Goal: Check status: Check status

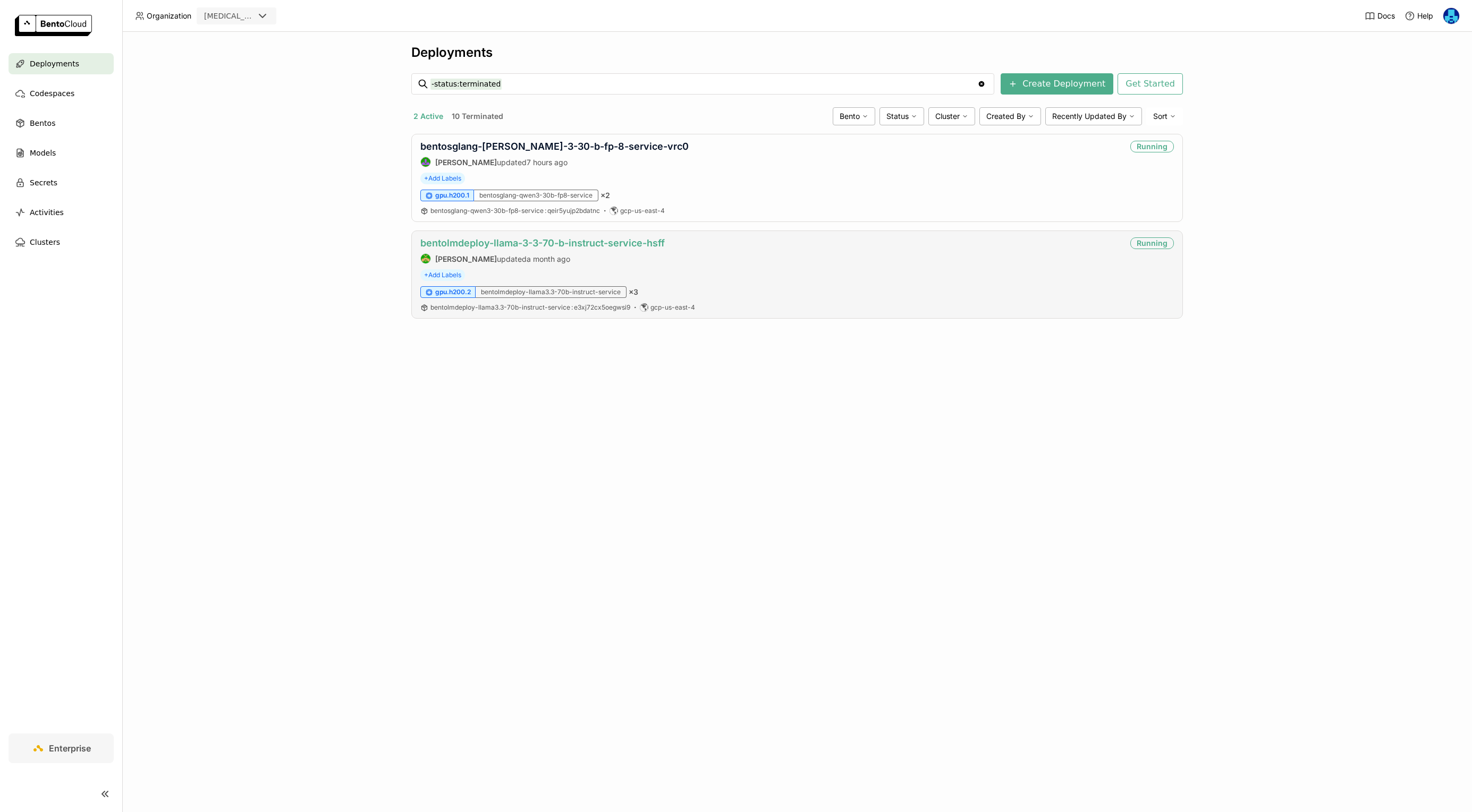
click at [548, 240] on link "bentolmdeploy-llama-3-3-70-b-instruct-service-hsff" at bounding box center [543, 243] width 244 height 11
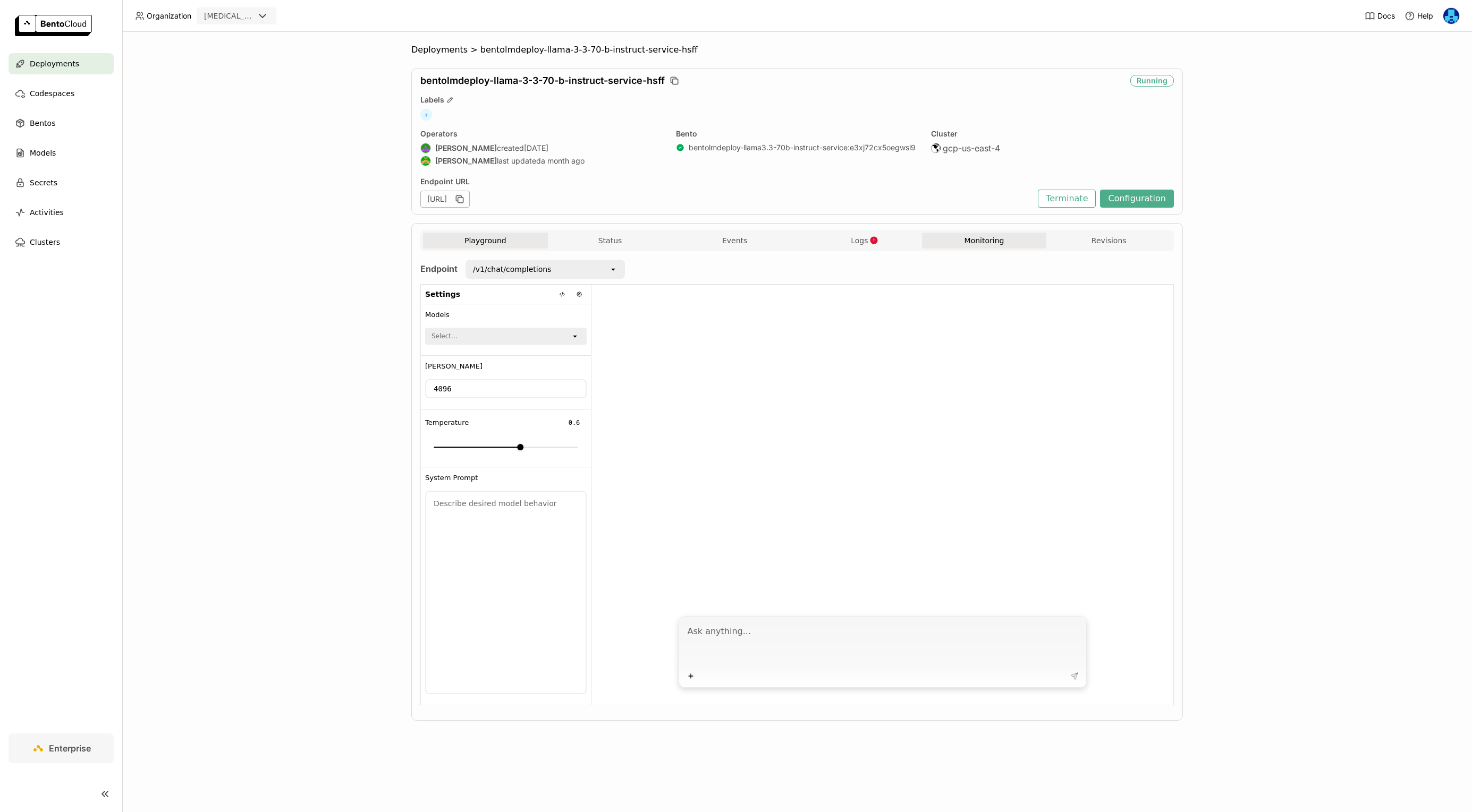
click at [973, 240] on button "Monitoring" at bounding box center [984, 241] width 125 height 16
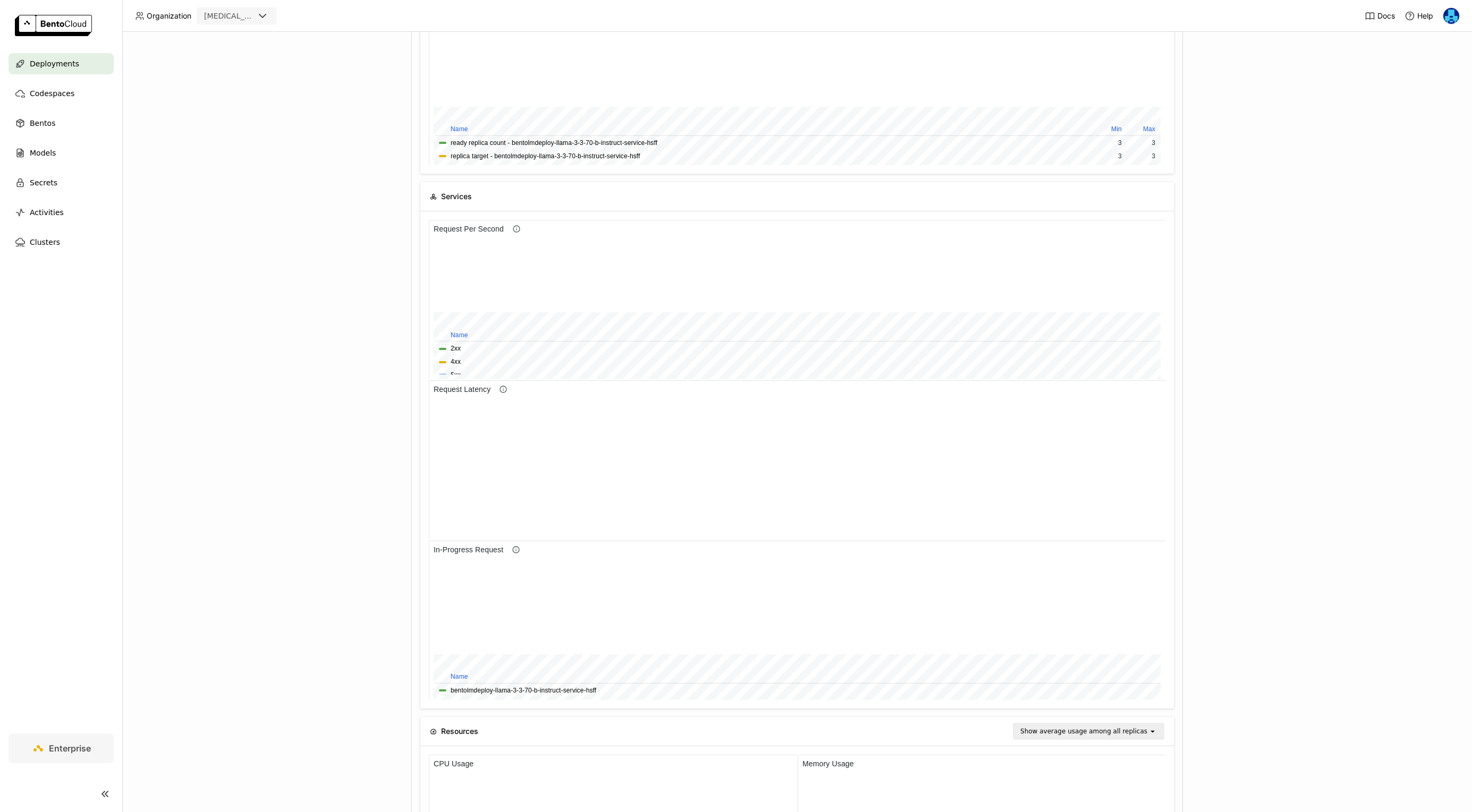
scroll to position [1, 1]
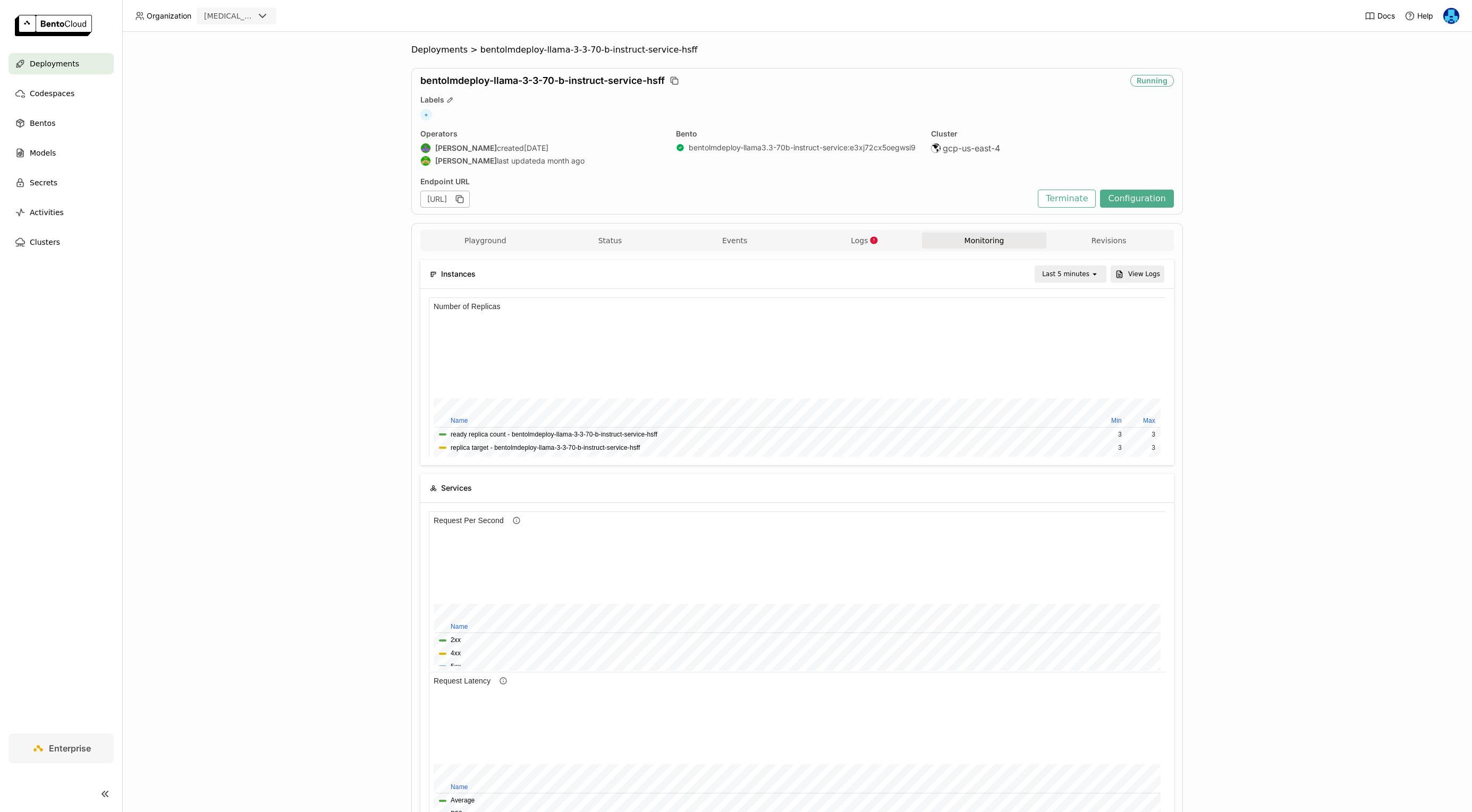
click at [1087, 267] on div "Last 5 minutes" at bounding box center [1063, 274] width 55 height 15
click at [1075, 395] on div "Last 1 day" at bounding box center [1072, 394] width 52 height 10
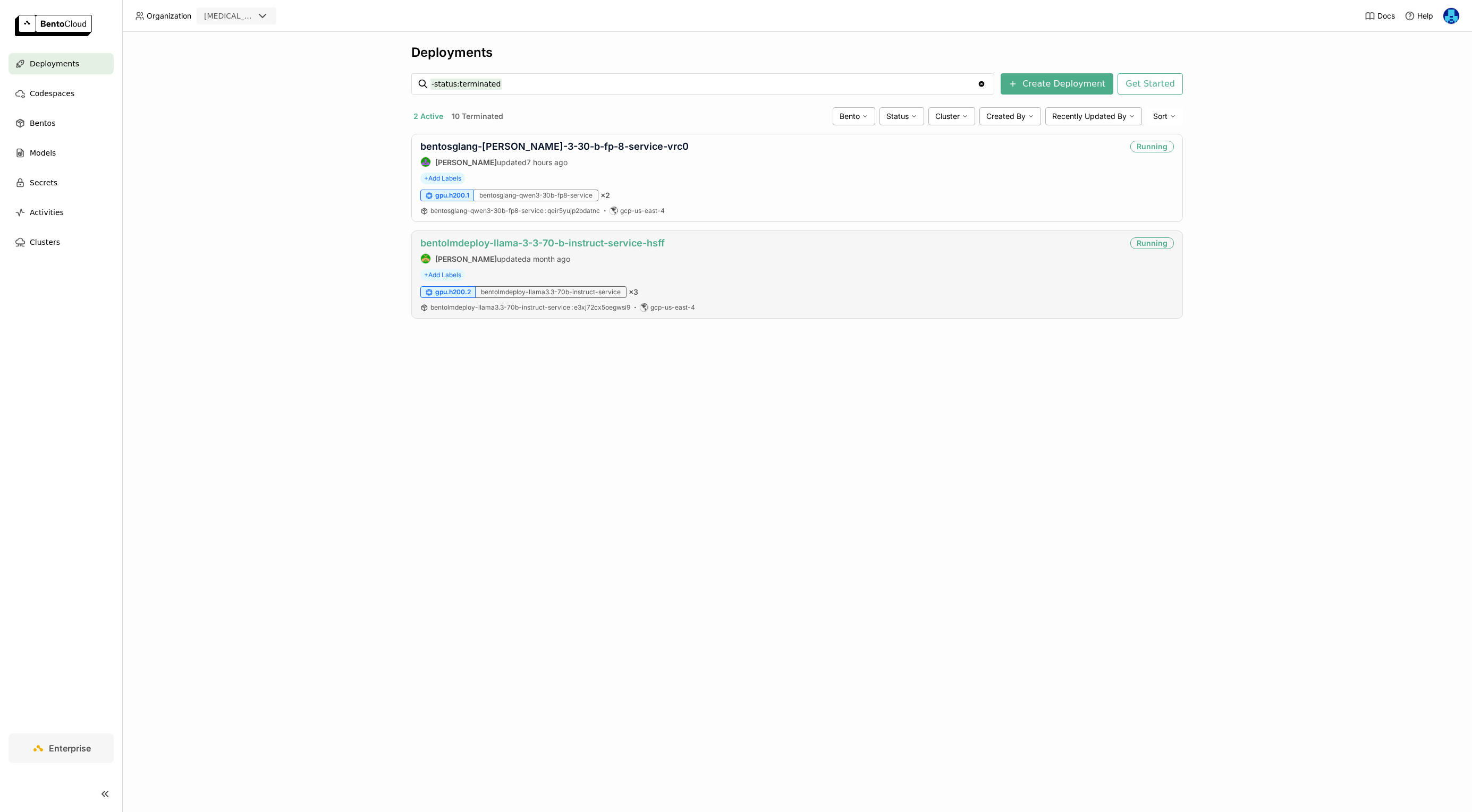
click at [544, 243] on link "bentolmdeploy-llama-3-3-70-b-instruct-service-hsff" at bounding box center [543, 243] width 244 height 11
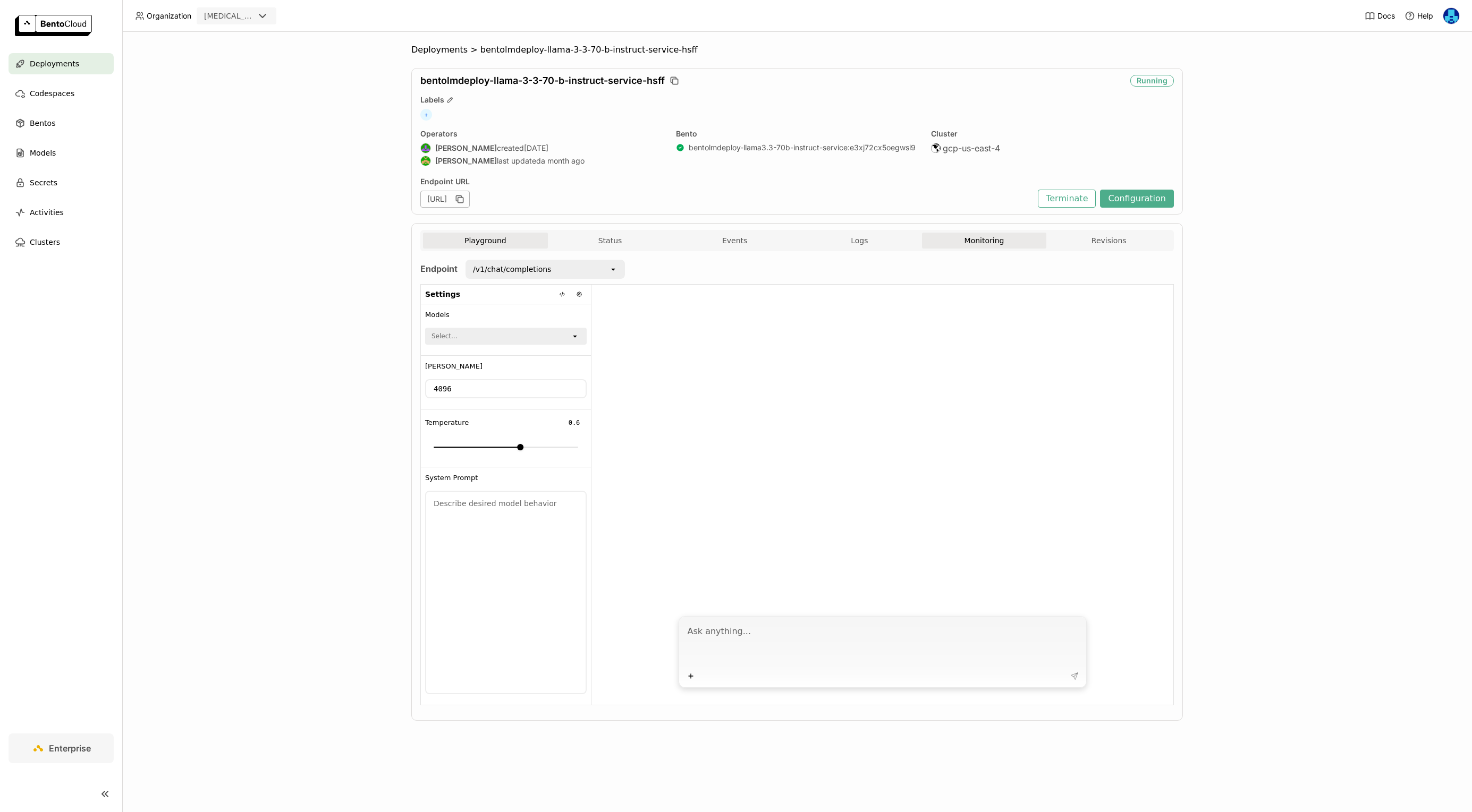
click at [986, 243] on button "Monitoring" at bounding box center [984, 241] width 125 height 16
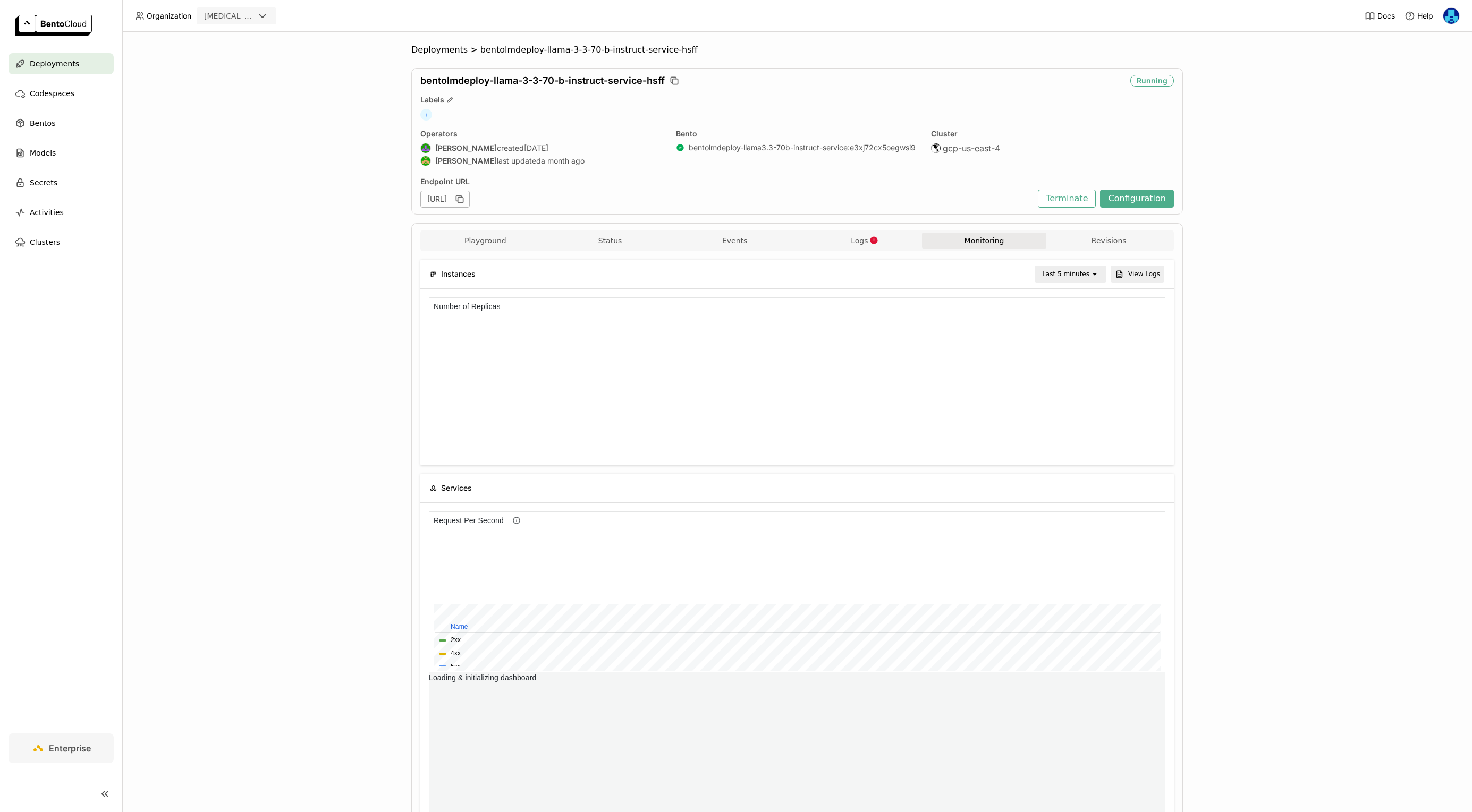
click at [1081, 274] on div "Last 5 minutes" at bounding box center [1065, 274] width 47 height 10
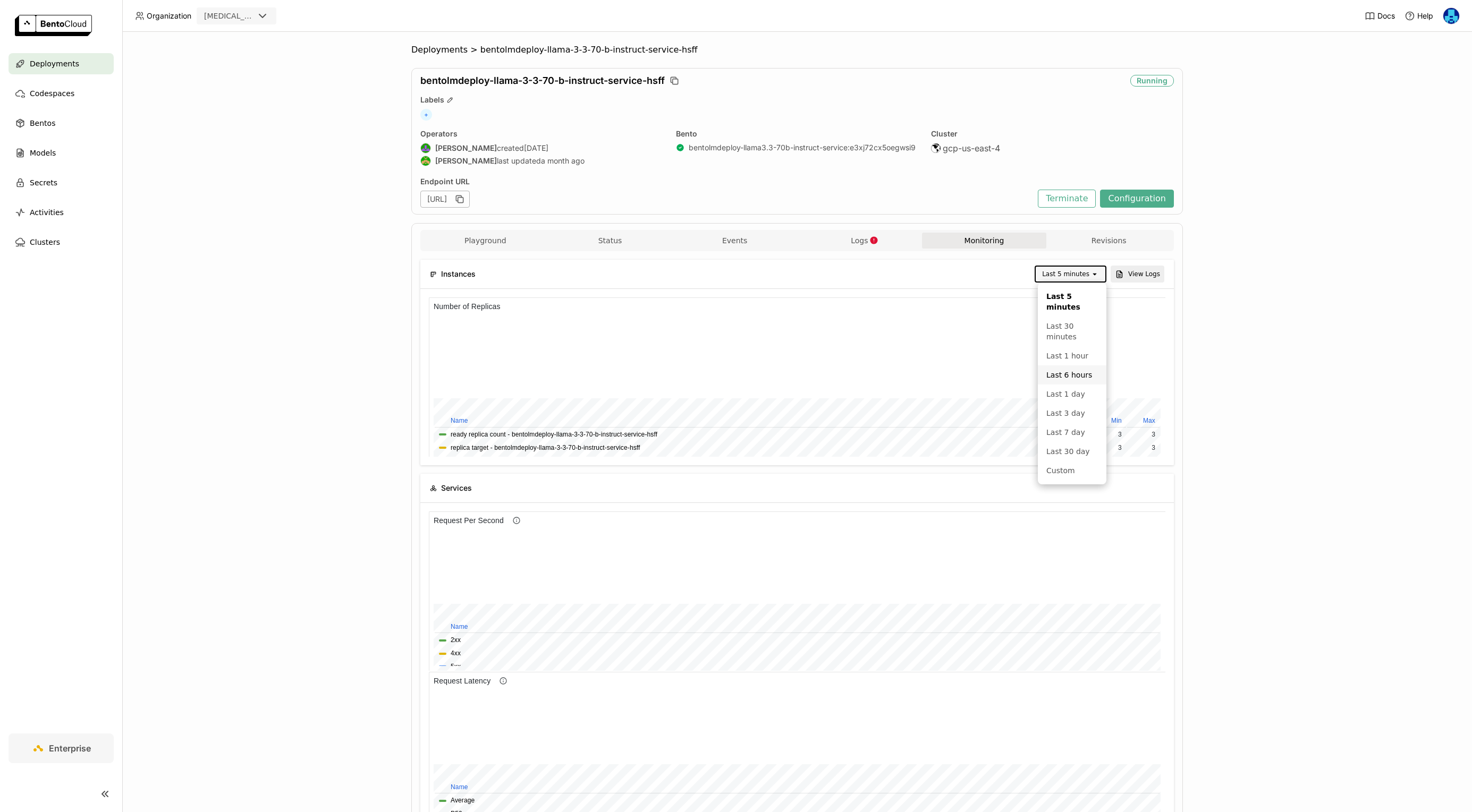
scroll to position [159, 244]
click at [1072, 356] on div "Last 1 hour" at bounding box center [1072, 356] width 52 height 10
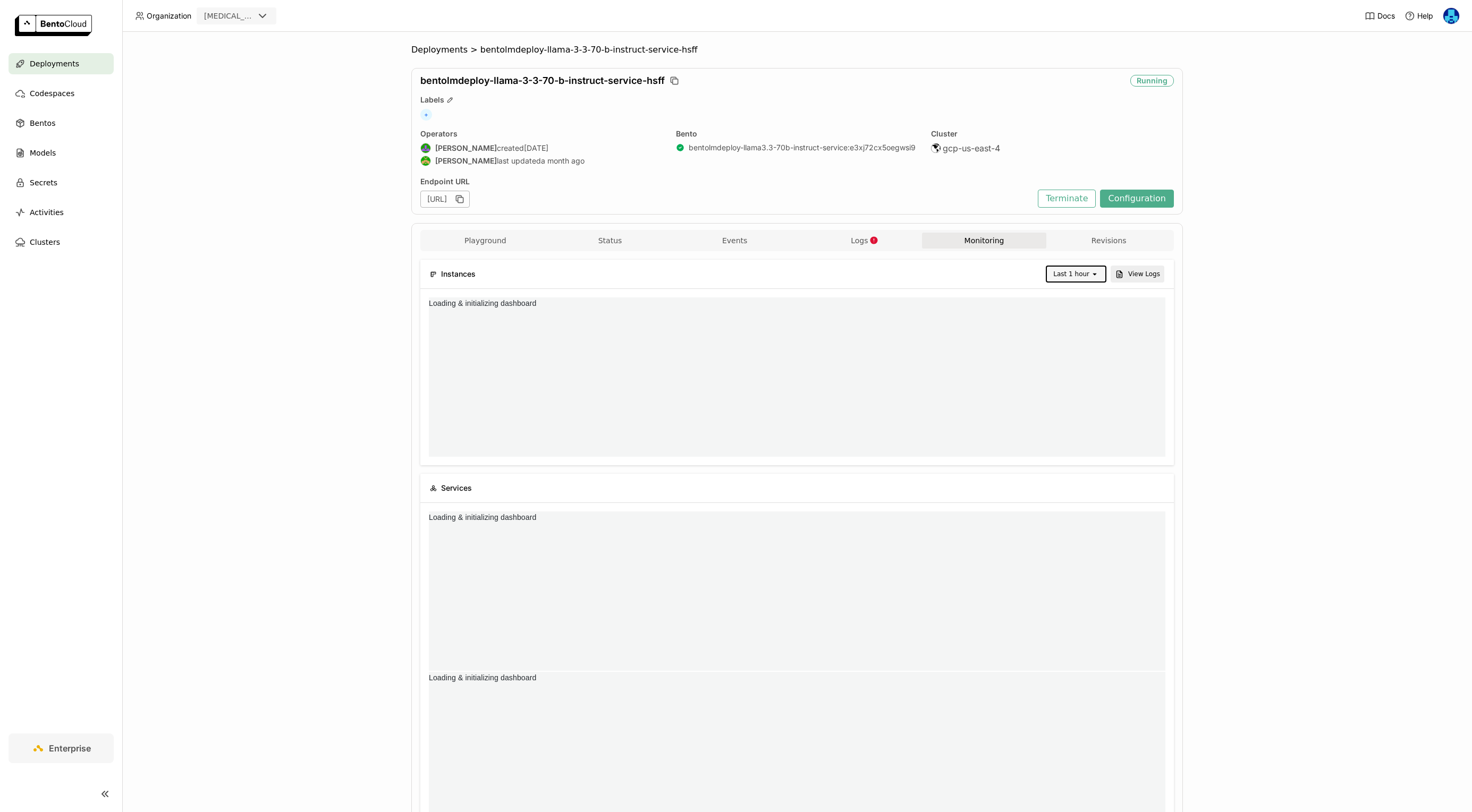
scroll to position [0, 0]
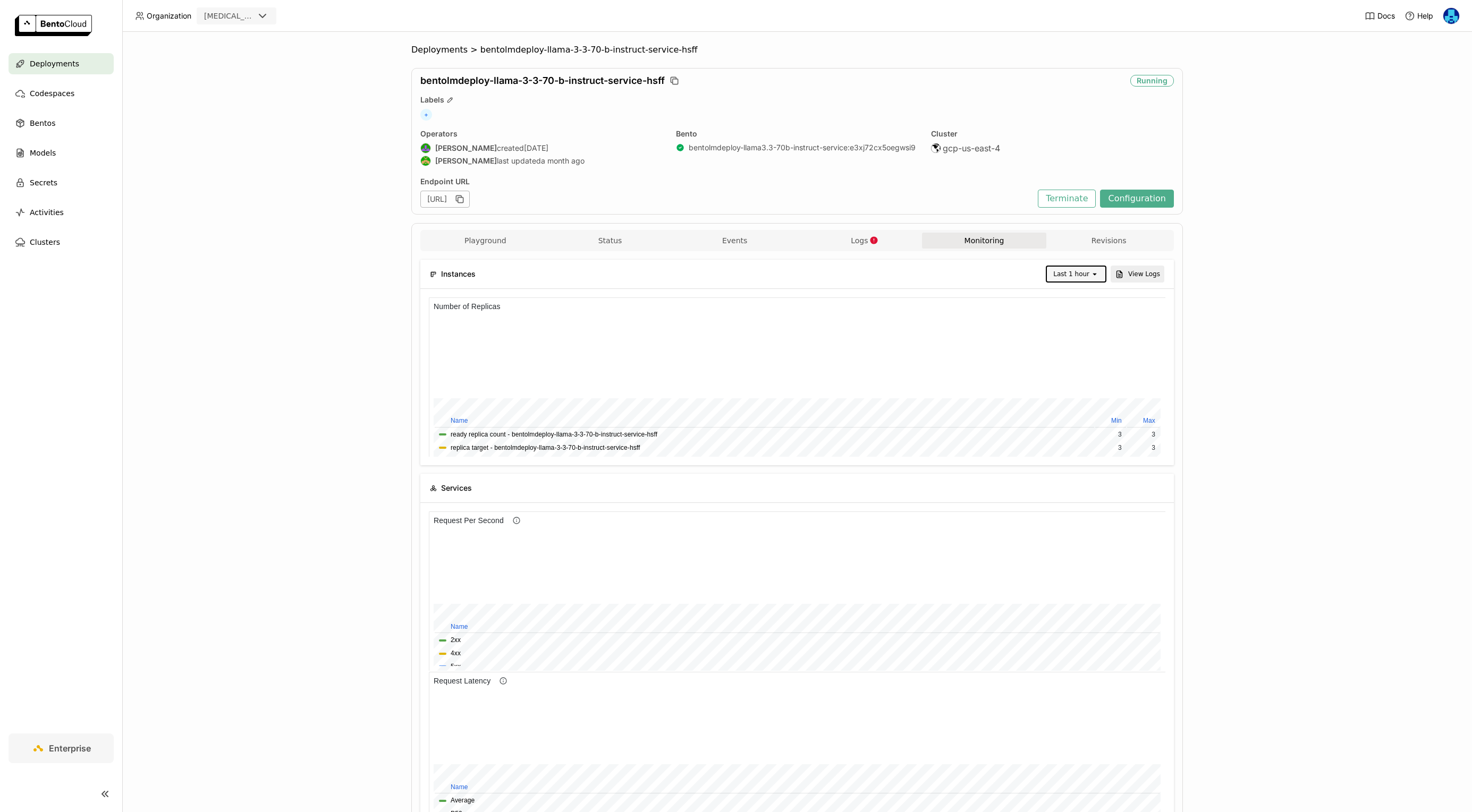
click at [1081, 274] on div "Last 1 hour" at bounding box center [1071, 274] width 36 height 10
click at [1081, 380] on div "Last 6 hours" at bounding box center [1077, 391] width 41 height 22
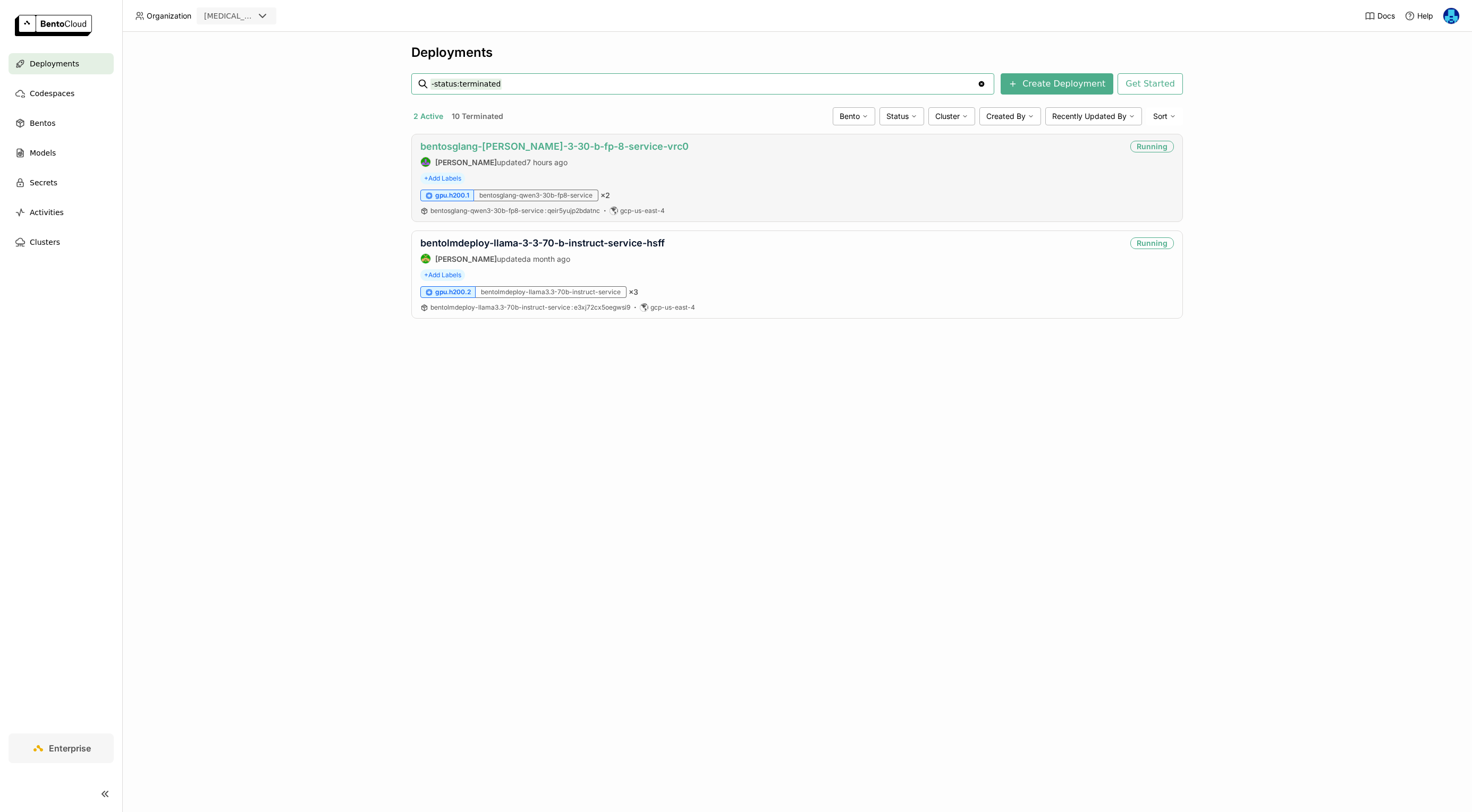
click at [541, 145] on link "bentosglang-[PERSON_NAME]-3-30-b-fp-8-service-vrc0" at bounding box center [555, 146] width 268 height 11
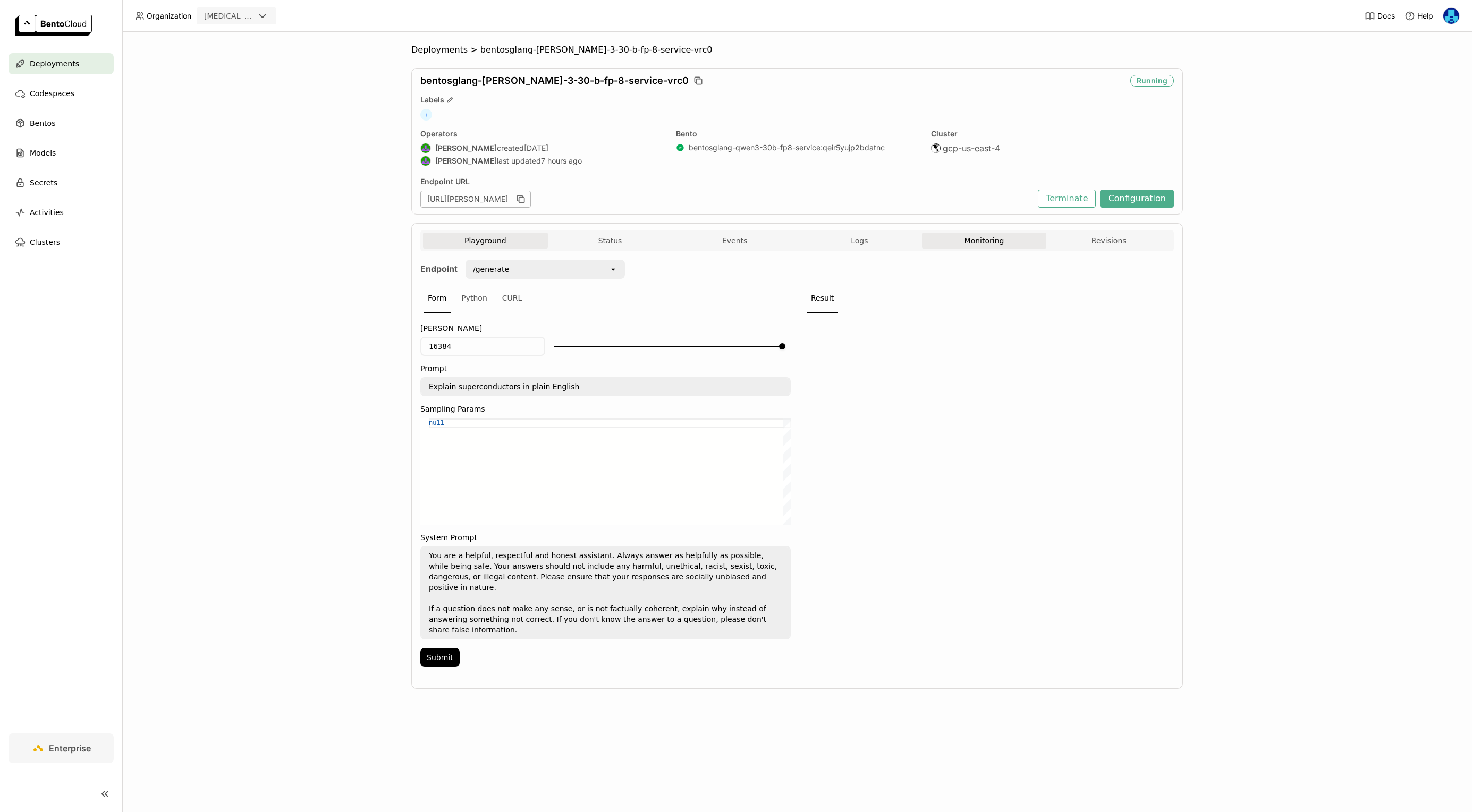
click at [979, 235] on button "Monitoring" at bounding box center [984, 241] width 125 height 16
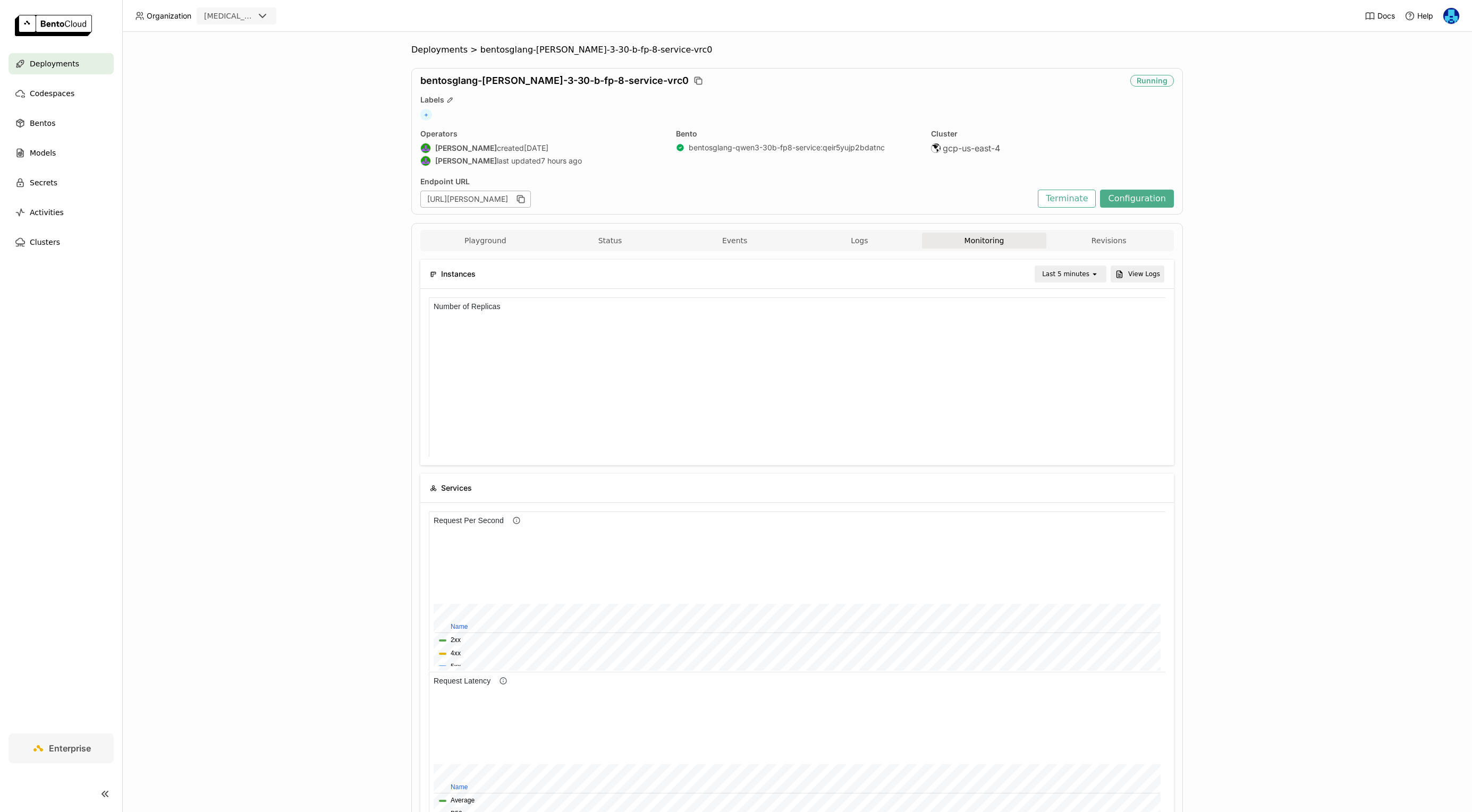
scroll to position [159, 736]
click at [1079, 274] on div "Last 5 minutes" at bounding box center [1065, 274] width 47 height 10
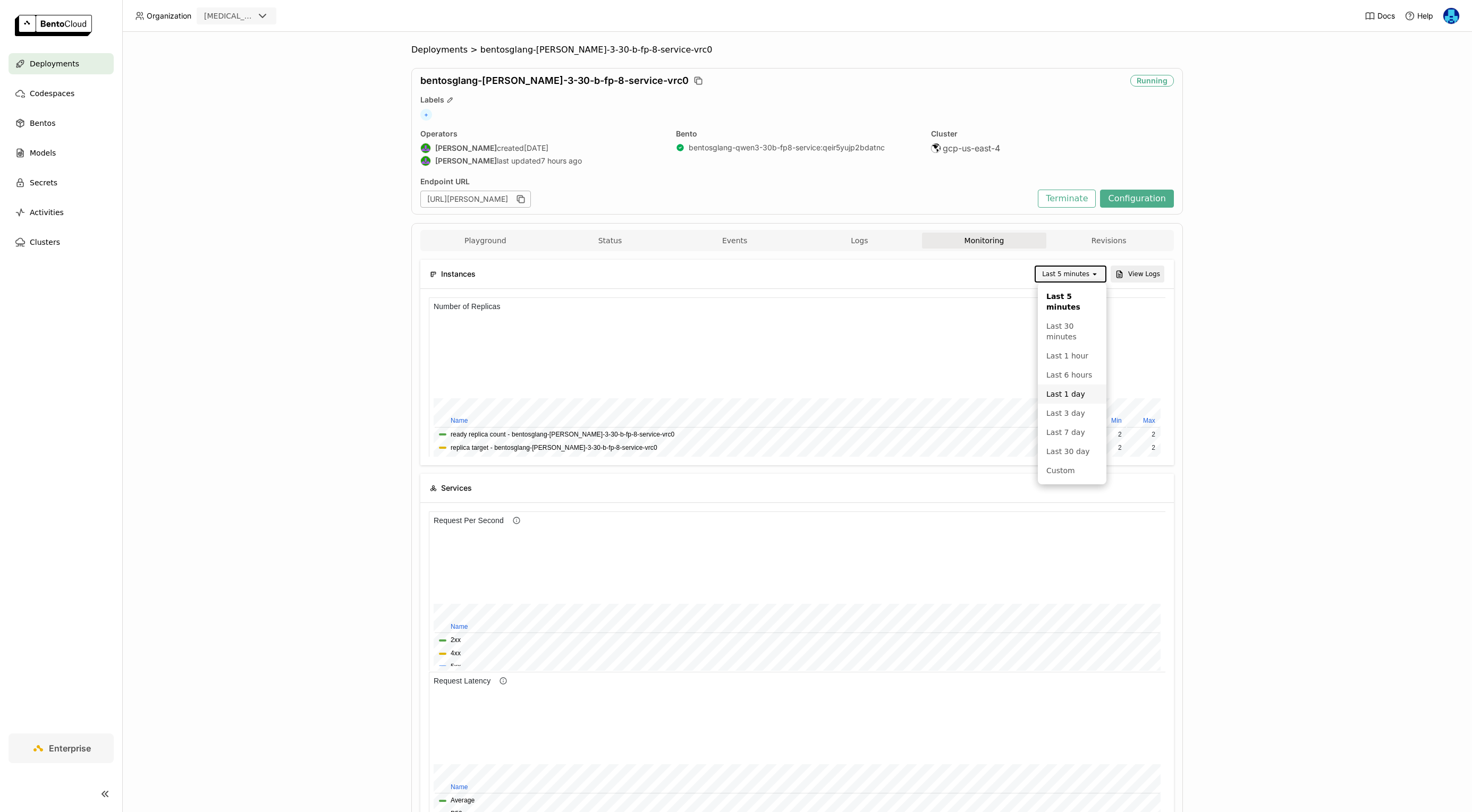
click at [1075, 391] on div "Last 1 day" at bounding box center [1072, 394] width 52 height 10
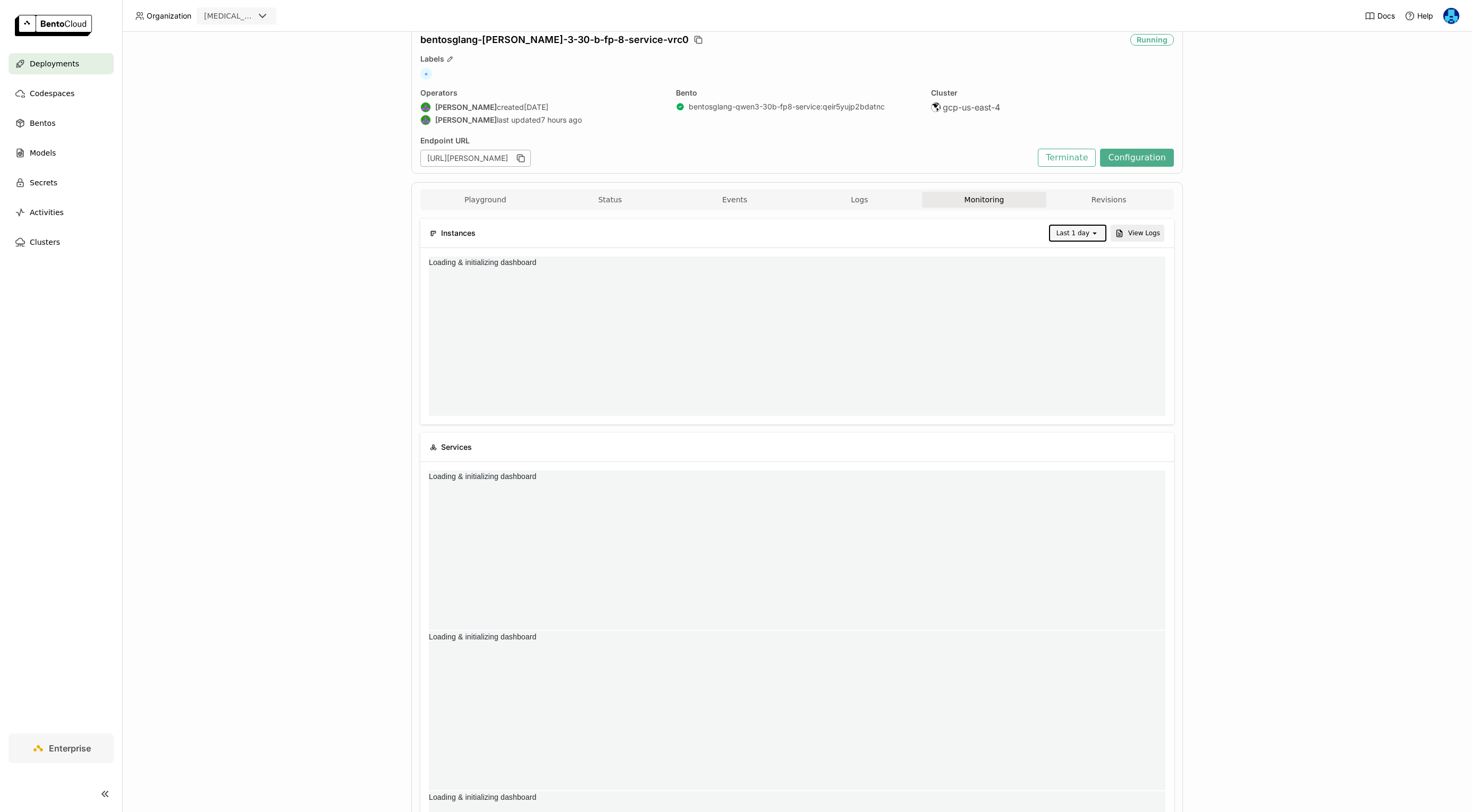
scroll to position [43, 0]
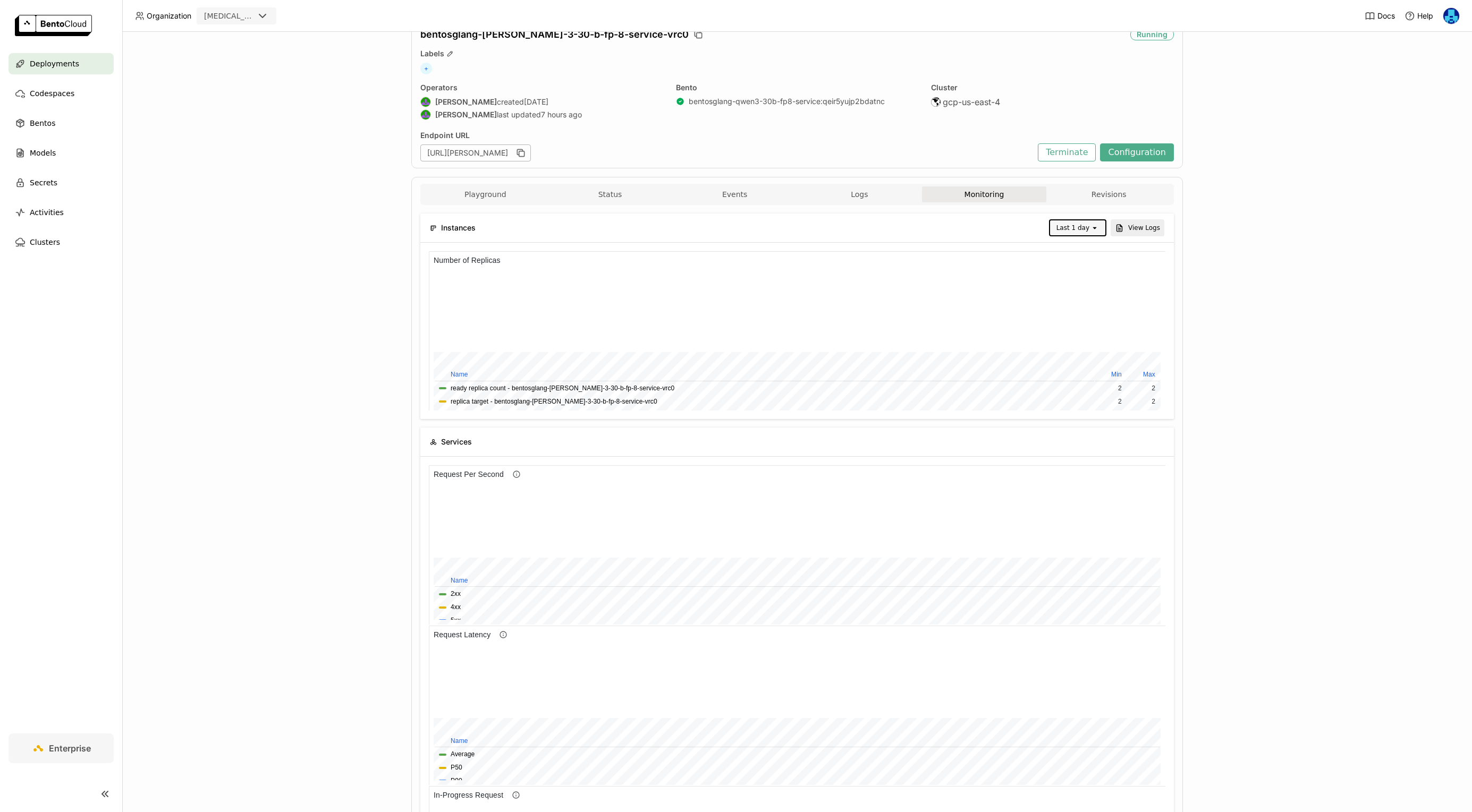
click at [1086, 227] on div "Last 1 day" at bounding box center [1073, 228] width 33 height 10
click at [1083, 334] on div "Last 6 hours" at bounding box center [1079, 344] width 39 height 22
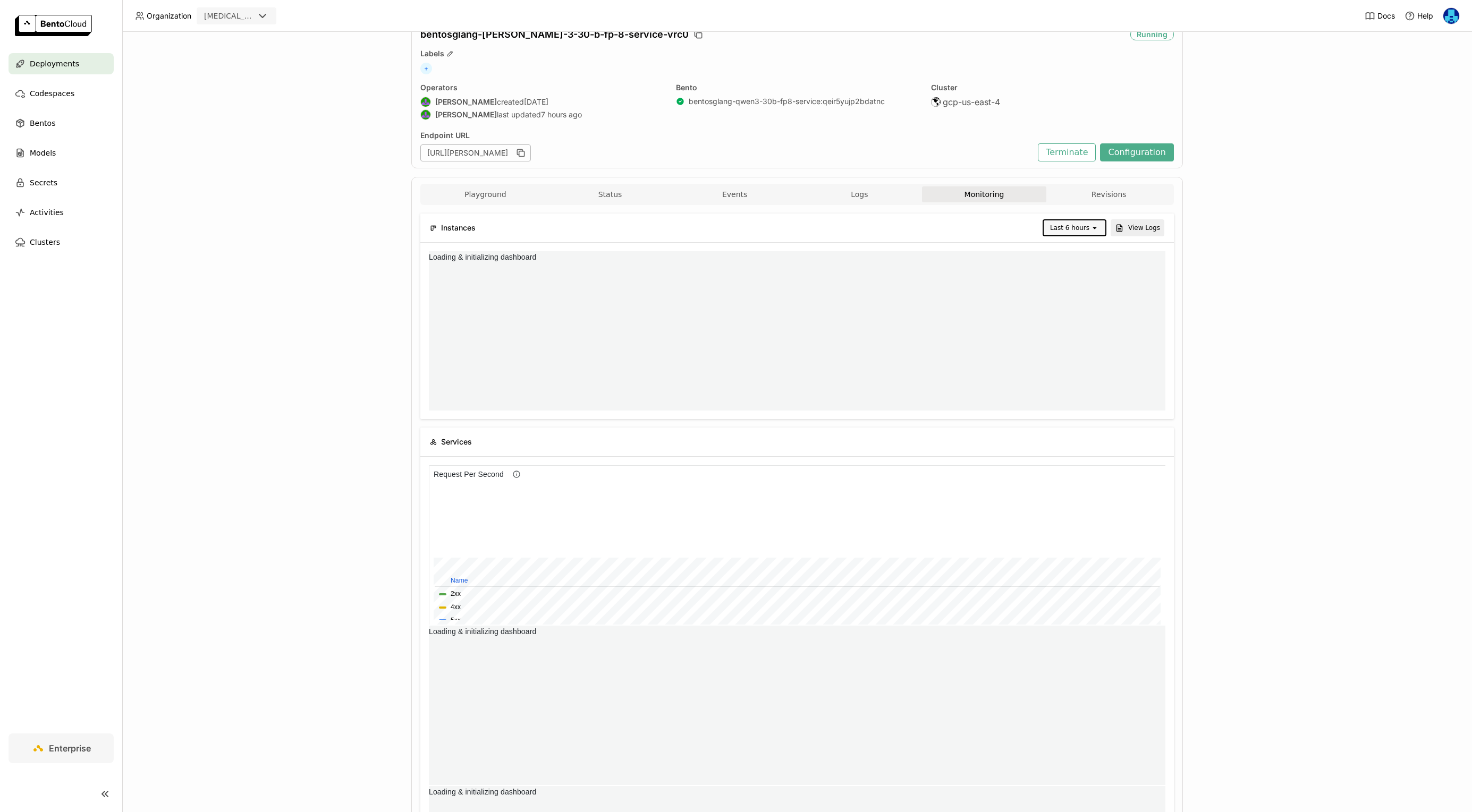
click at [1095, 229] on icon at bounding box center [1094, 228] width 3 height 2
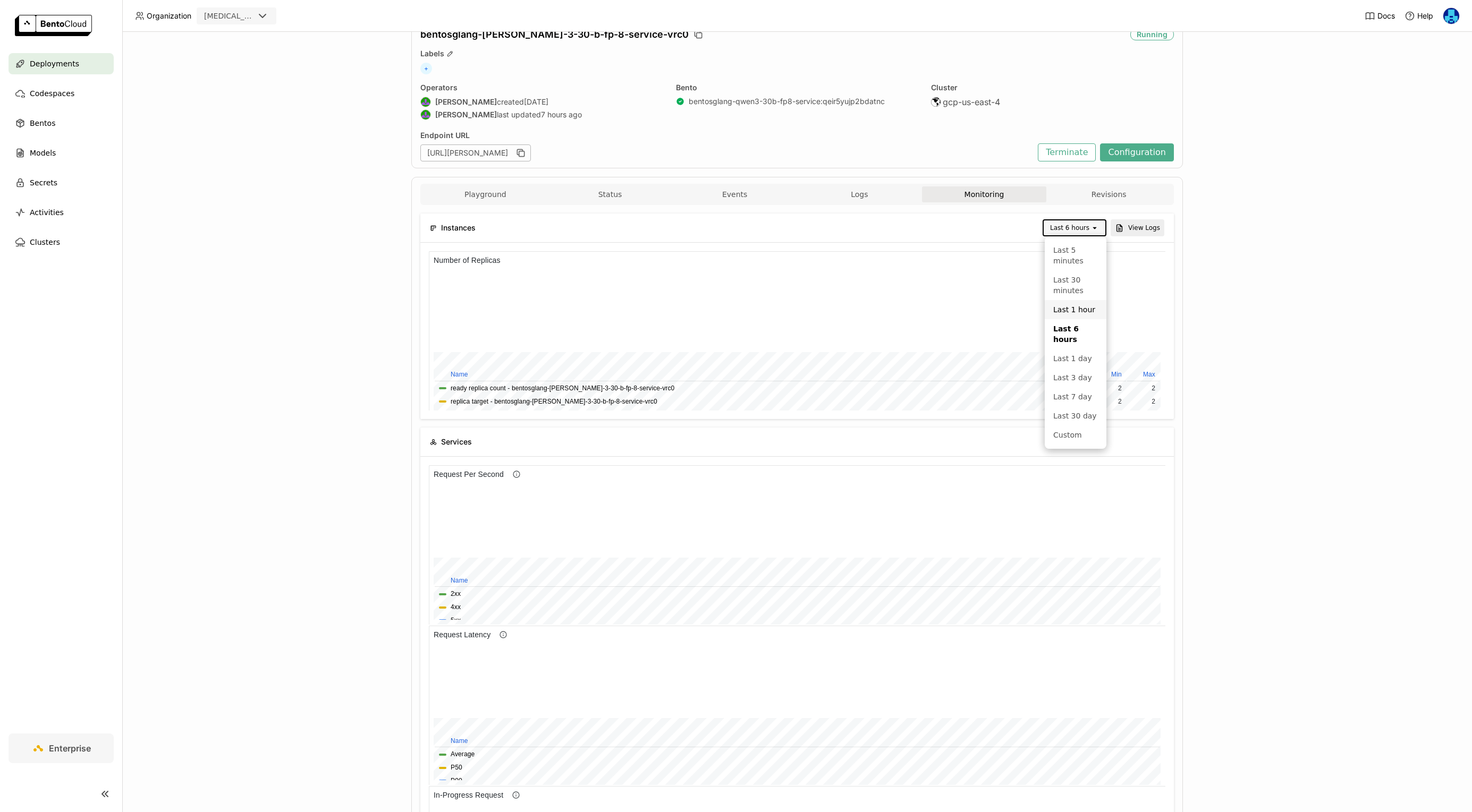
click at [1215, 335] on div "Deployments > bentosglang-qwen-3-30-b-fp-8-service-vrc0 bentosglang-qwen-3-30-b…" at bounding box center [797, 421] width 1350 height 780
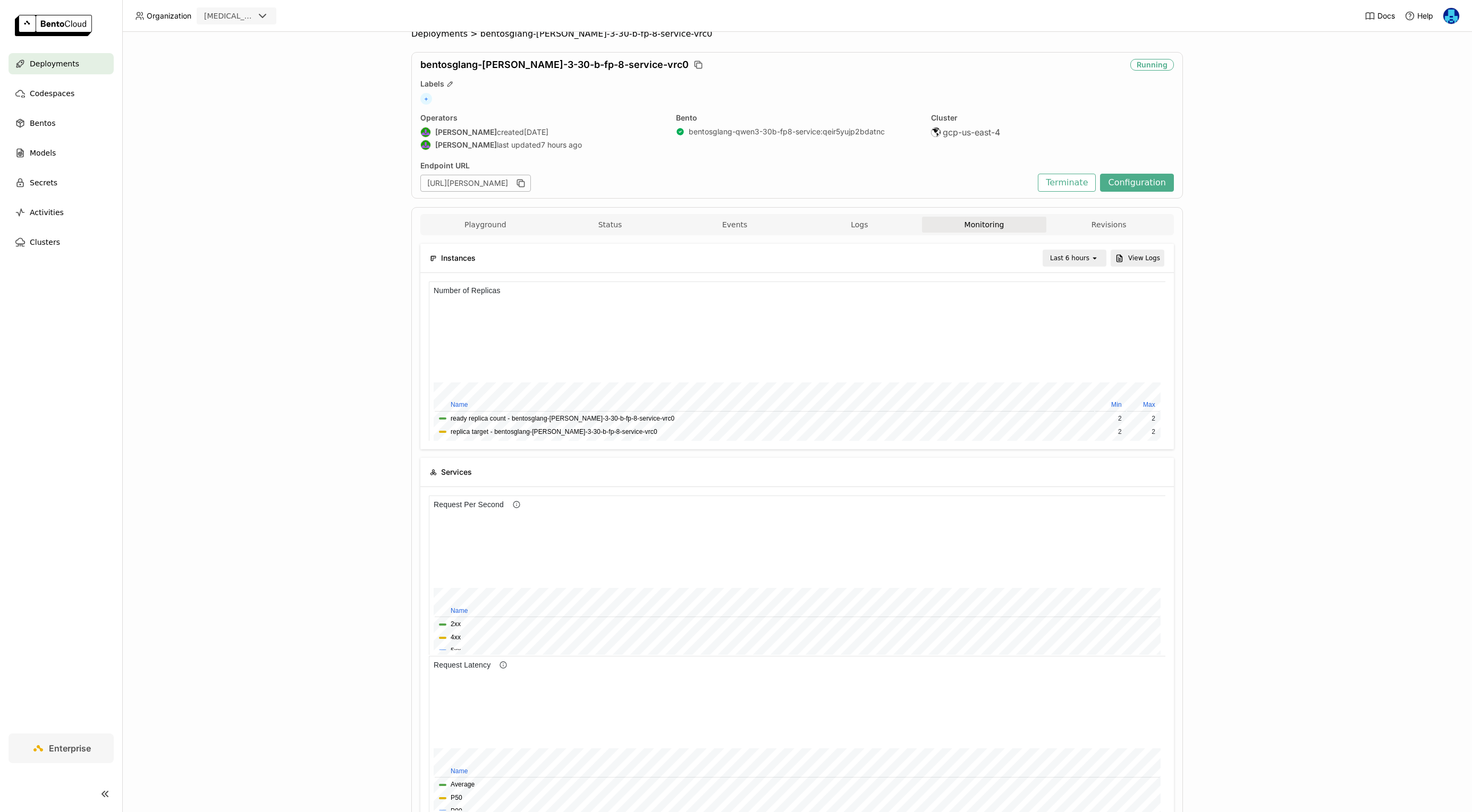
click at [1094, 256] on icon "open" at bounding box center [1094, 258] width 9 height 9
click at [1076, 341] on div "Last 1 hour" at bounding box center [1075, 340] width 45 height 10
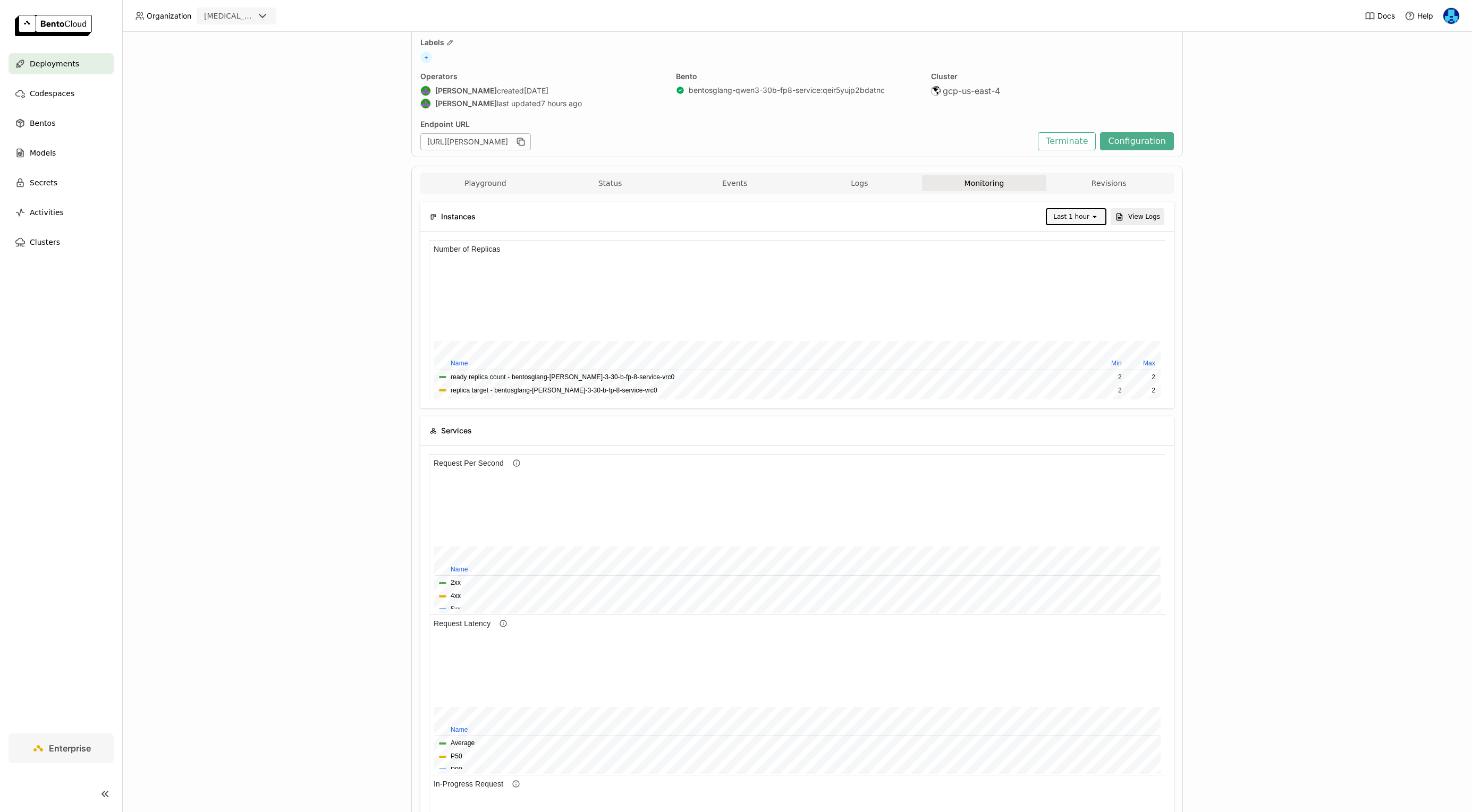
scroll to position [0, 0]
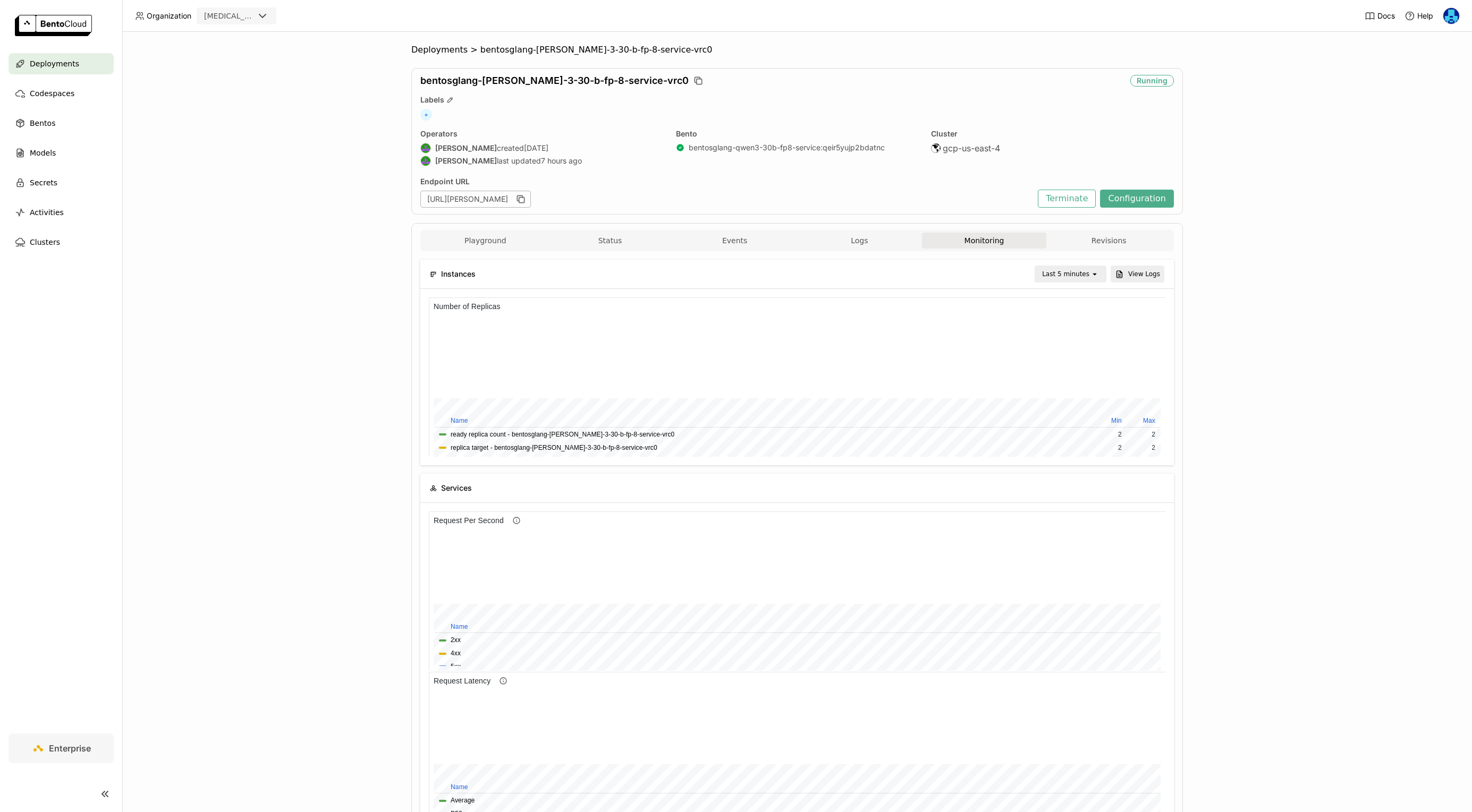
scroll to position [159, 244]
click at [1068, 278] on div "Last 5 minutes" at bounding box center [1065, 274] width 47 height 10
click at [1306, 348] on div "Deployments > bentosglang-qwen-3-30-b-fp-8-service-vrc0 bentosglang-qwen-3-30-b…" at bounding box center [797, 421] width 1350 height 780
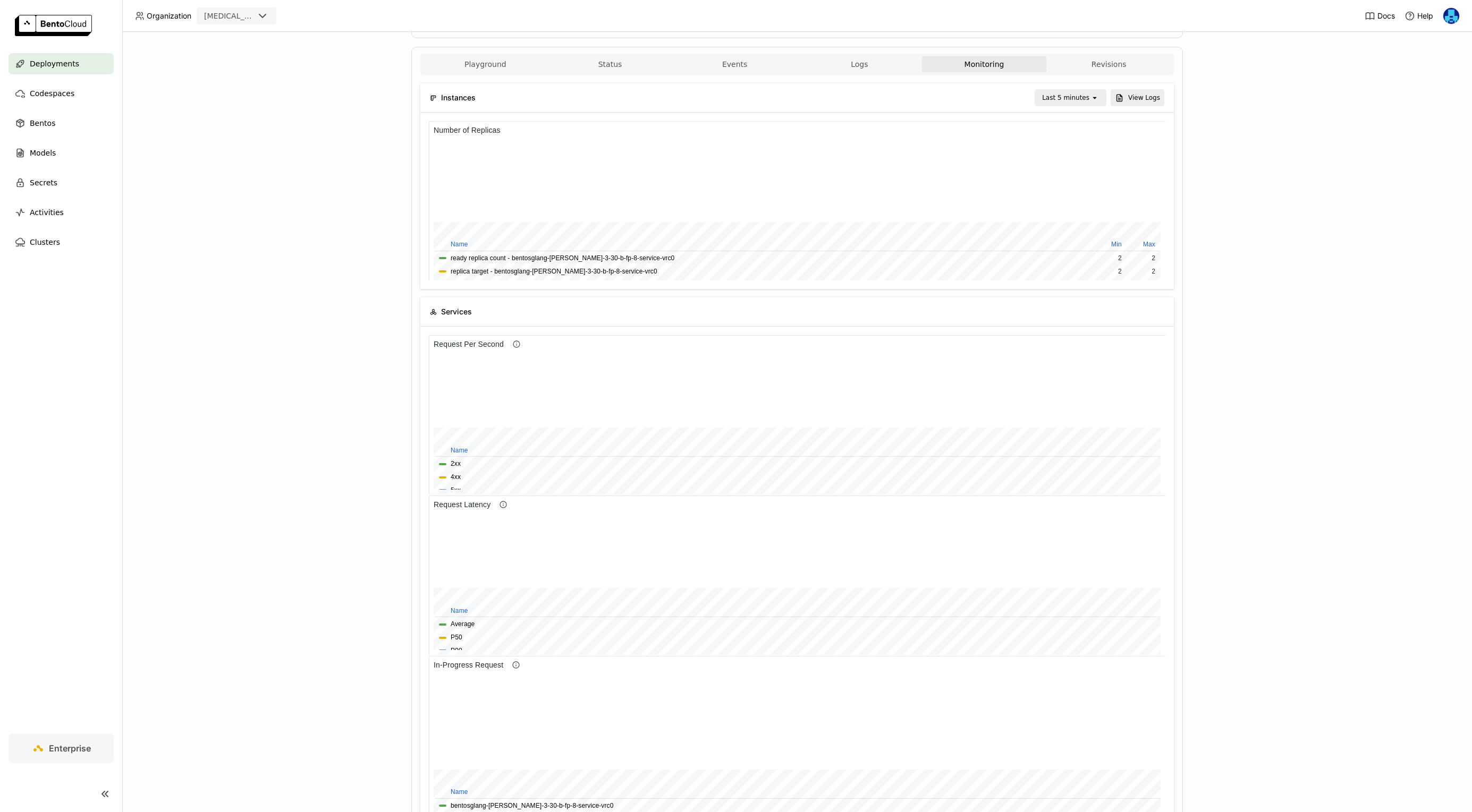
scroll to position [254, 0]
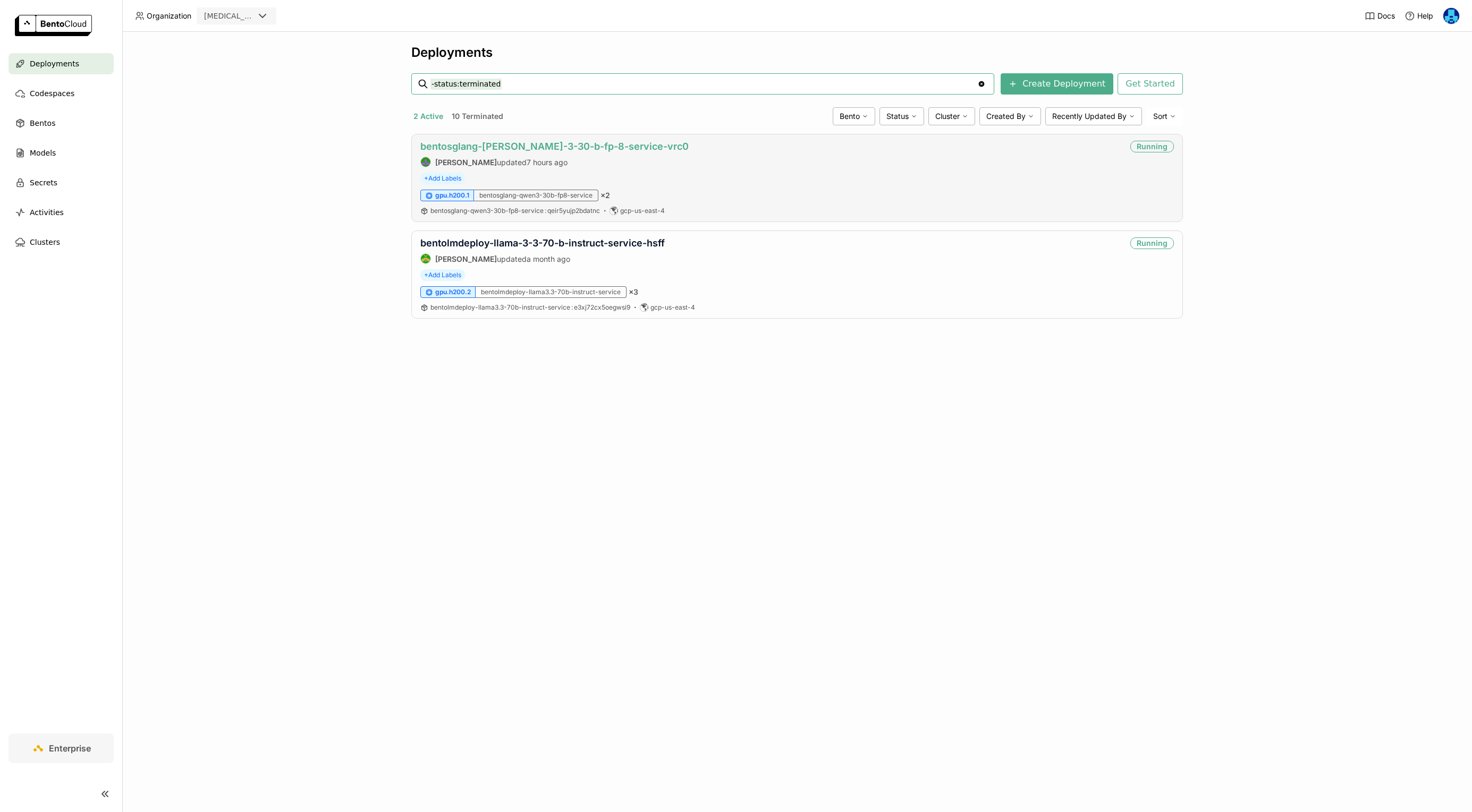
click at [577, 144] on link "bentosglang-[PERSON_NAME]-3-30-b-fp-8-service-vrc0" at bounding box center [555, 146] width 268 height 11
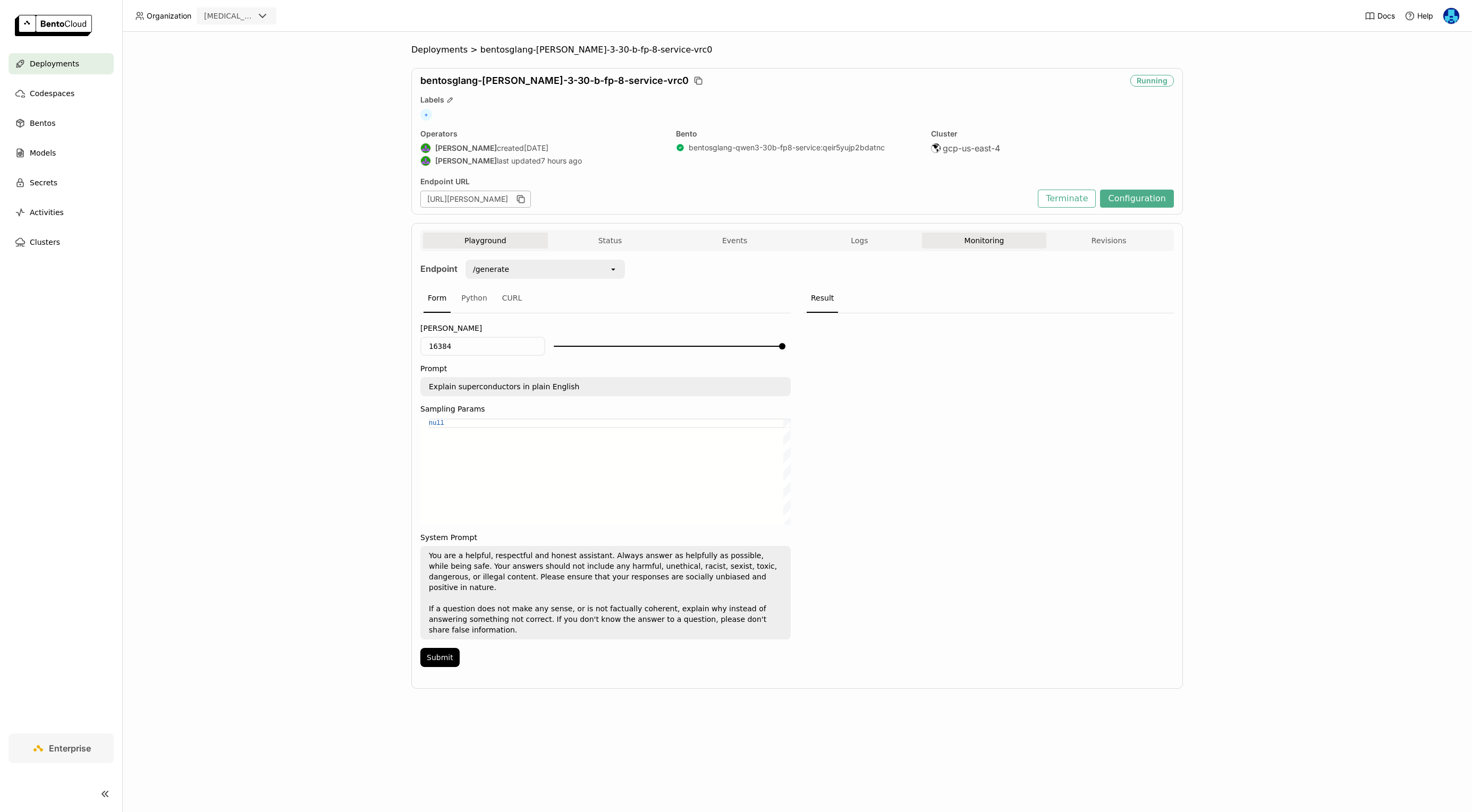
click at [991, 241] on button "Monitoring" at bounding box center [984, 241] width 125 height 16
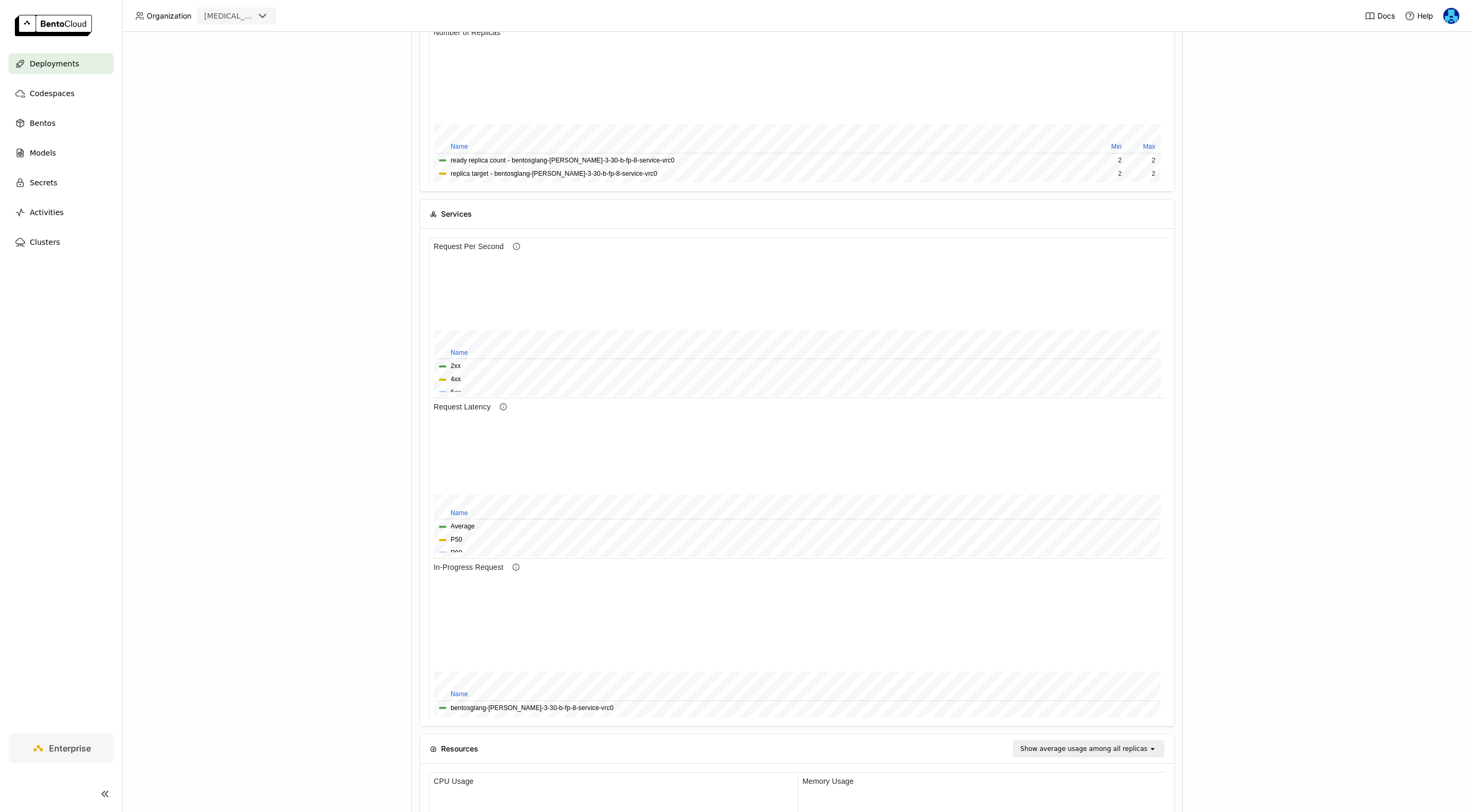
scroll to position [274, 0]
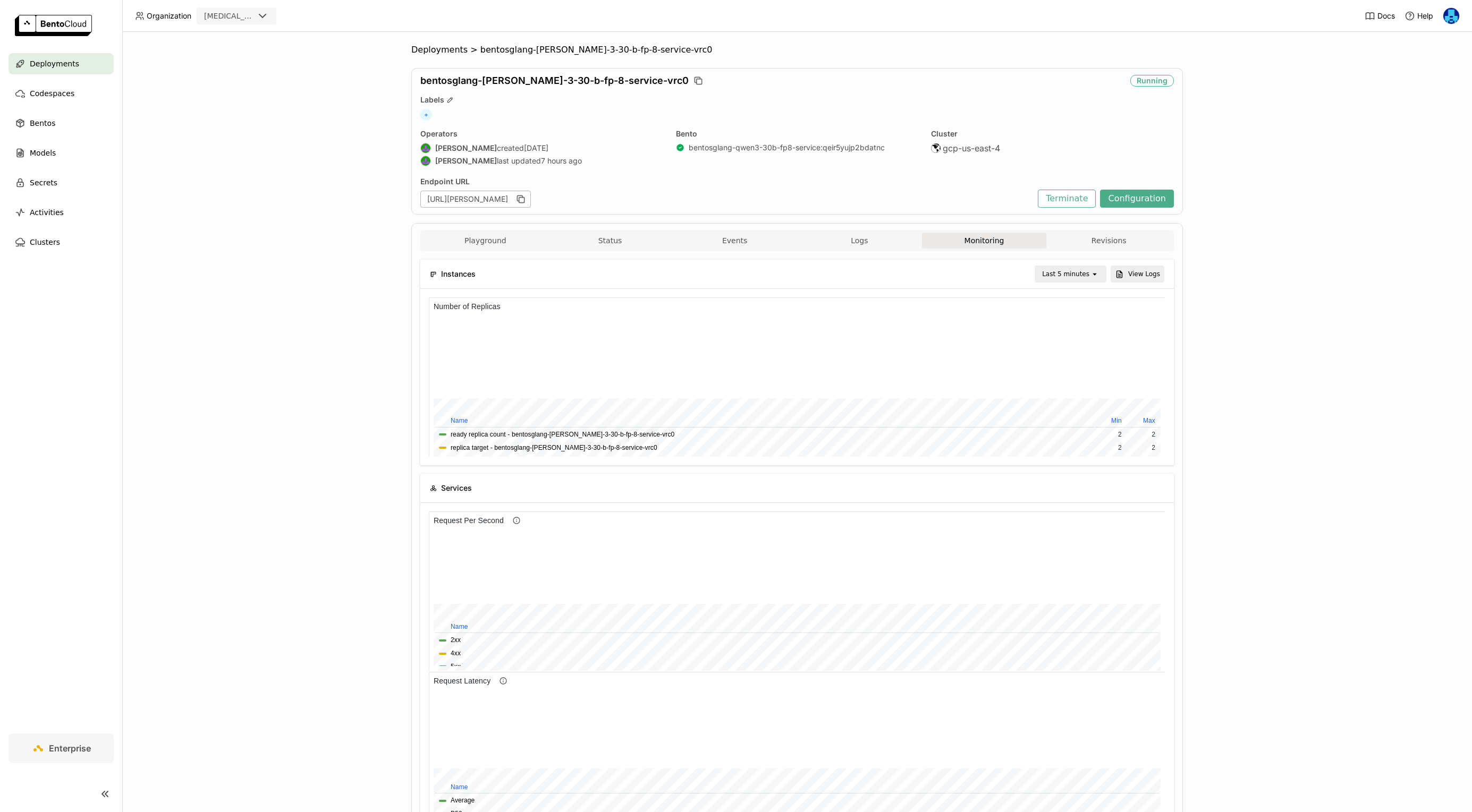
click at [1095, 286] on div "Instances Last 5 minutes open View Logs" at bounding box center [798, 274] width 735 height 28
click at [1093, 279] on div "open" at bounding box center [1097, 274] width 15 height 15
click at [1076, 355] on div "Last 1 hour" at bounding box center [1072, 356] width 52 height 10
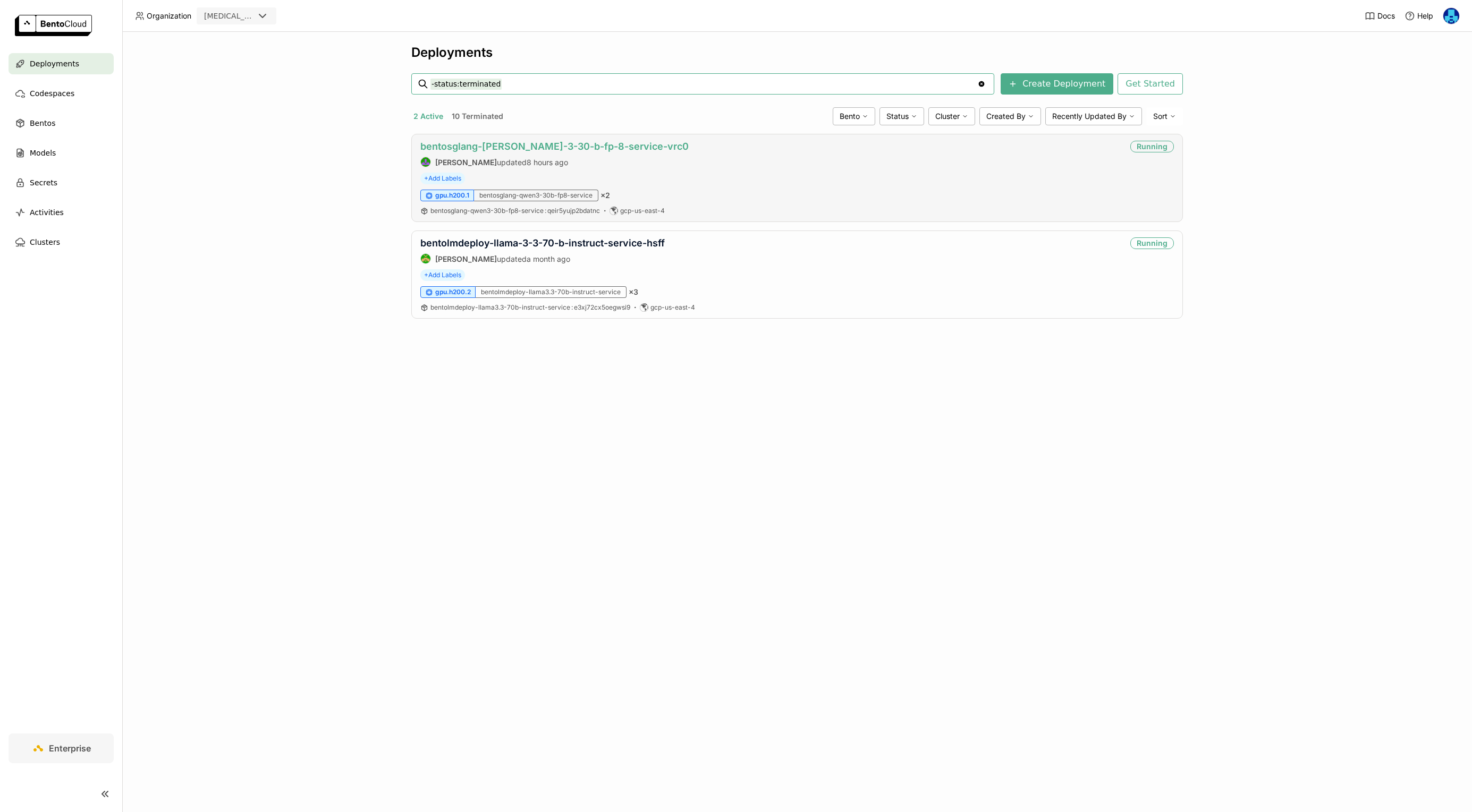
click at [552, 148] on link "bentosglang-[PERSON_NAME]-3-30-b-fp-8-service-vrc0" at bounding box center [555, 146] width 268 height 11
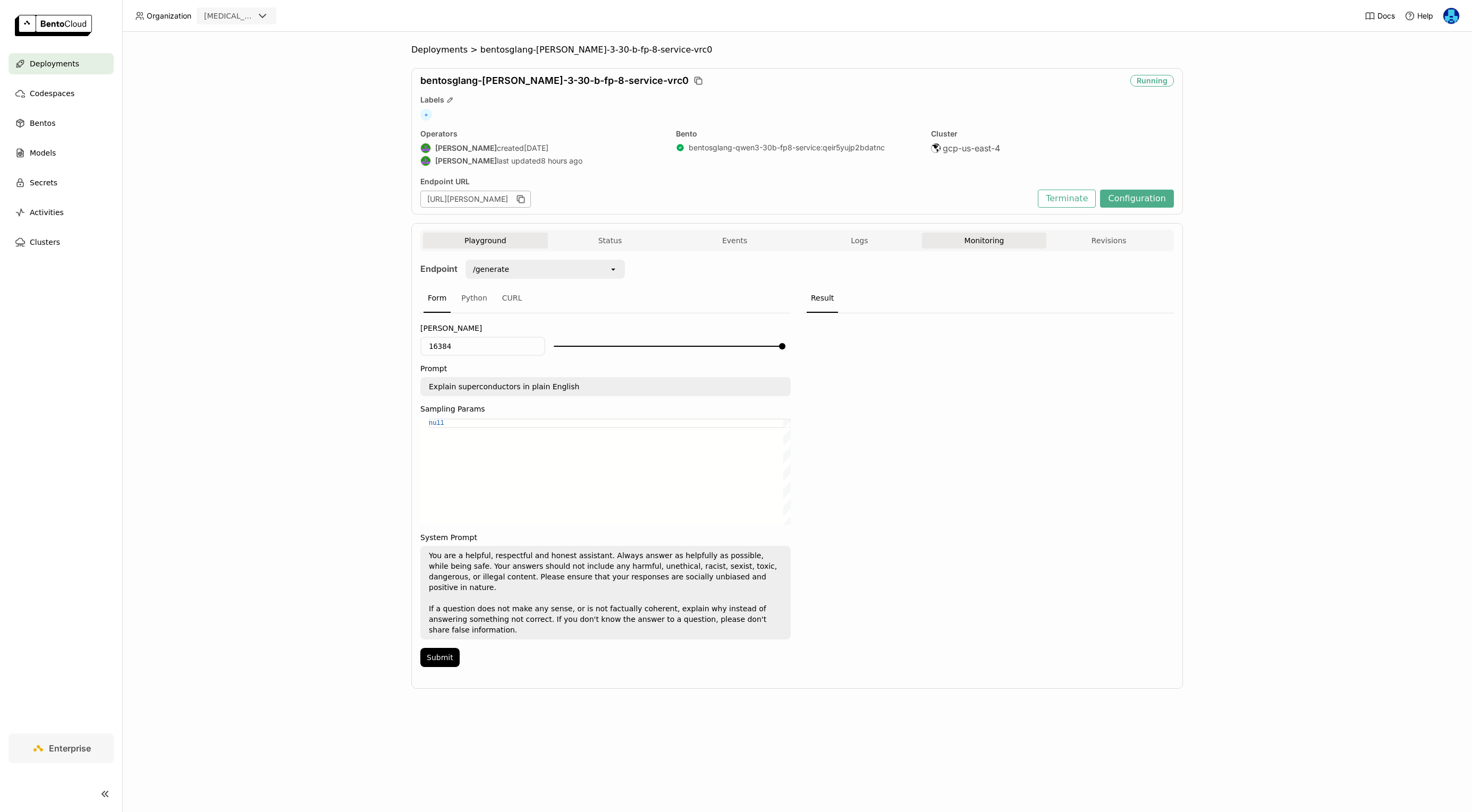
click at [989, 240] on button "Monitoring" at bounding box center [984, 241] width 125 height 16
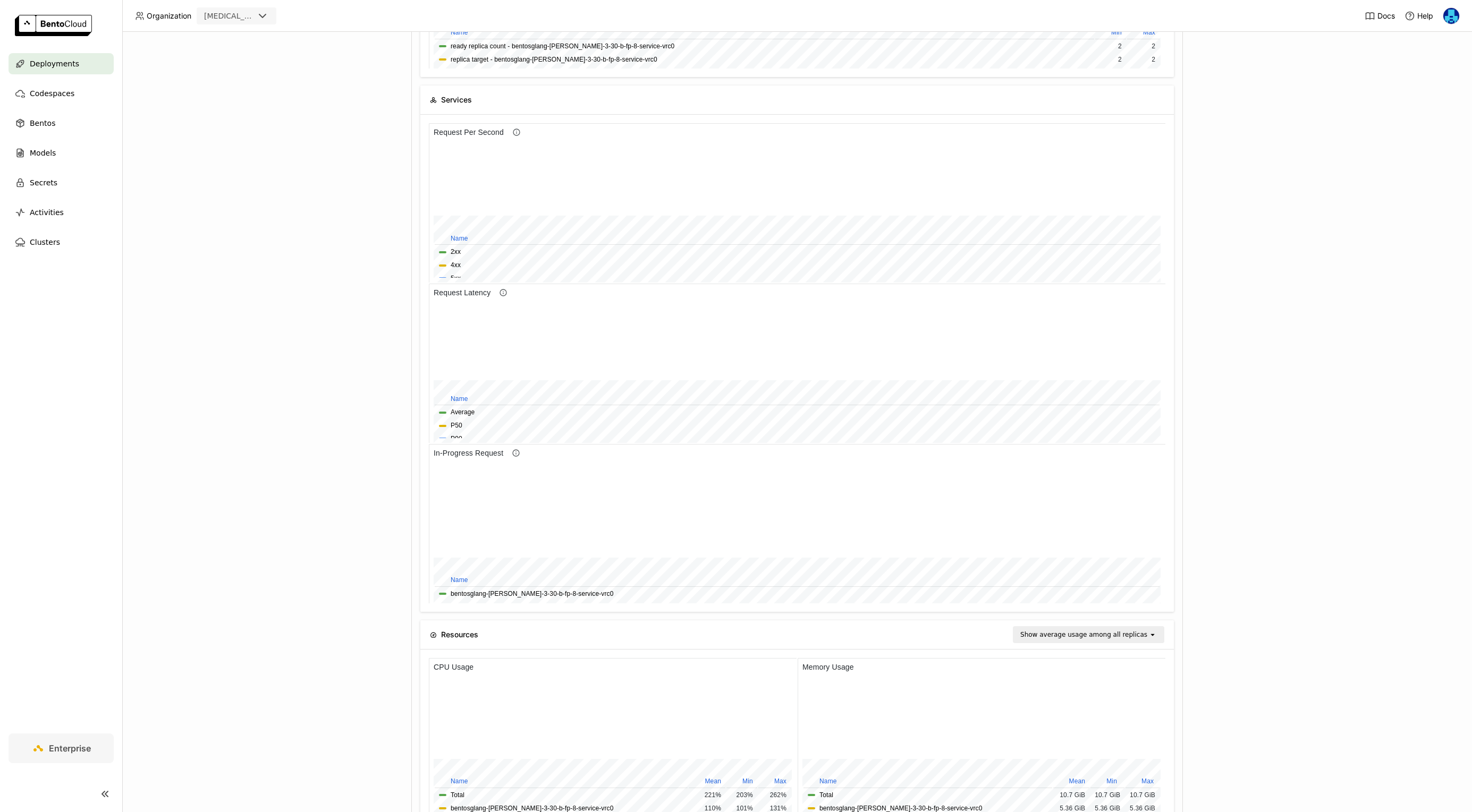
scroll to position [614, 0]
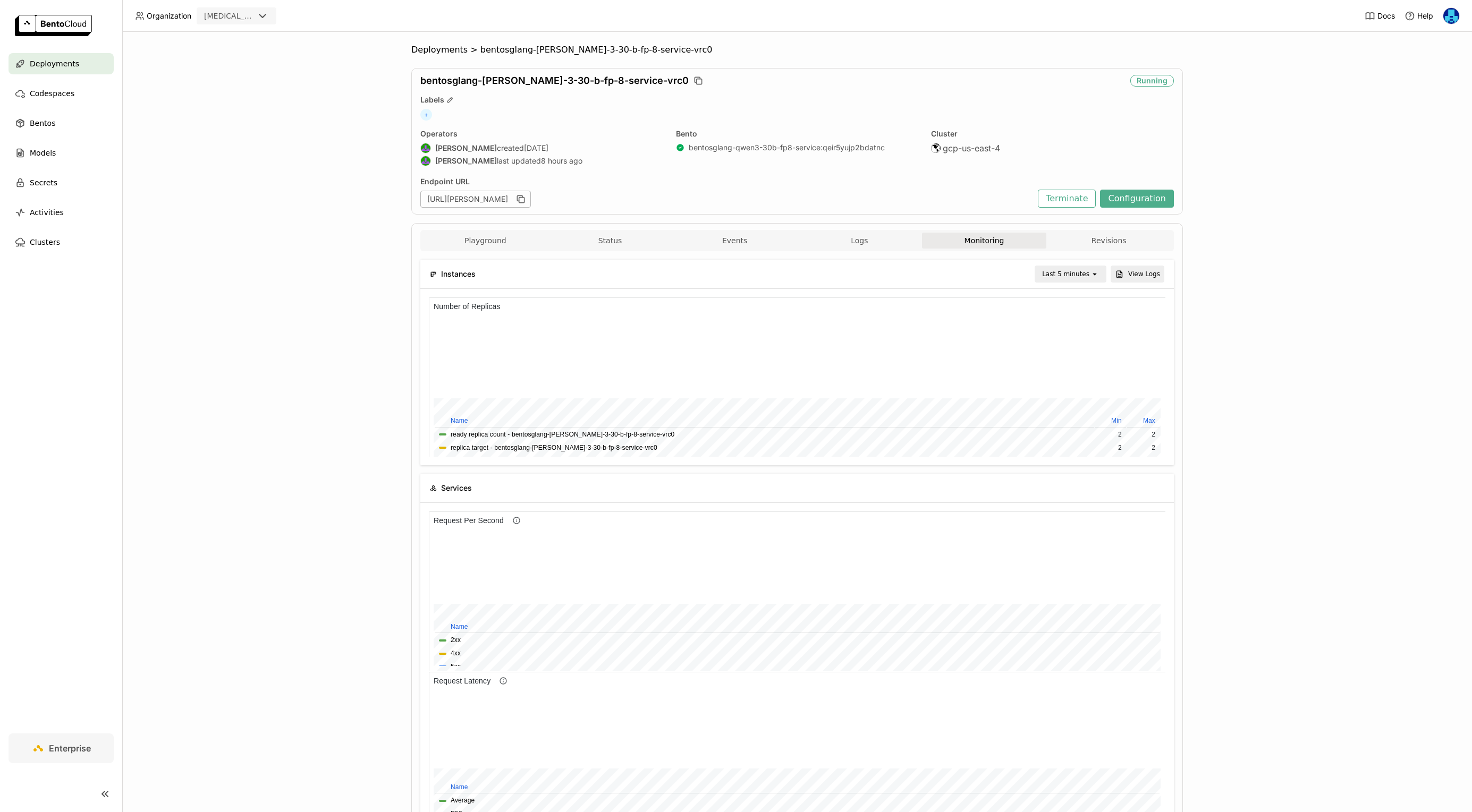
click at [1091, 274] on icon "open" at bounding box center [1094, 274] width 9 height 9
click at [1078, 354] on div "Last 1 hour" at bounding box center [1072, 356] width 52 height 10
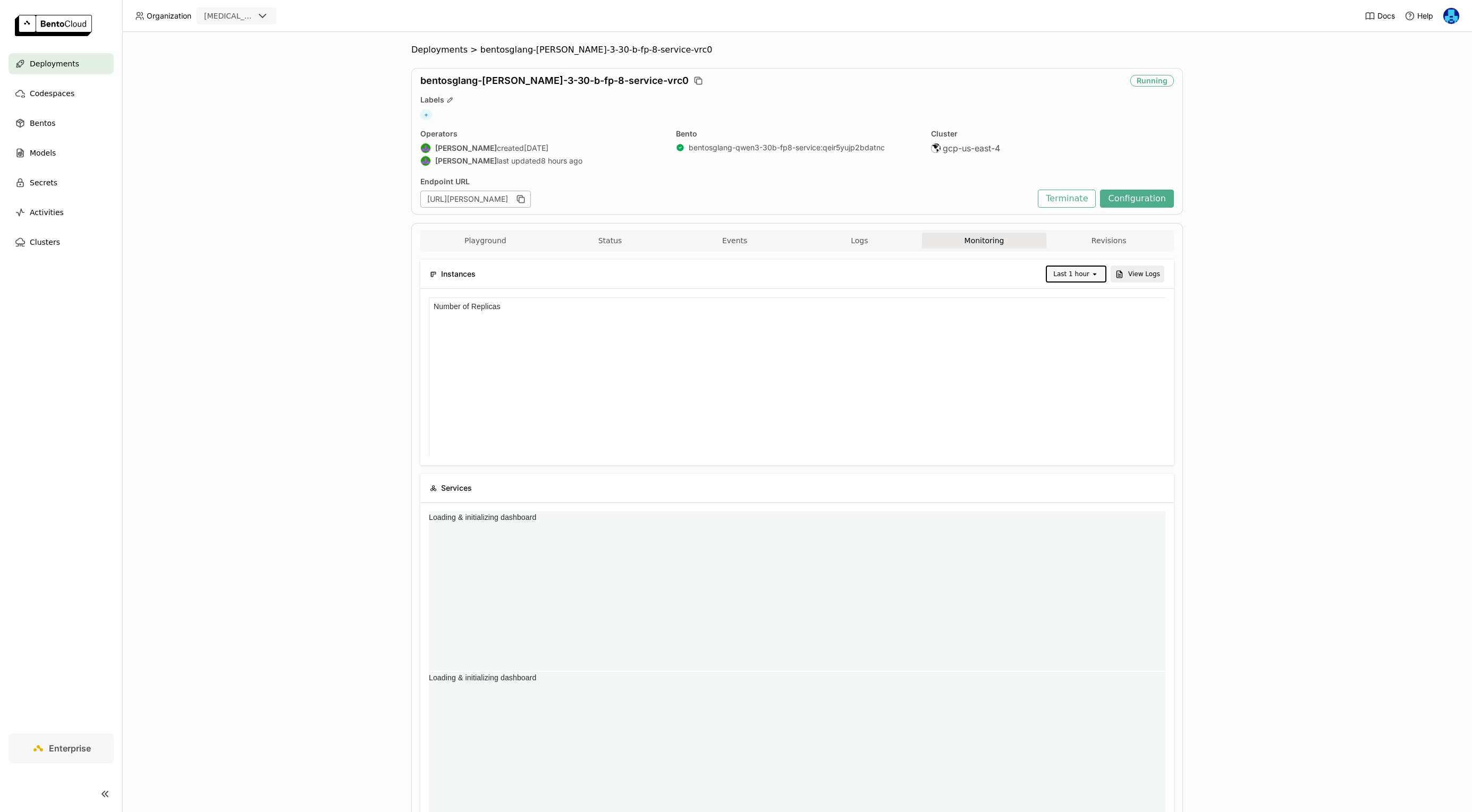
click at [1092, 274] on icon "open" at bounding box center [1094, 274] width 9 height 9
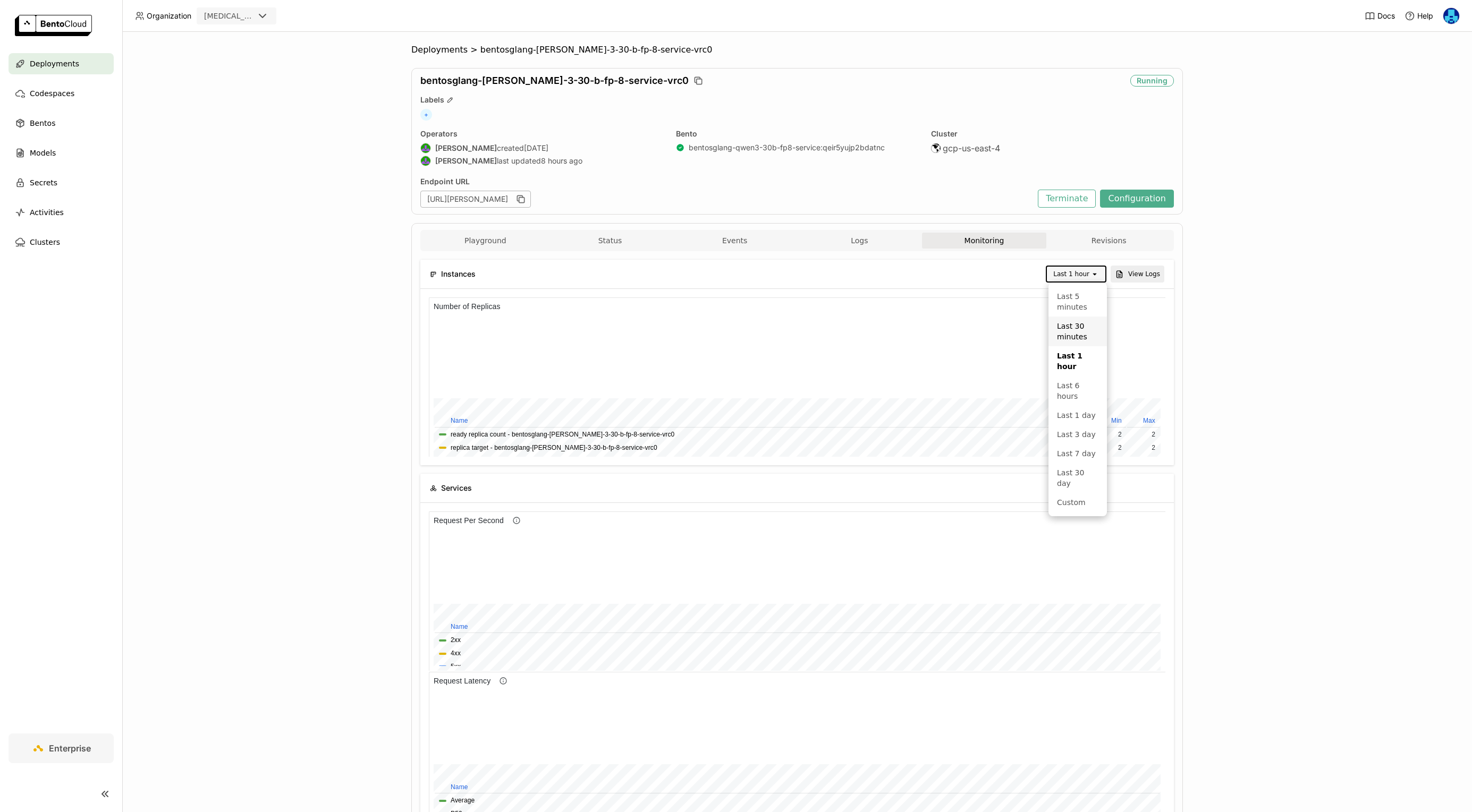
click at [1218, 373] on div "Deployments > bentosglang-qwen-3-30-b-fp-8-service-vrc0 bentosglang-qwen-3-30-b…" at bounding box center [797, 421] width 1350 height 780
click at [1082, 277] on div "Last 1 hour" at bounding box center [1071, 274] width 36 height 10
click at [1083, 337] on div "Last 30 minutes" at bounding box center [1077, 331] width 41 height 22
click at [176, 426] on div "Deployments > bentosglang-qwen-3-30-b-fp-8-service-vrc0 bentosglang-qwen-3-30-b…" at bounding box center [797, 421] width 1350 height 780
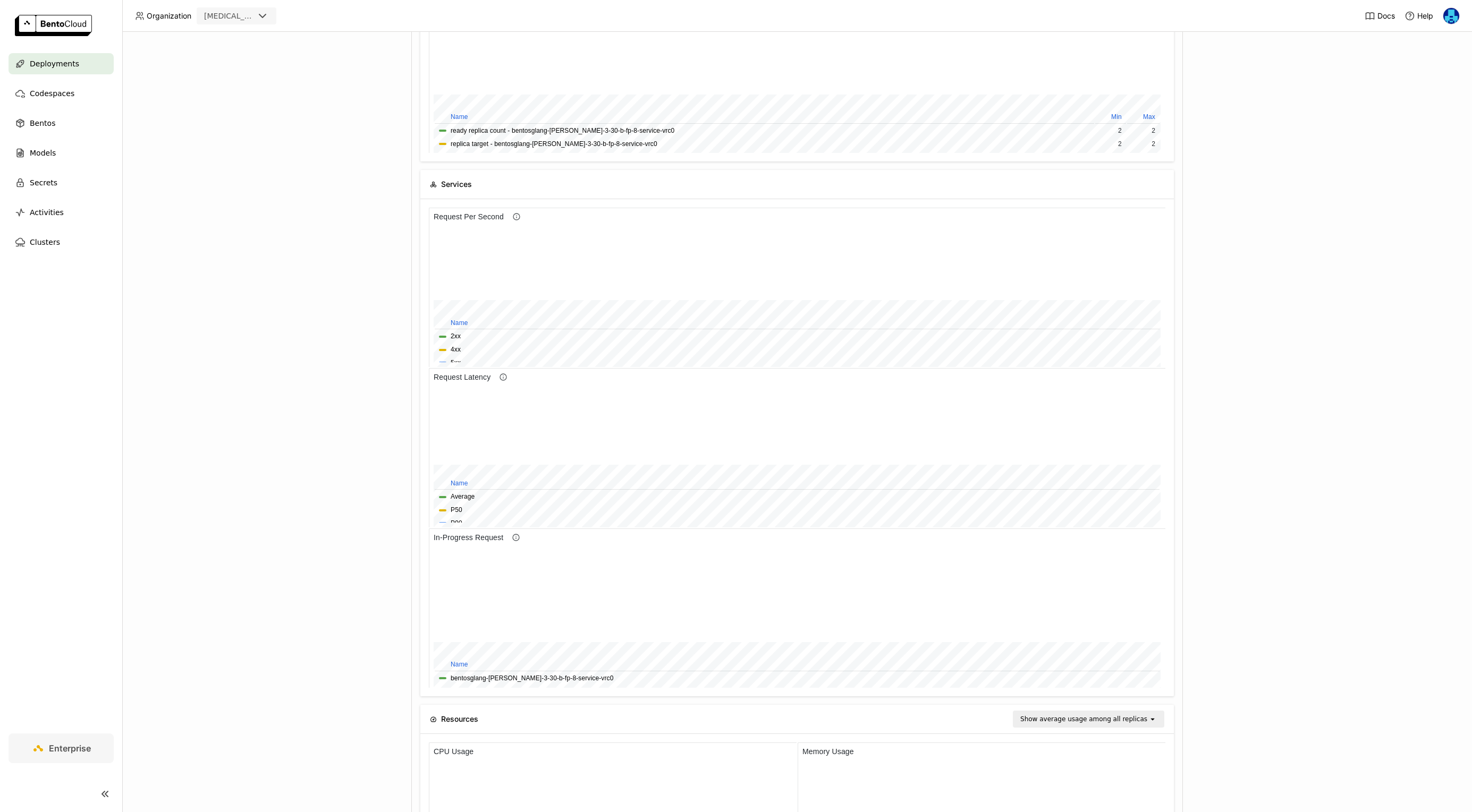
scroll to position [300, 0]
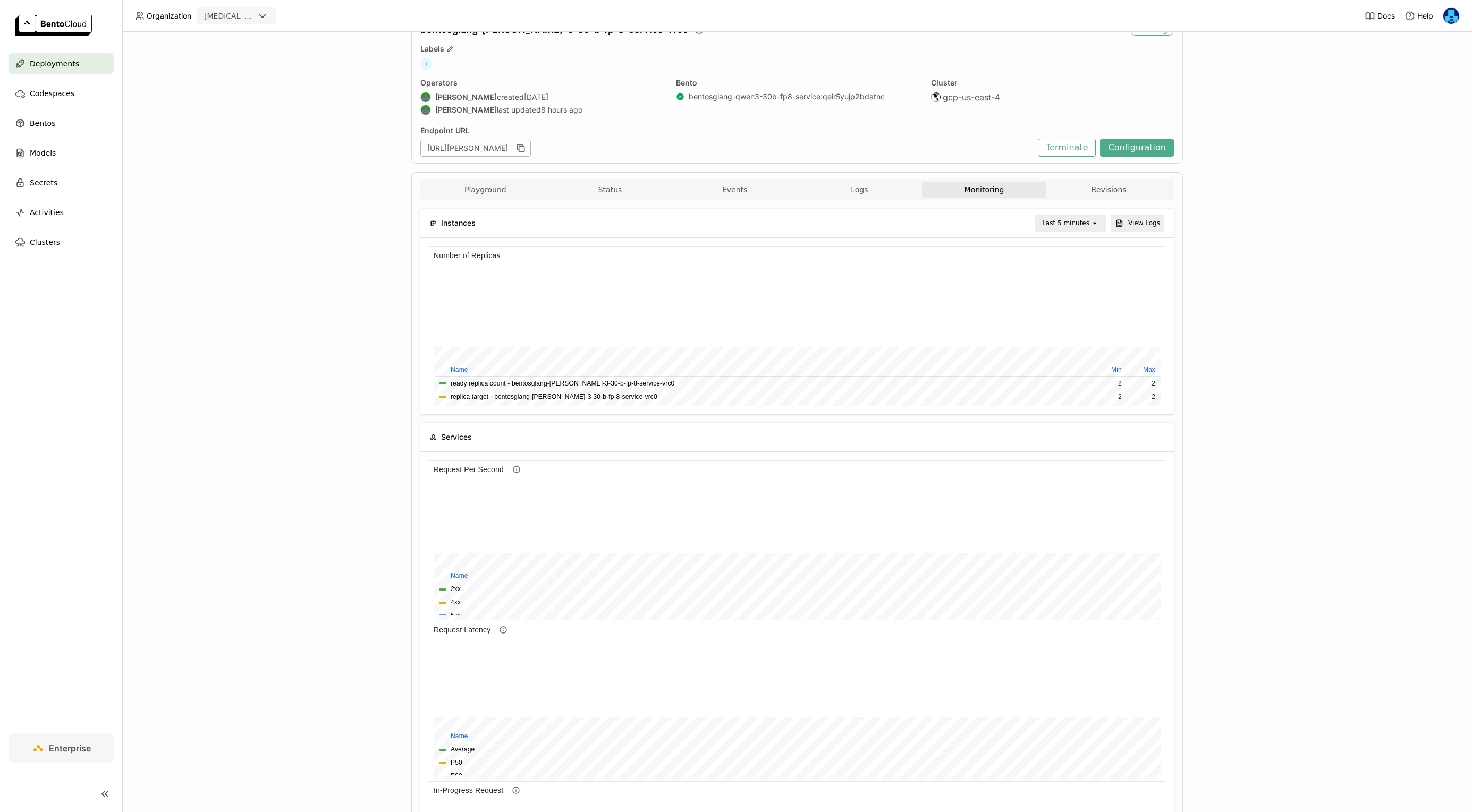
click at [863, 178] on div "Playground Status Events Logs Monitoring Revisions Endpoint /generate open Form…" at bounding box center [797, 760] width 772 height 1175
click at [863, 190] on span "Logs" at bounding box center [859, 189] width 17 height 9
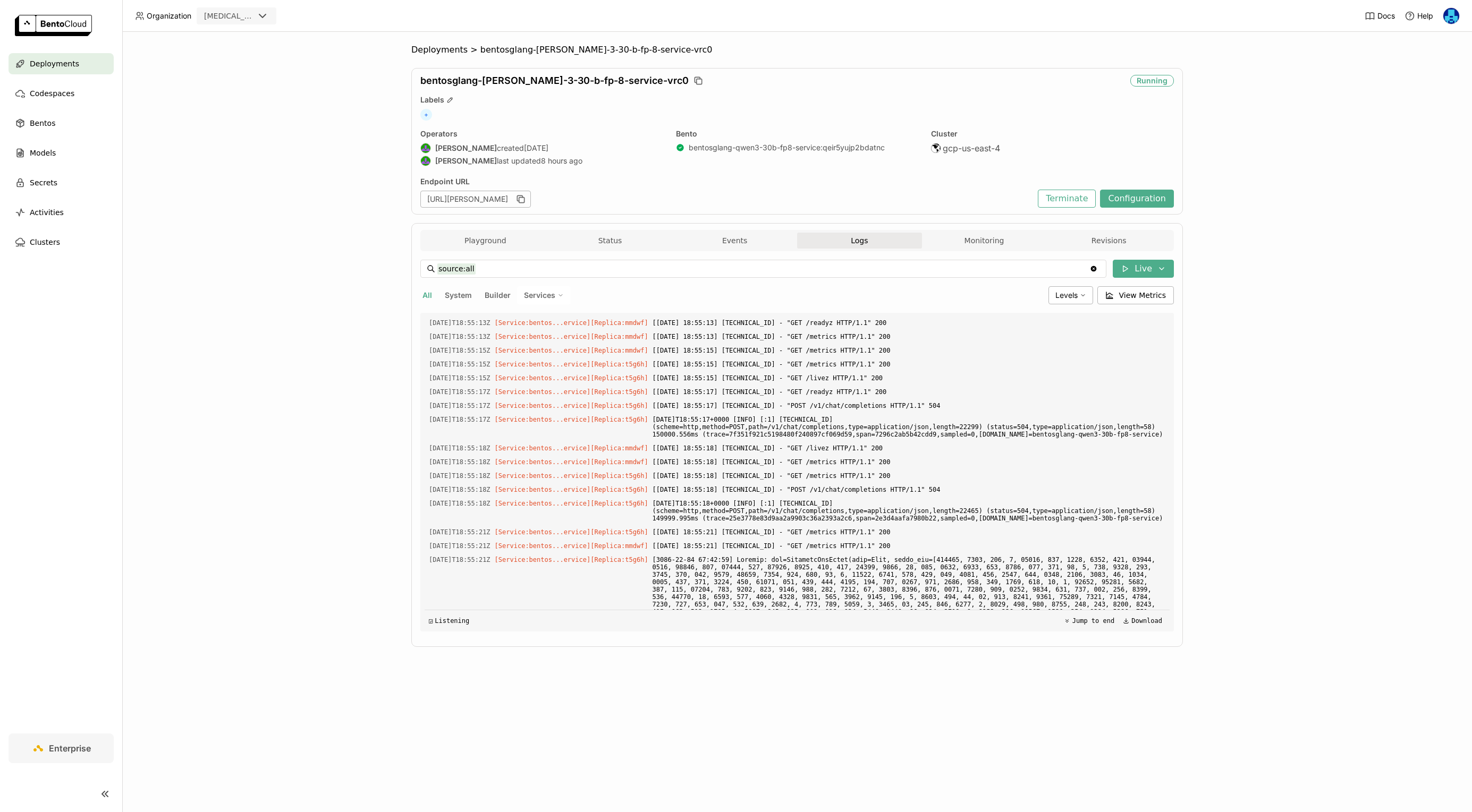
scroll to position [20746, 0]
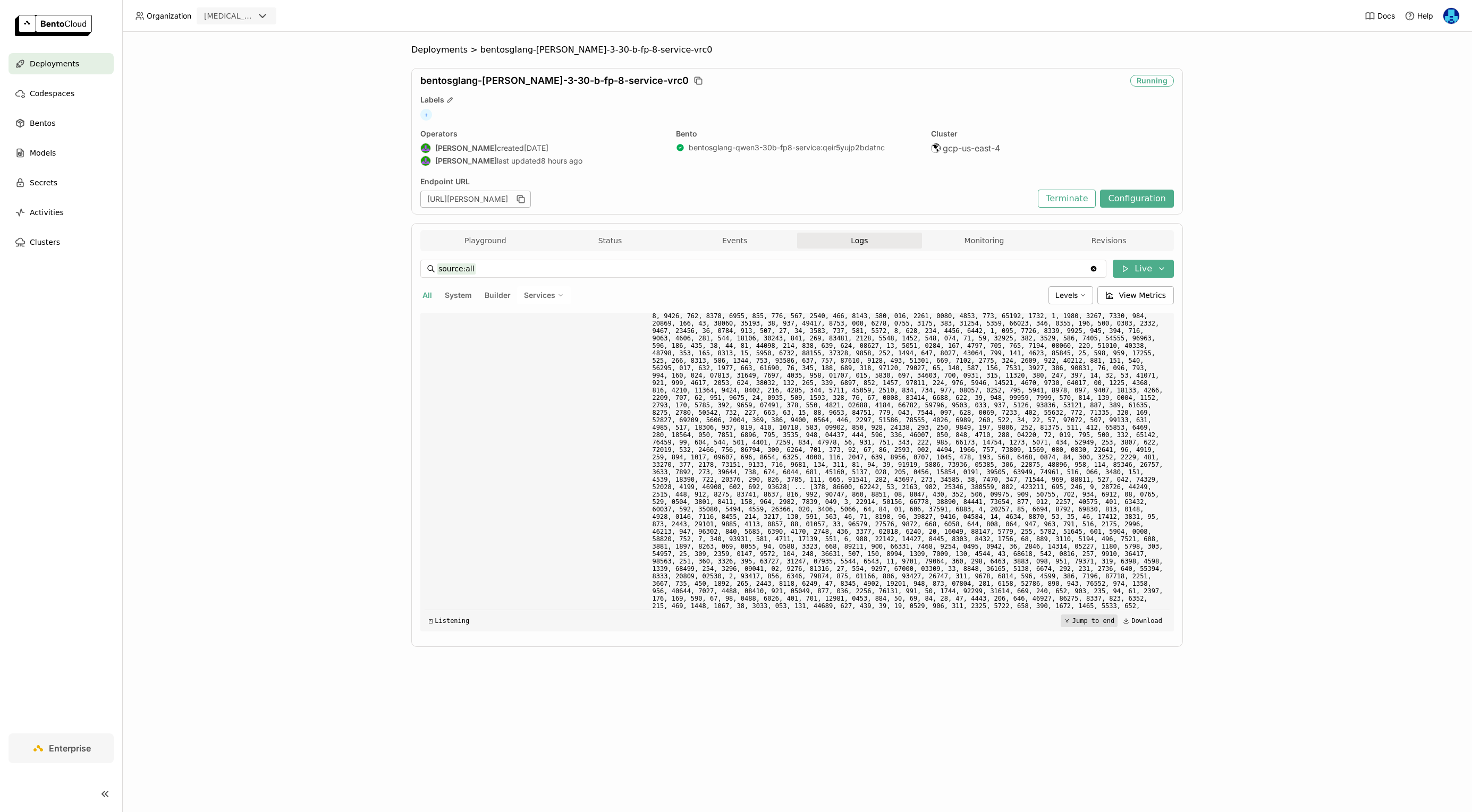
click at [1089, 624] on button "Jump to end" at bounding box center [1089, 621] width 57 height 13
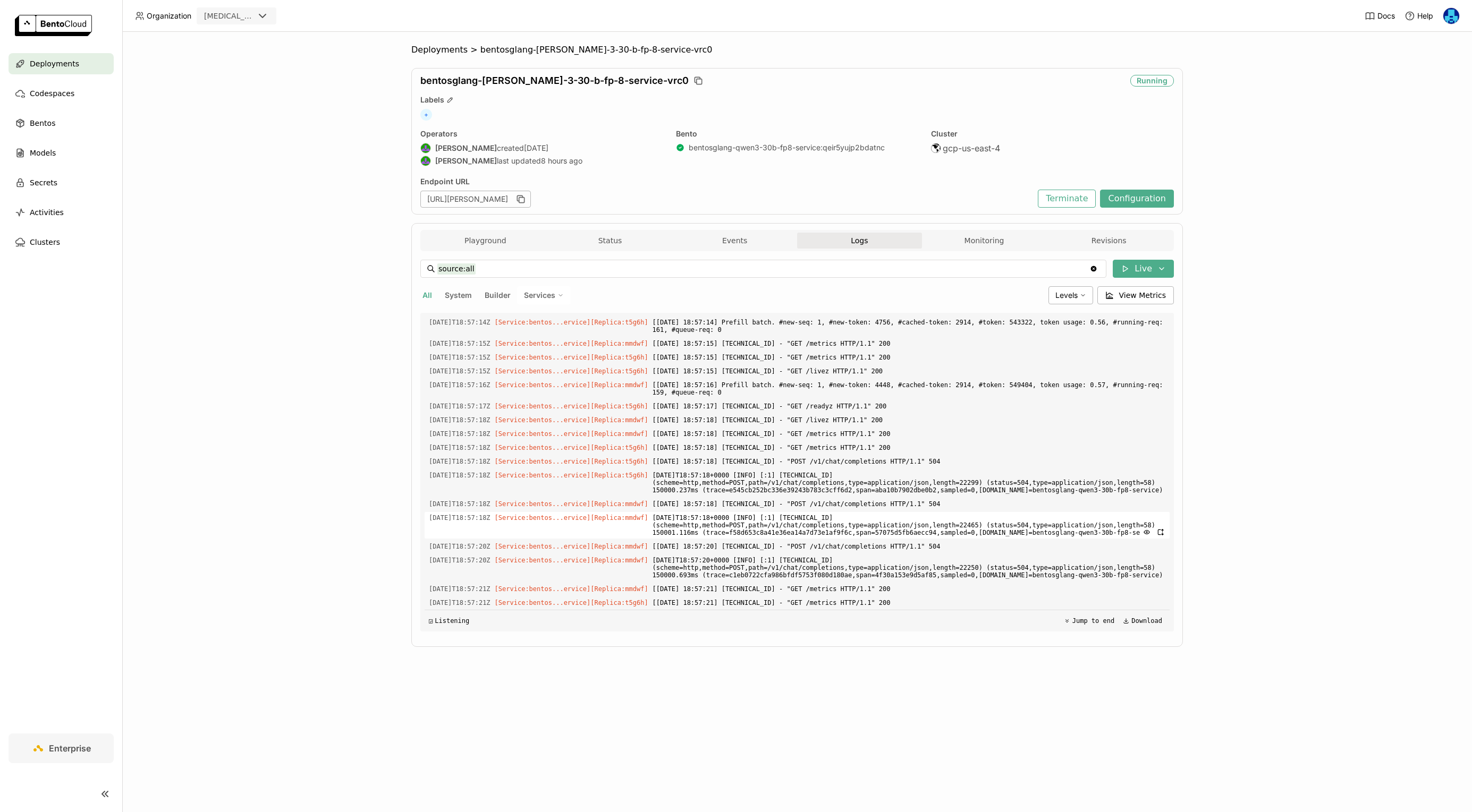
scroll to position [68642, 0]
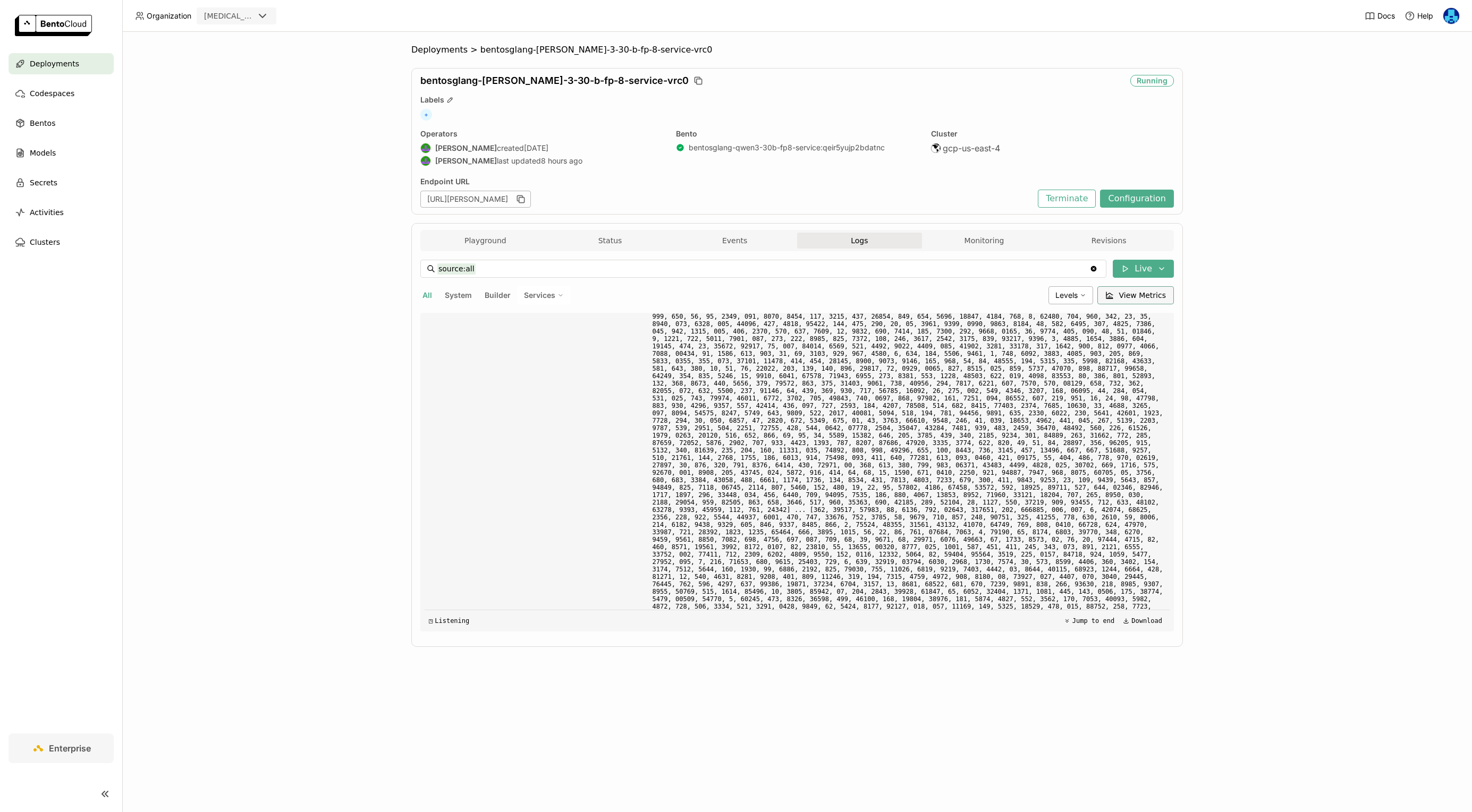
click at [1142, 296] on span "View Metrics" at bounding box center [1142, 295] width 47 height 10
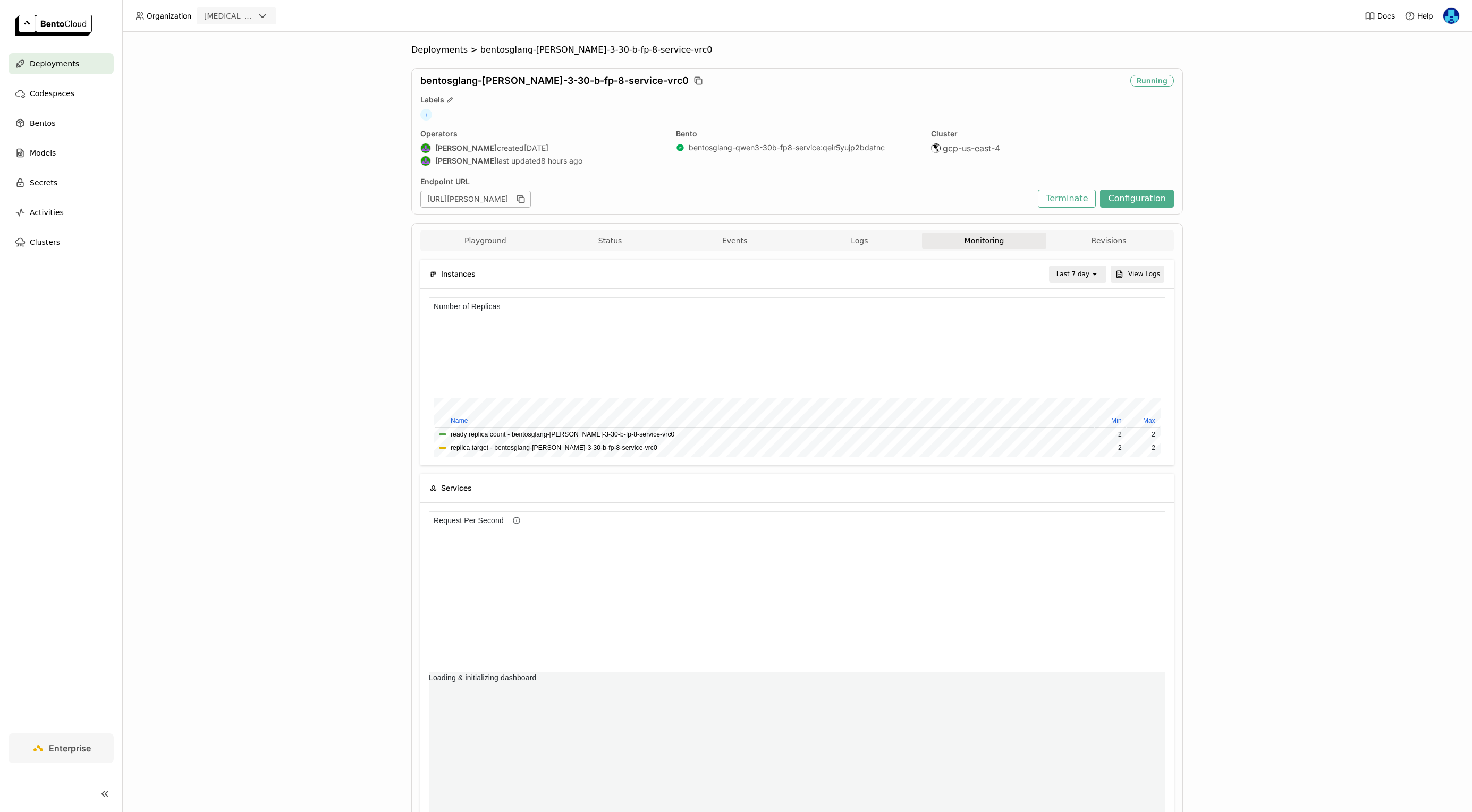
scroll to position [159, 367]
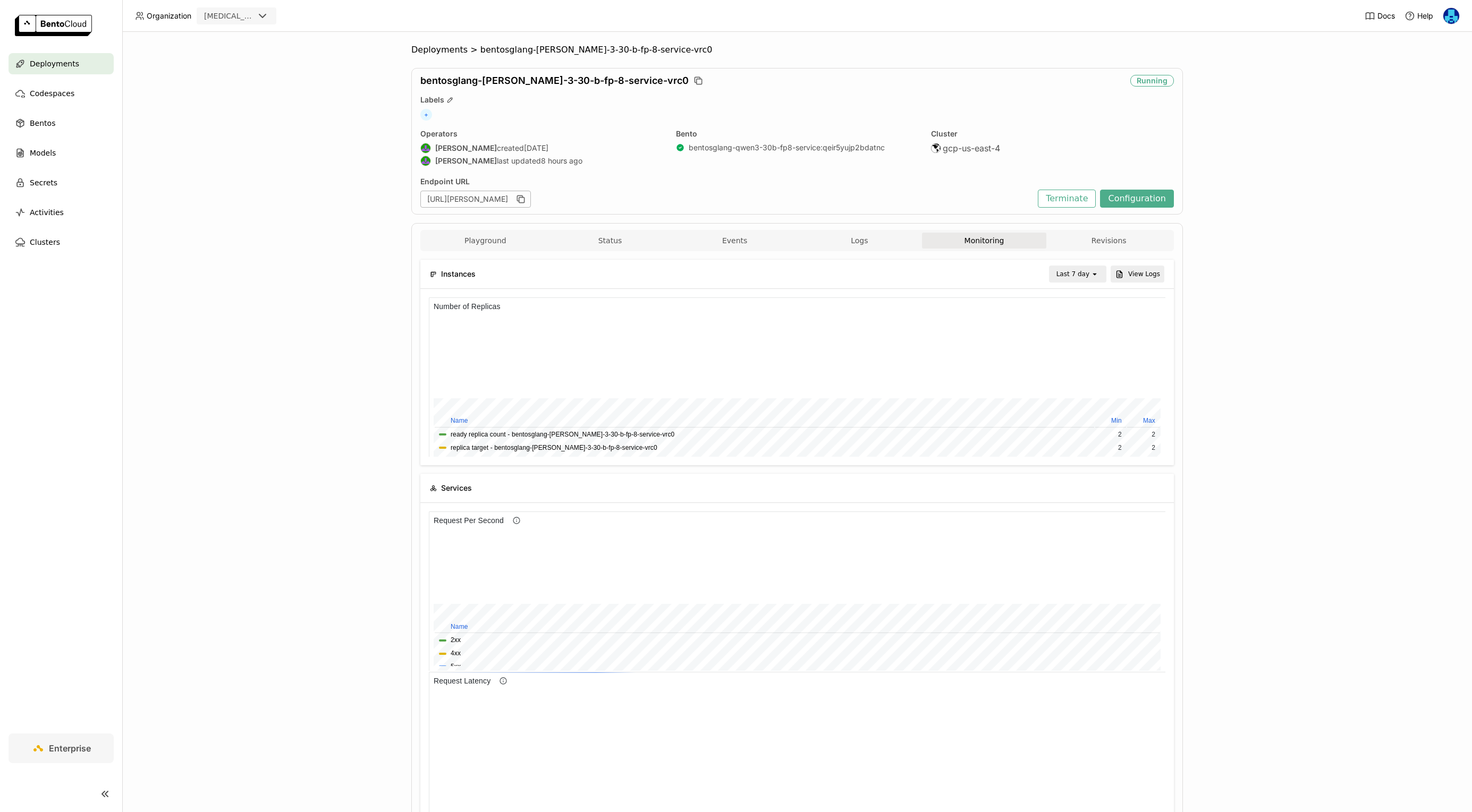
click at [1071, 269] on div "Last 7 day" at bounding box center [1073, 274] width 33 height 10
click at [1072, 334] on div "Last 30 minutes" at bounding box center [1079, 331] width 39 height 22
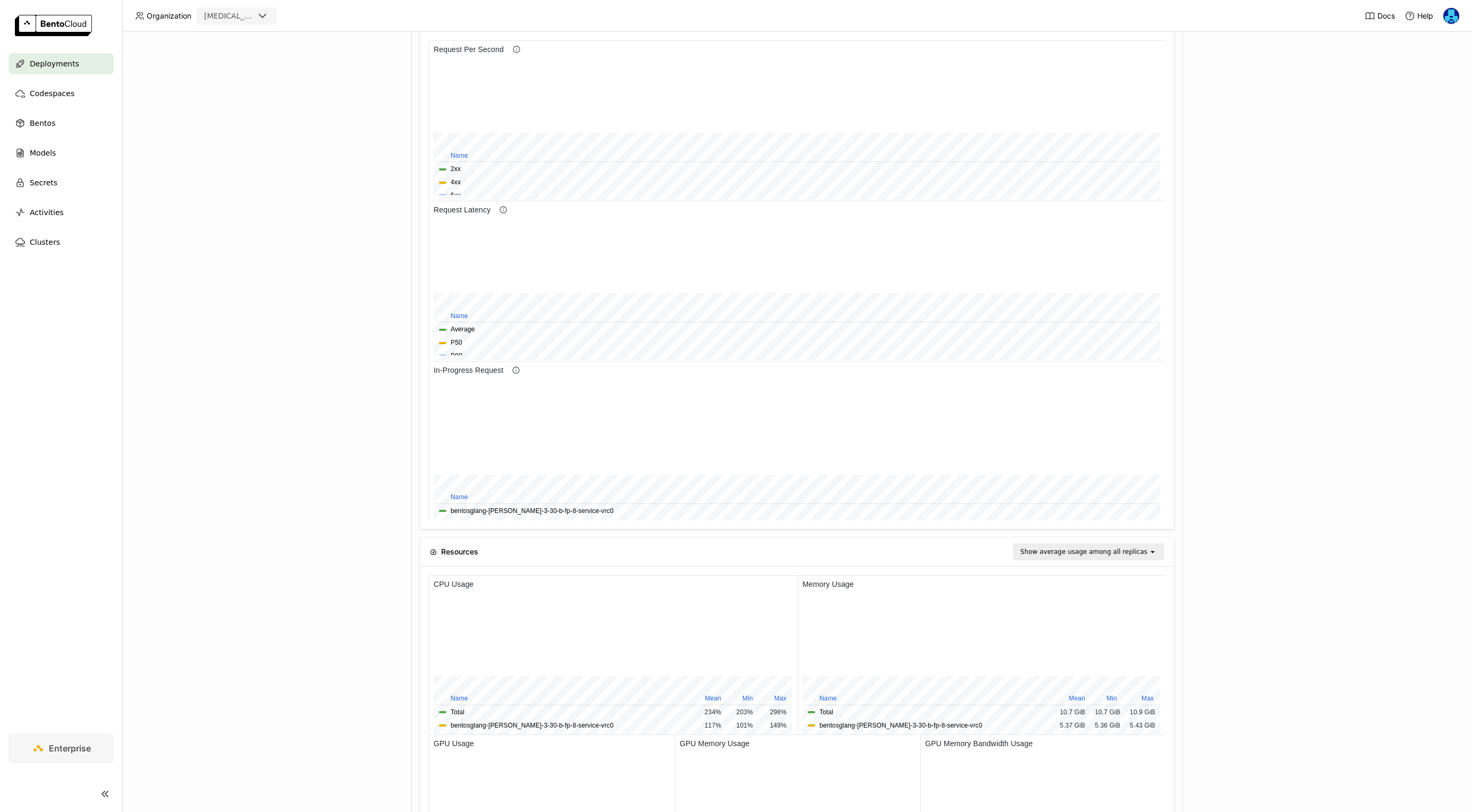
scroll to position [270, 0]
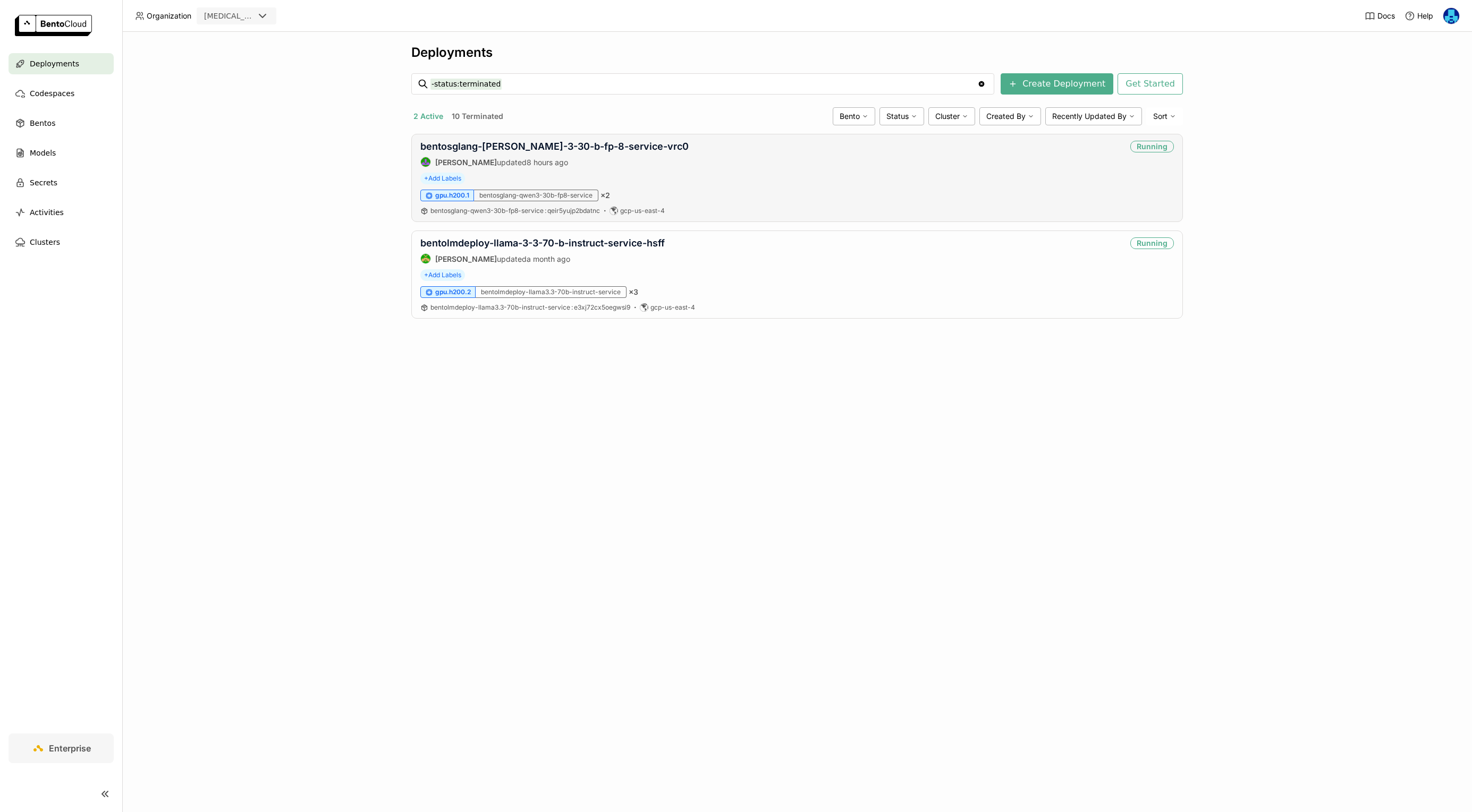
click at [526, 139] on div "bentosglang-[PERSON_NAME]-3-30-b-fp-8-service-vrc0 [PERSON_NAME] updated 8 hour…" at bounding box center [797, 178] width 772 height 89
click at [526, 148] on link "bentosglang-[PERSON_NAME]-3-30-b-fp-8-service-vrc0" at bounding box center [555, 146] width 268 height 11
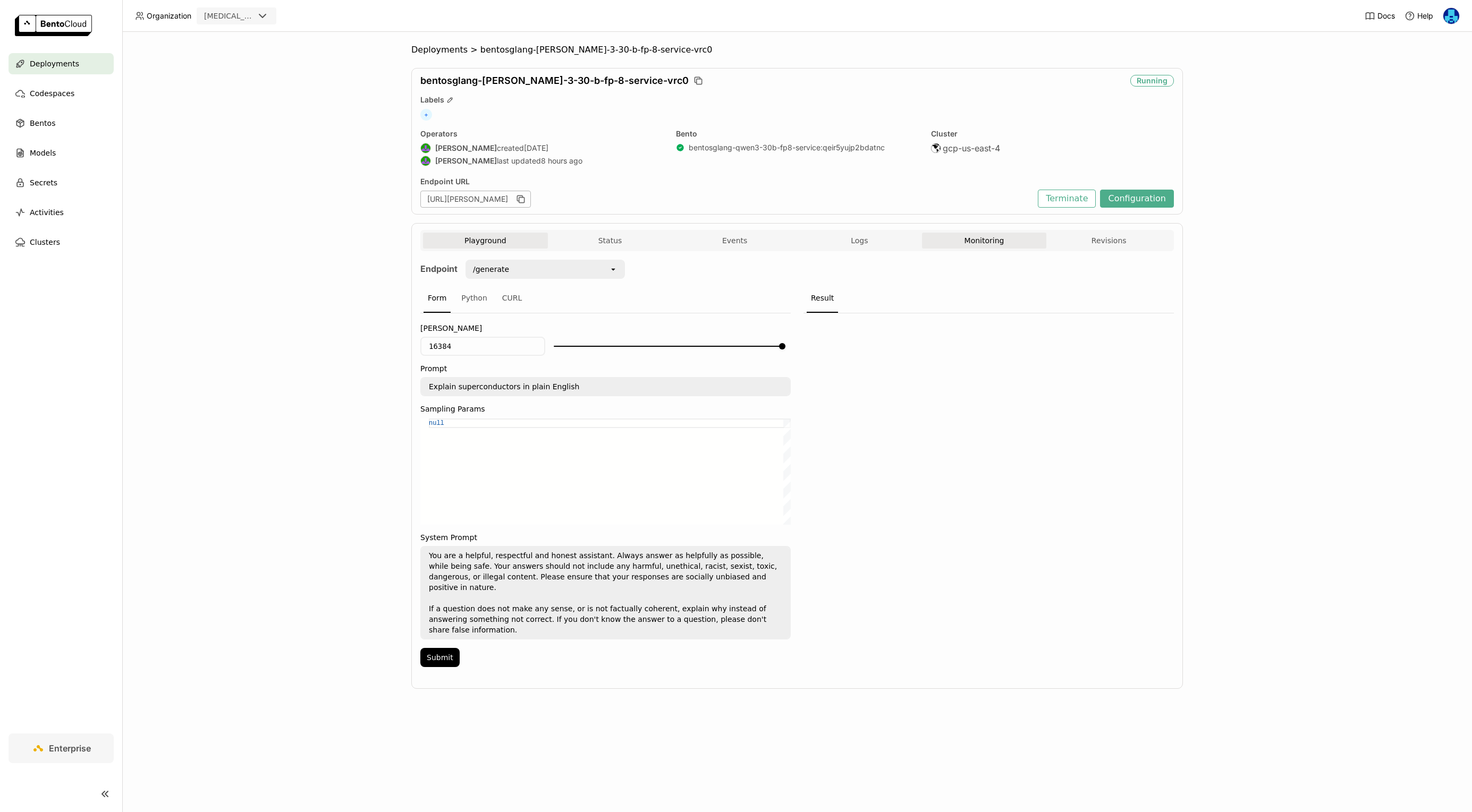
click at [976, 239] on button "Monitoring" at bounding box center [984, 241] width 125 height 16
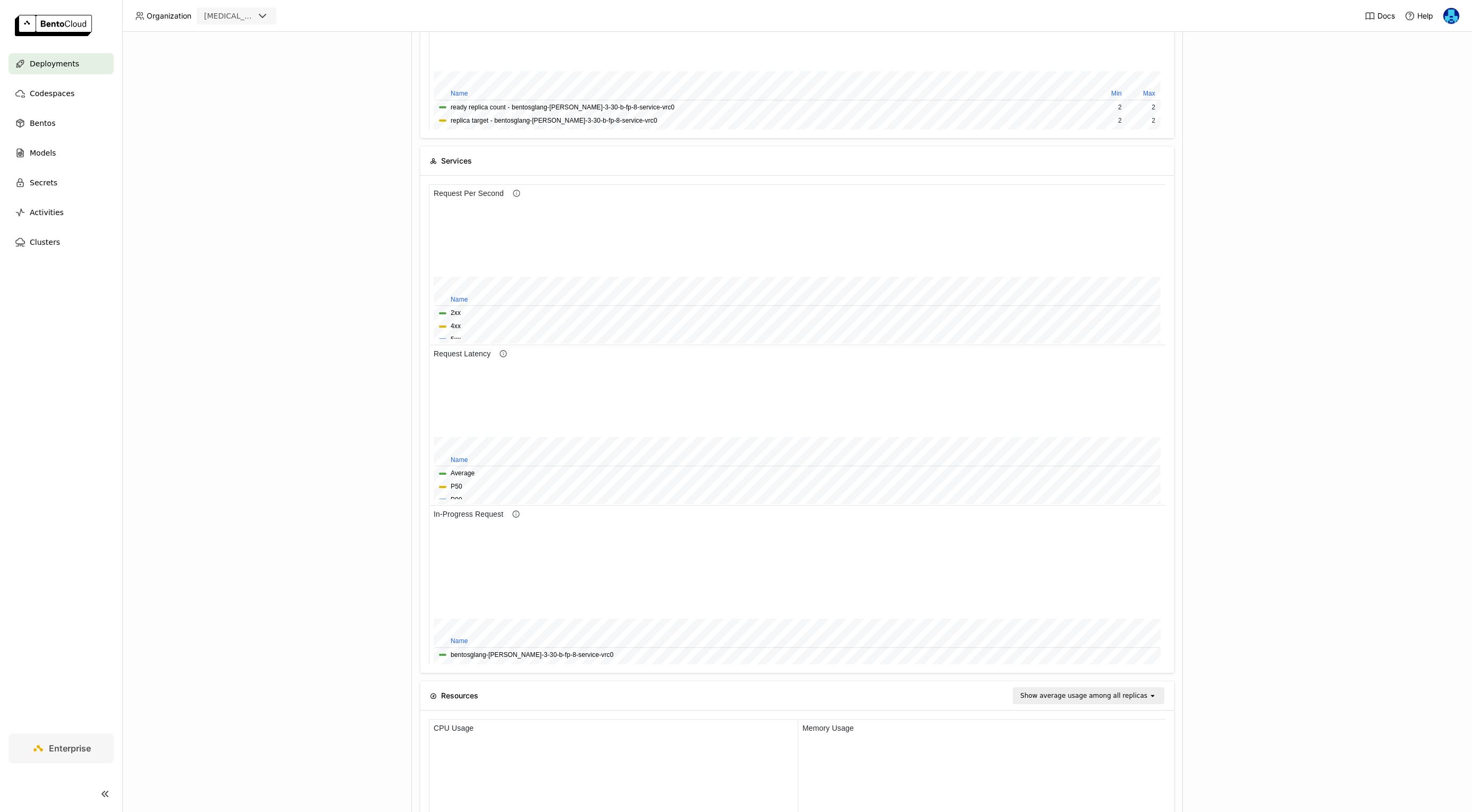
scroll to position [330, 0]
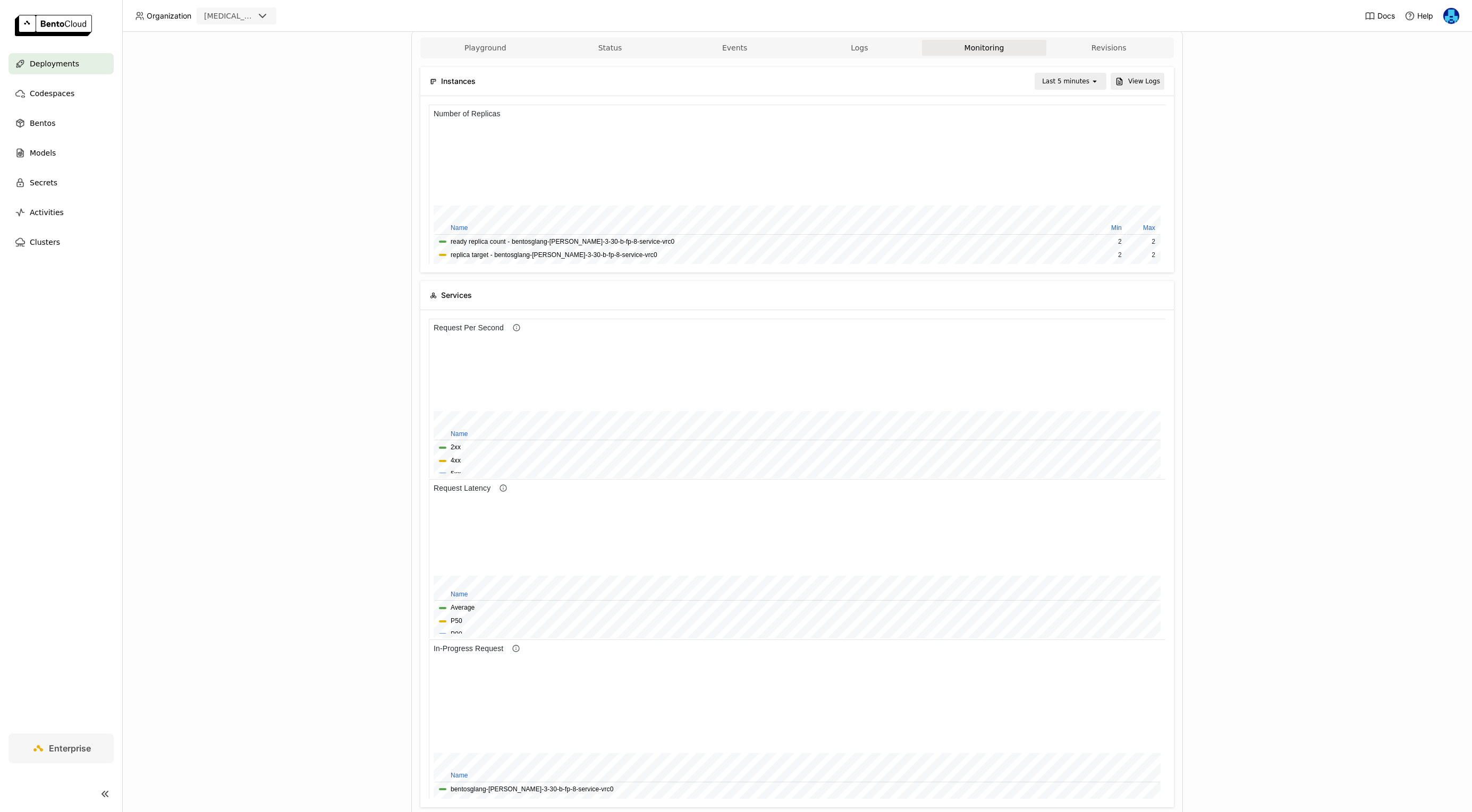
click at [274, 466] on div "Deployments > bentosglang-qwen-3-30-b-fp-8-service-vrc0 bentosglang-qwen-3-30-b…" at bounding box center [797, 421] width 1350 height 780
click at [247, 478] on div "Deployments > bentosglang-qwen-3-30-b-fp-8-service-vrc0 bentosglang-qwen-3-30-b…" at bounding box center [797, 421] width 1350 height 780
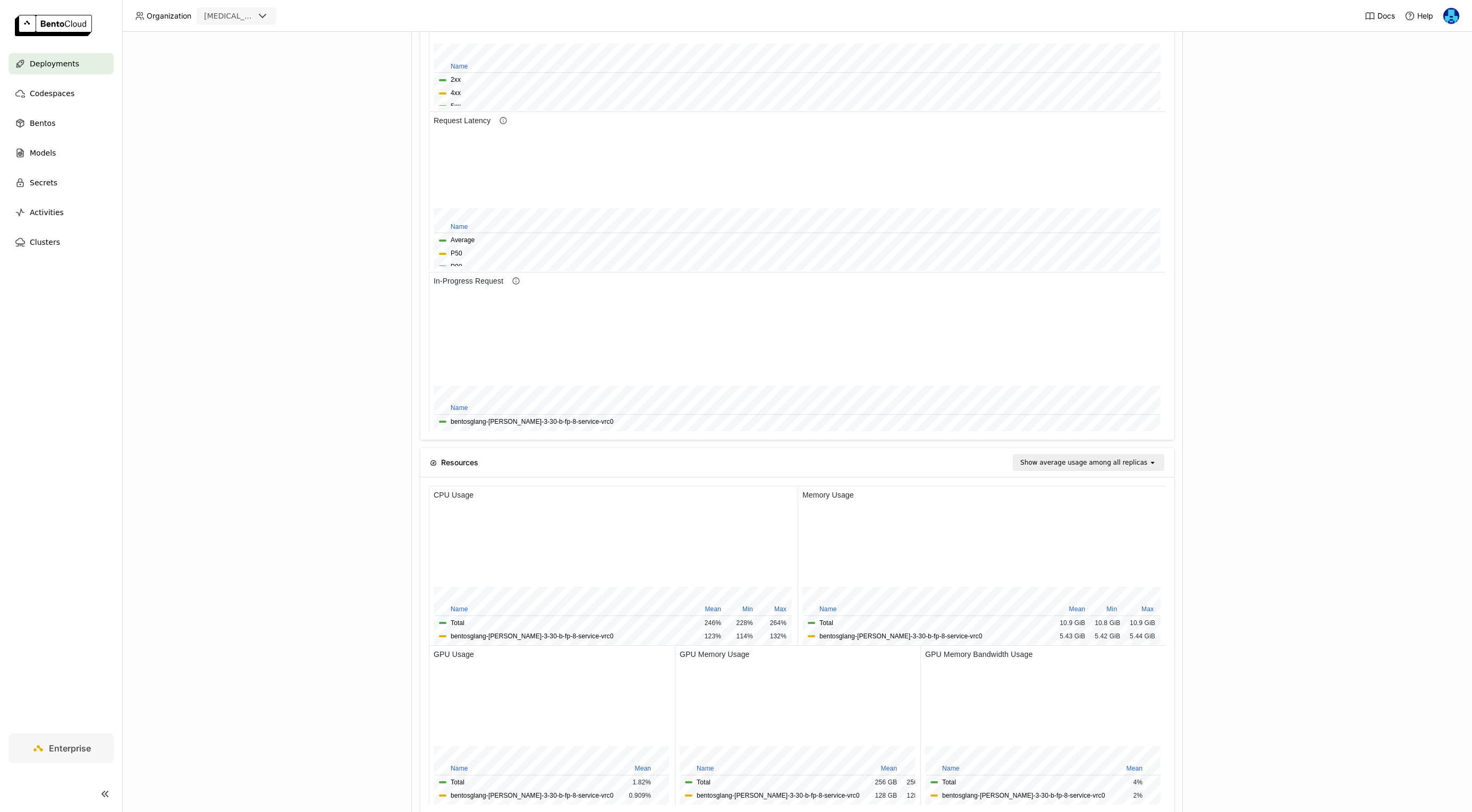
scroll to position [566, 0]
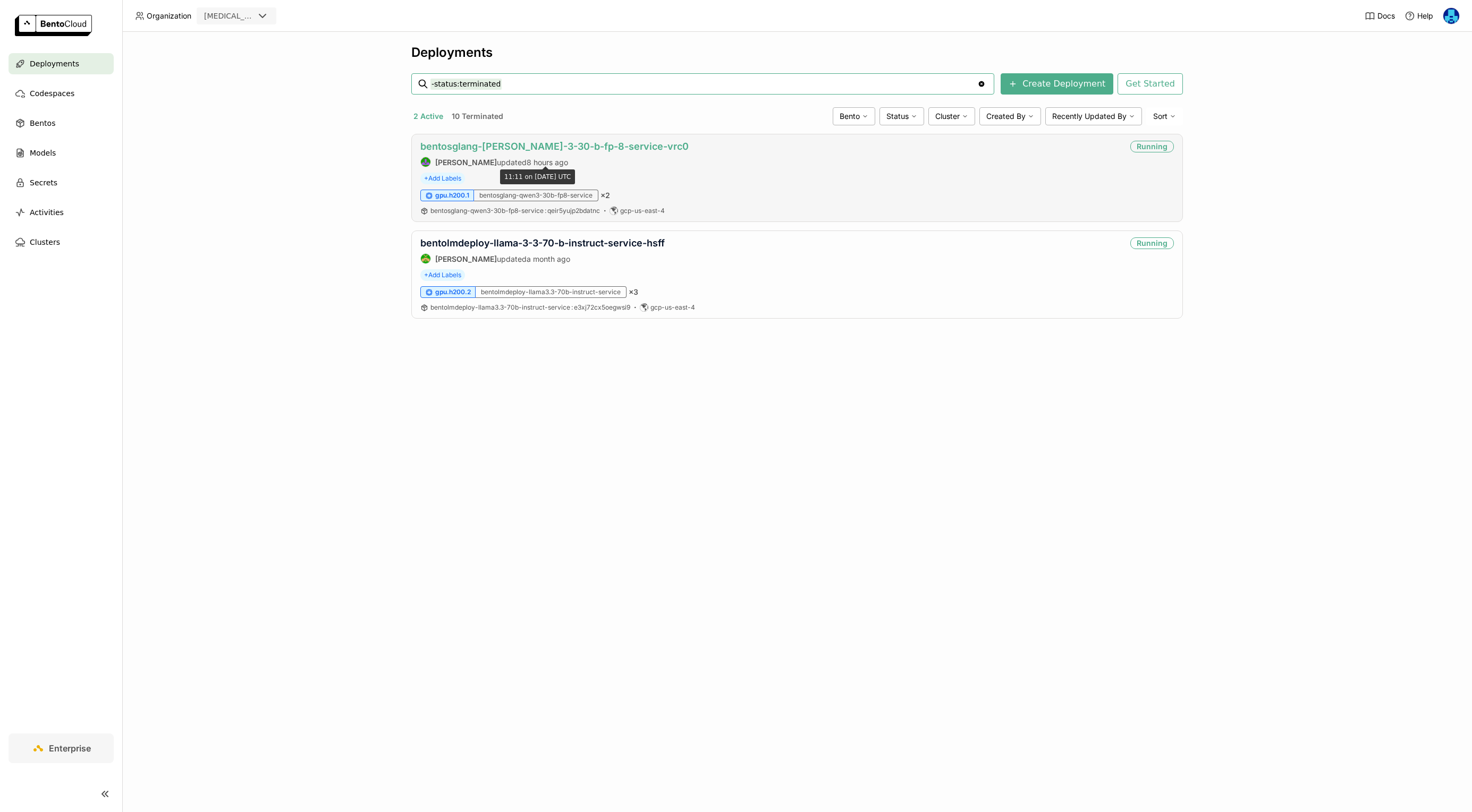
click at [543, 148] on link "bentosglang-[PERSON_NAME]-3-30-b-fp-8-service-vrc0" at bounding box center [555, 146] width 268 height 11
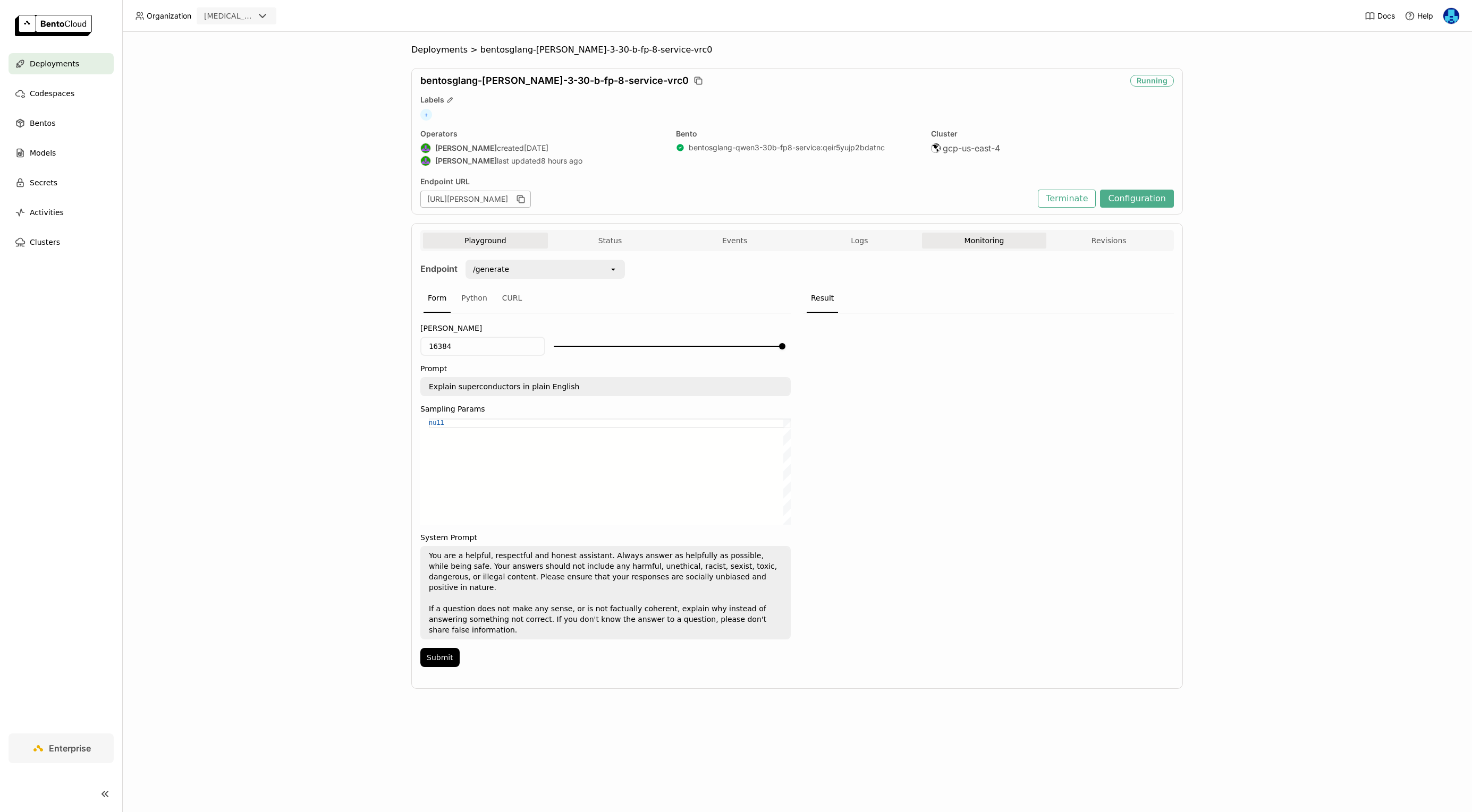
click at [987, 242] on button "Monitoring" at bounding box center [984, 241] width 125 height 16
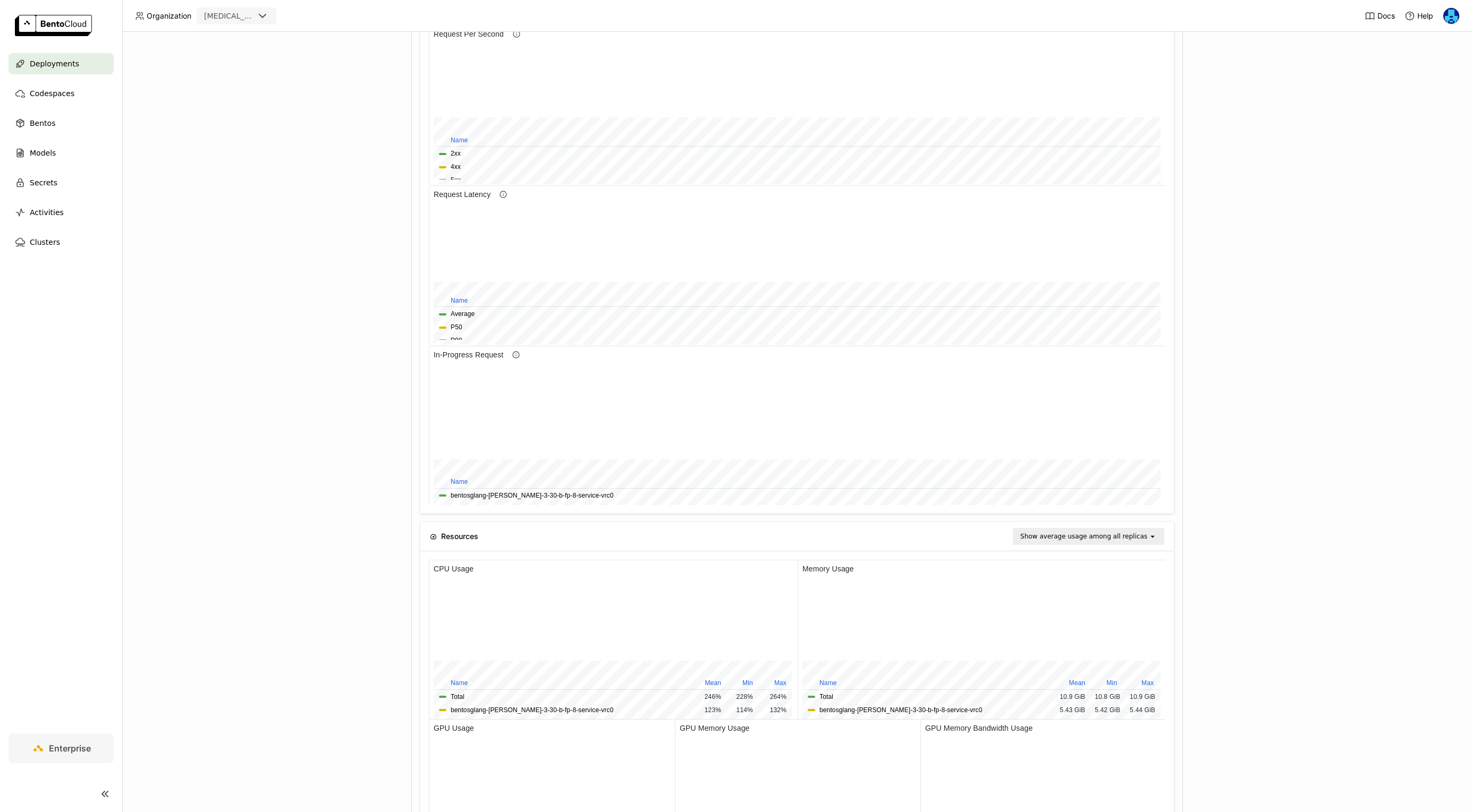
scroll to position [502, 0]
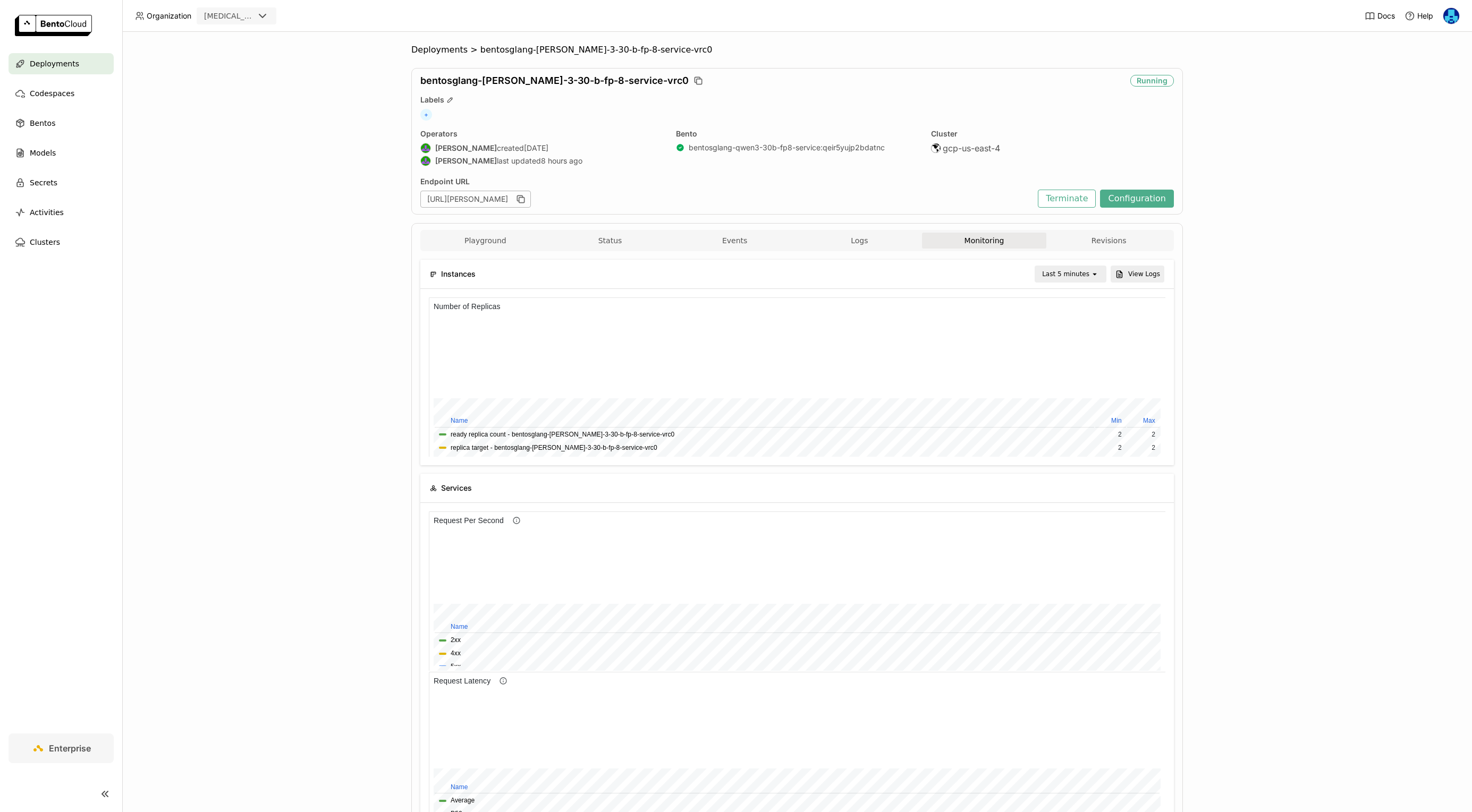
click at [1079, 280] on div "Last 5 minutes" at bounding box center [1063, 274] width 55 height 15
click at [1070, 337] on div "Last 30 minutes" at bounding box center [1072, 331] width 52 height 22
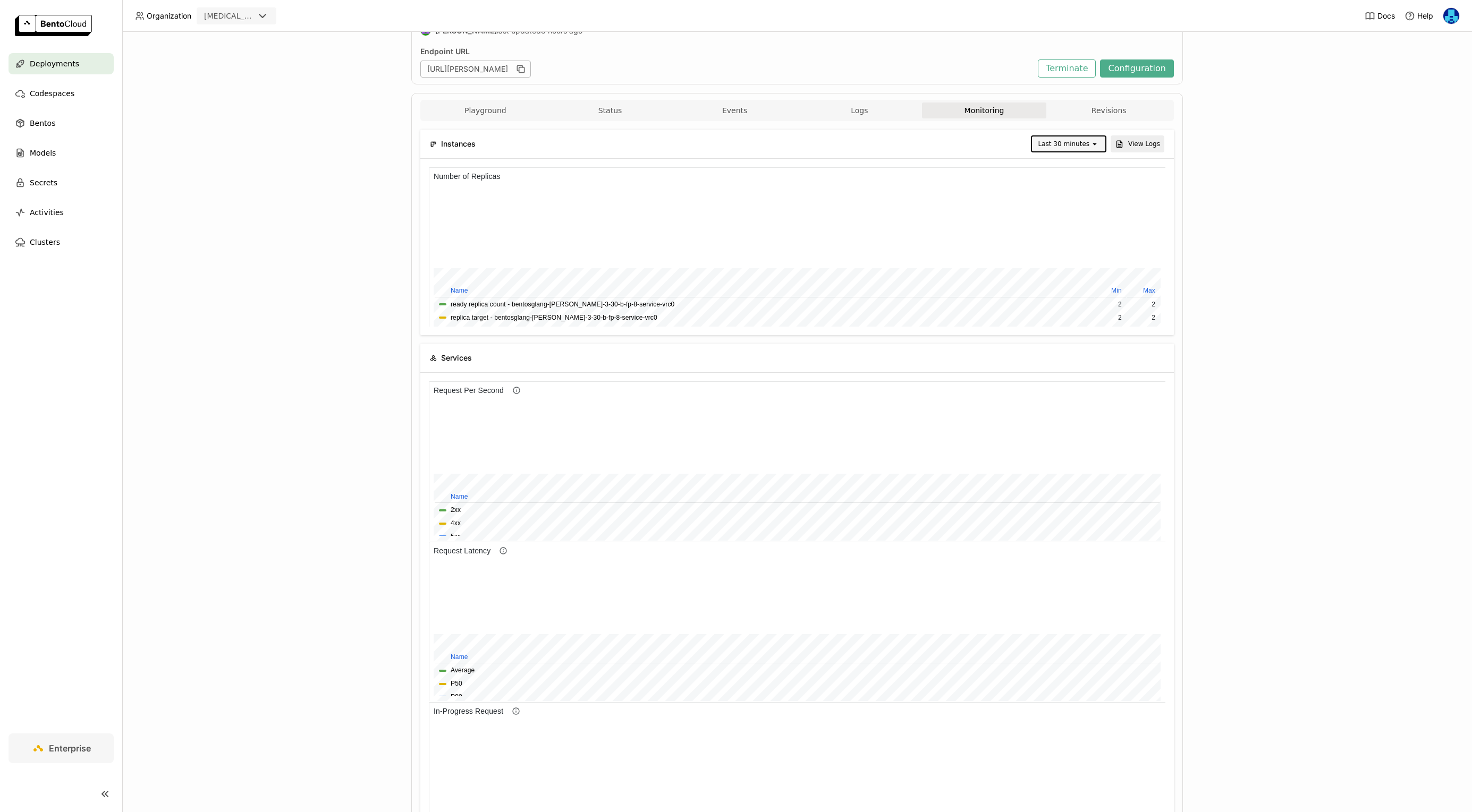
click at [1080, 153] on div "Instances Last 30 minutes open View Logs" at bounding box center [798, 144] width 735 height 28
click at [1081, 147] on div "Last 30 minutes" at bounding box center [1063, 144] width 51 height 10
click at [1073, 168] on div "Last 5 minutes" at bounding box center [1070, 166] width 56 height 10
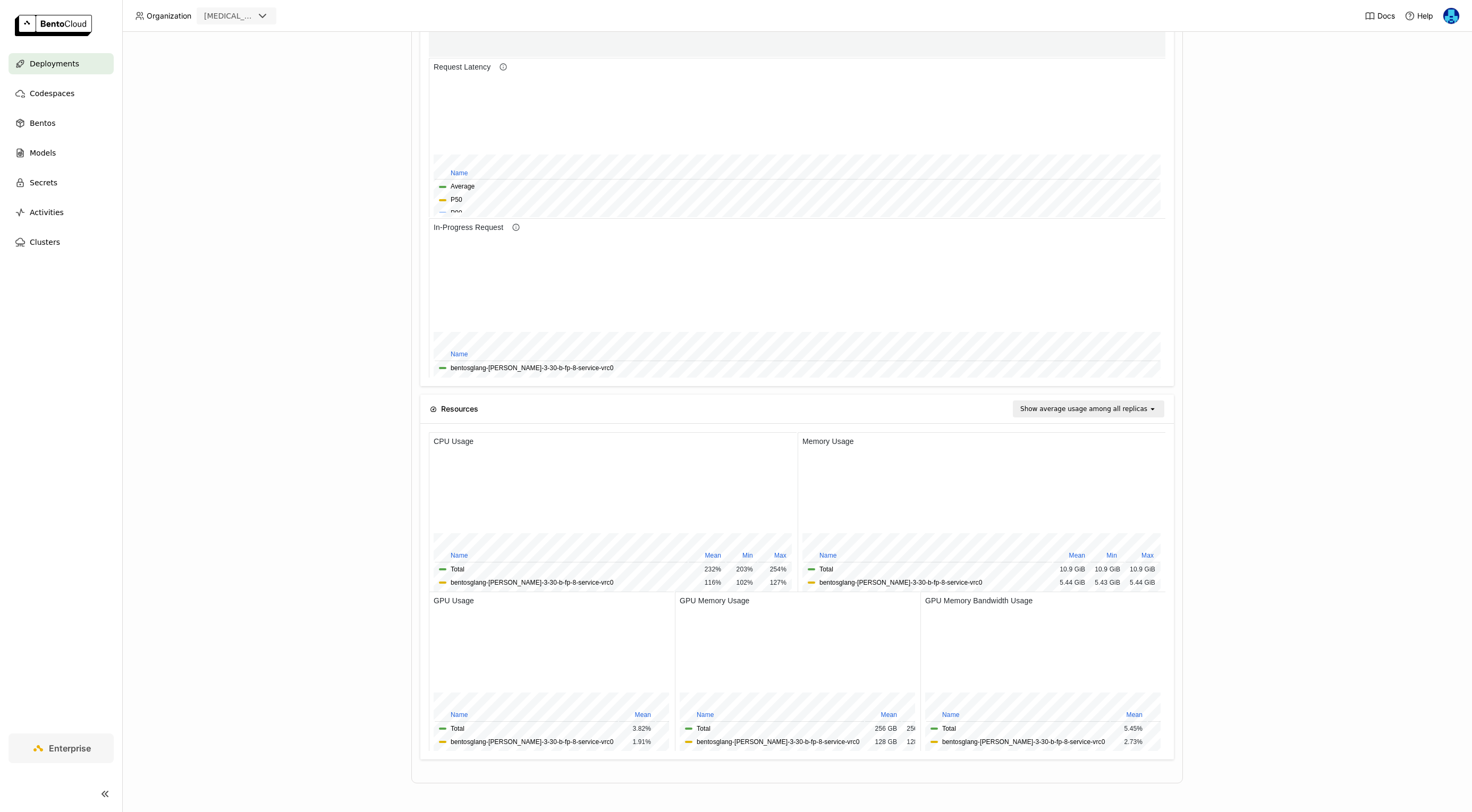
scroll to position [159, 736]
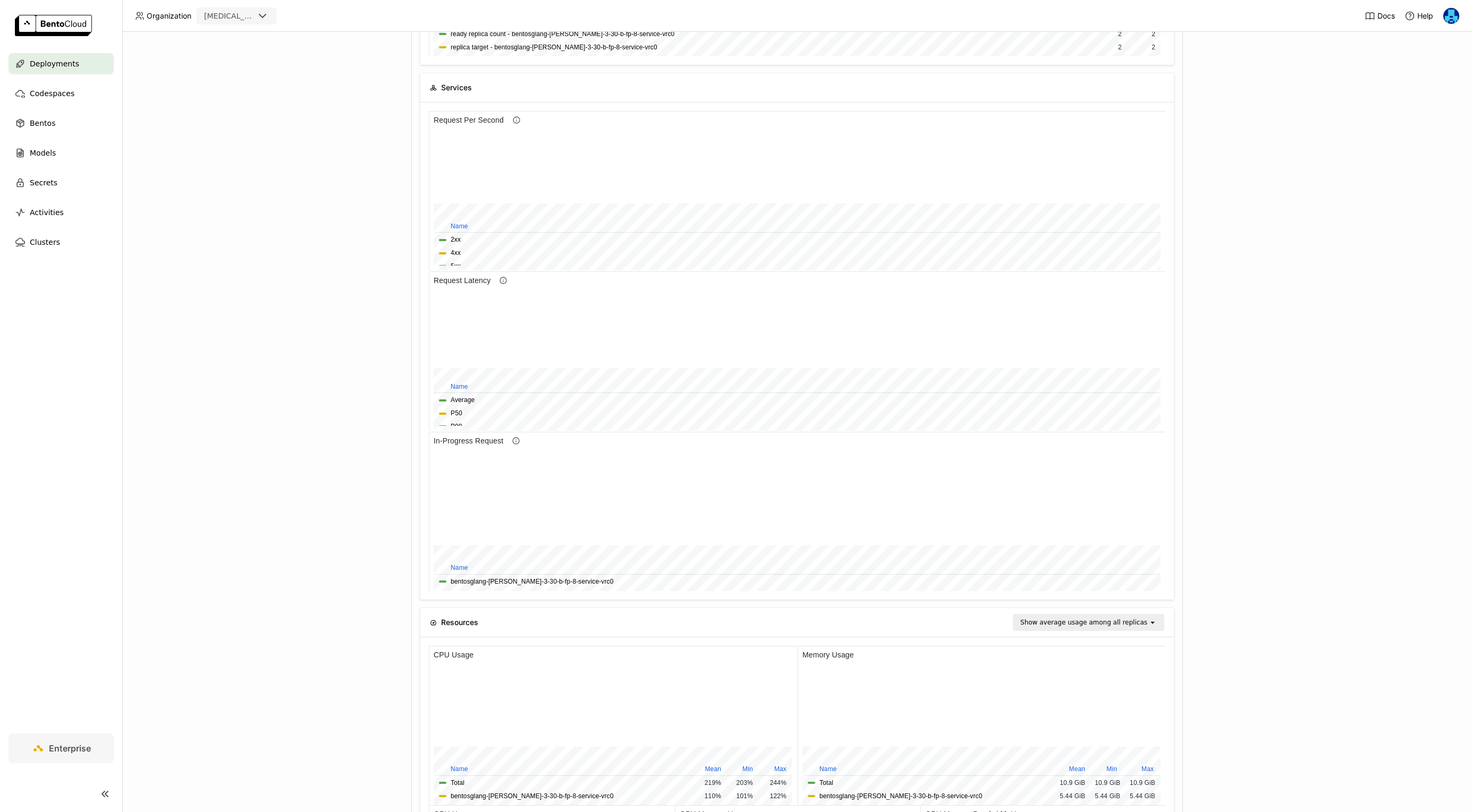
scroll to position [403, 0]
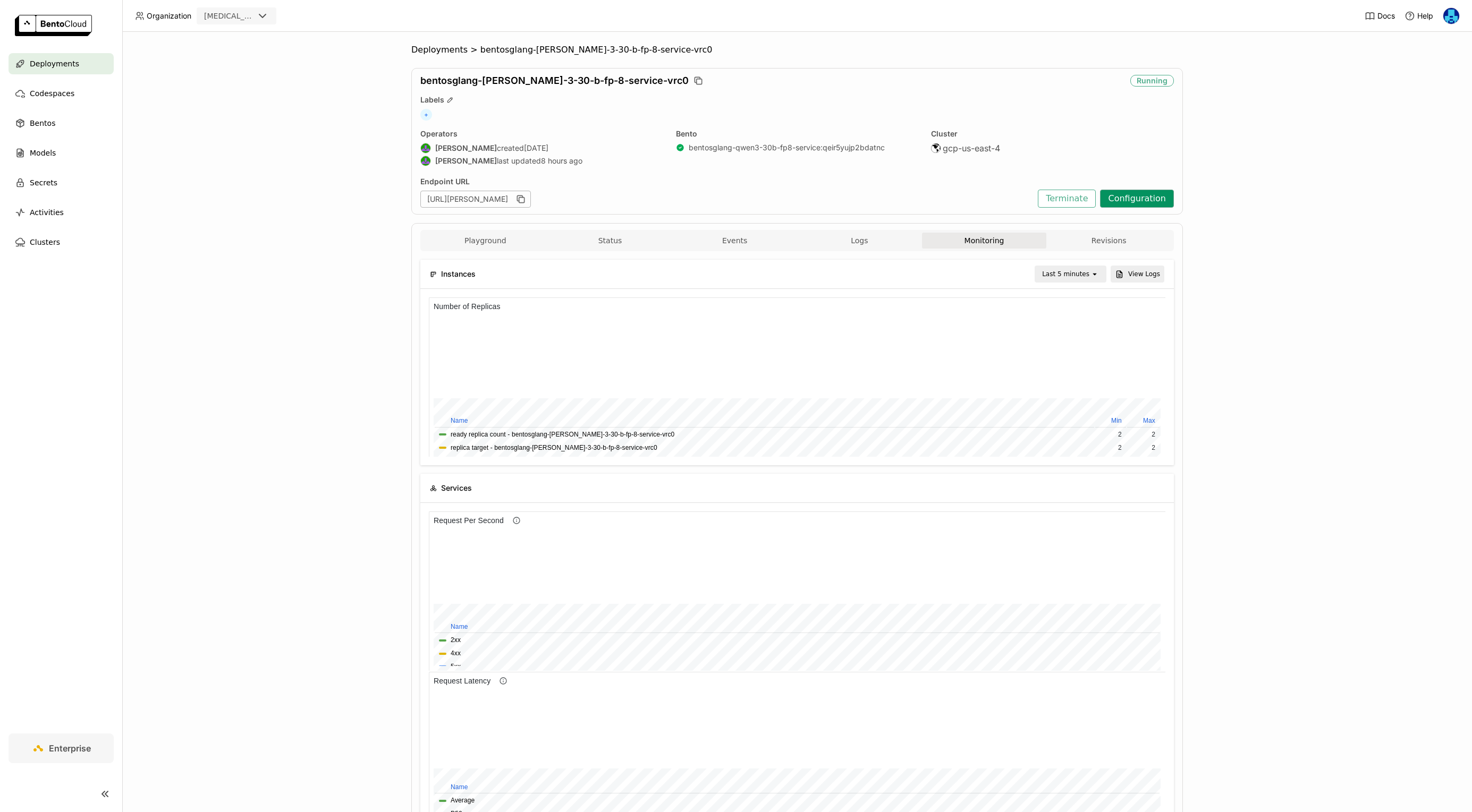
click at [1124, 195] on button "Configuration" at bounding box center [1136, 198] width 74 height 18
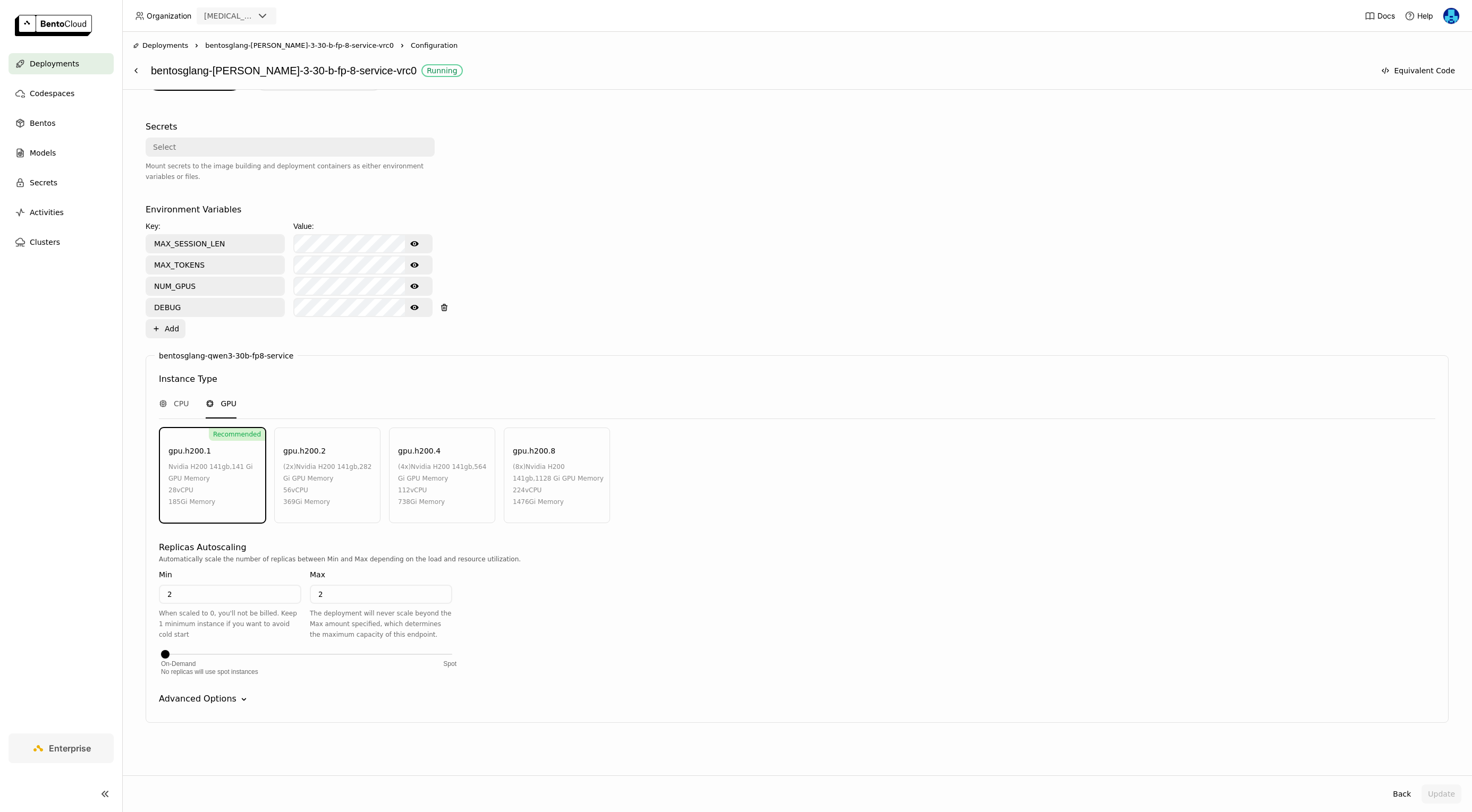
click at [220, 699] on div "Advanced Options" at bounding box center [198, 698] width 77 height 13
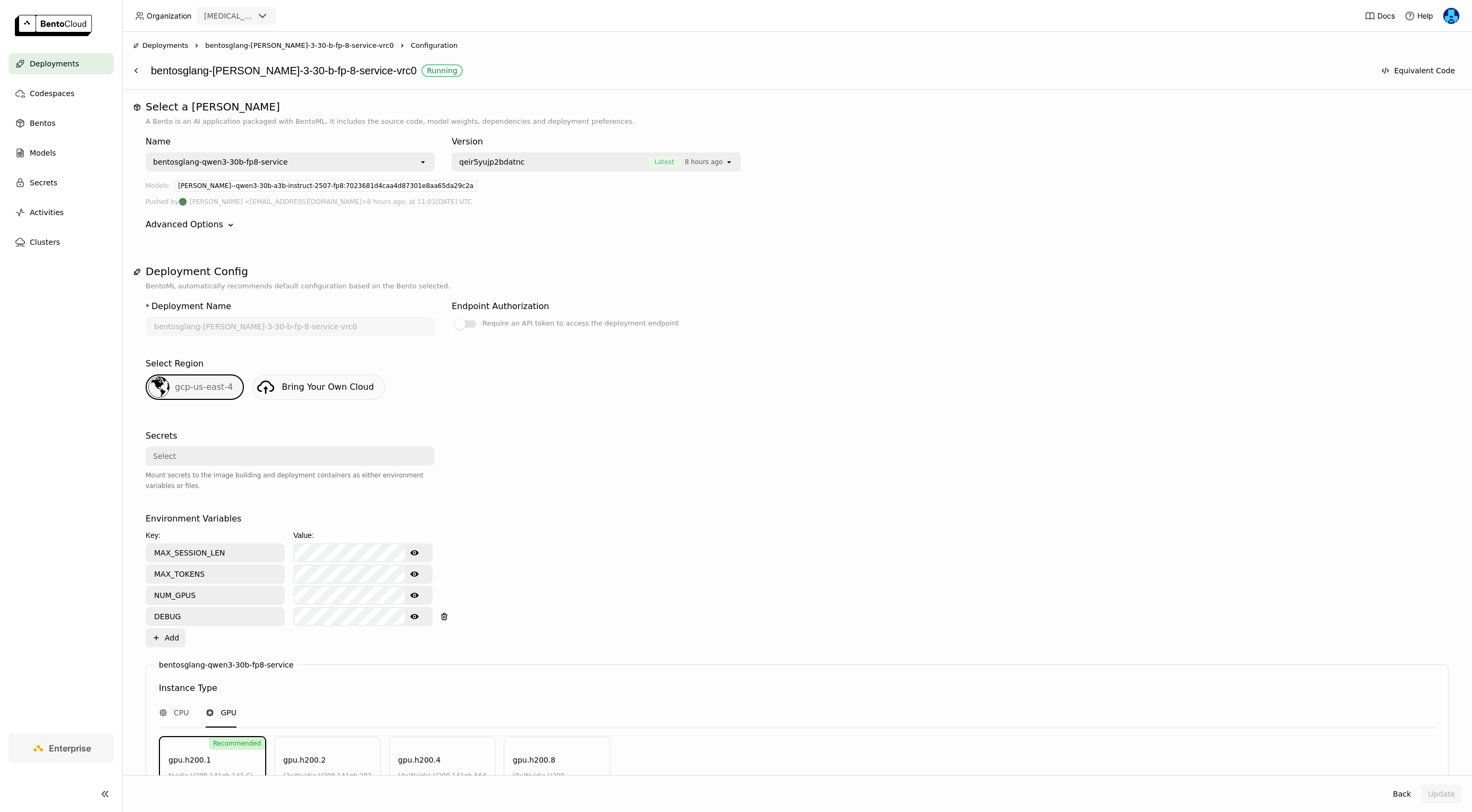
click at [410, 46] on span "Configuration" at bounding box center [434, 46] width 46 height 10
click at [337, 48] on span "bentosglang-[PERSON_NAME]-3-30-b-fp-8-service-vrc0" at bounding box center [299, 46] width 188 height 10
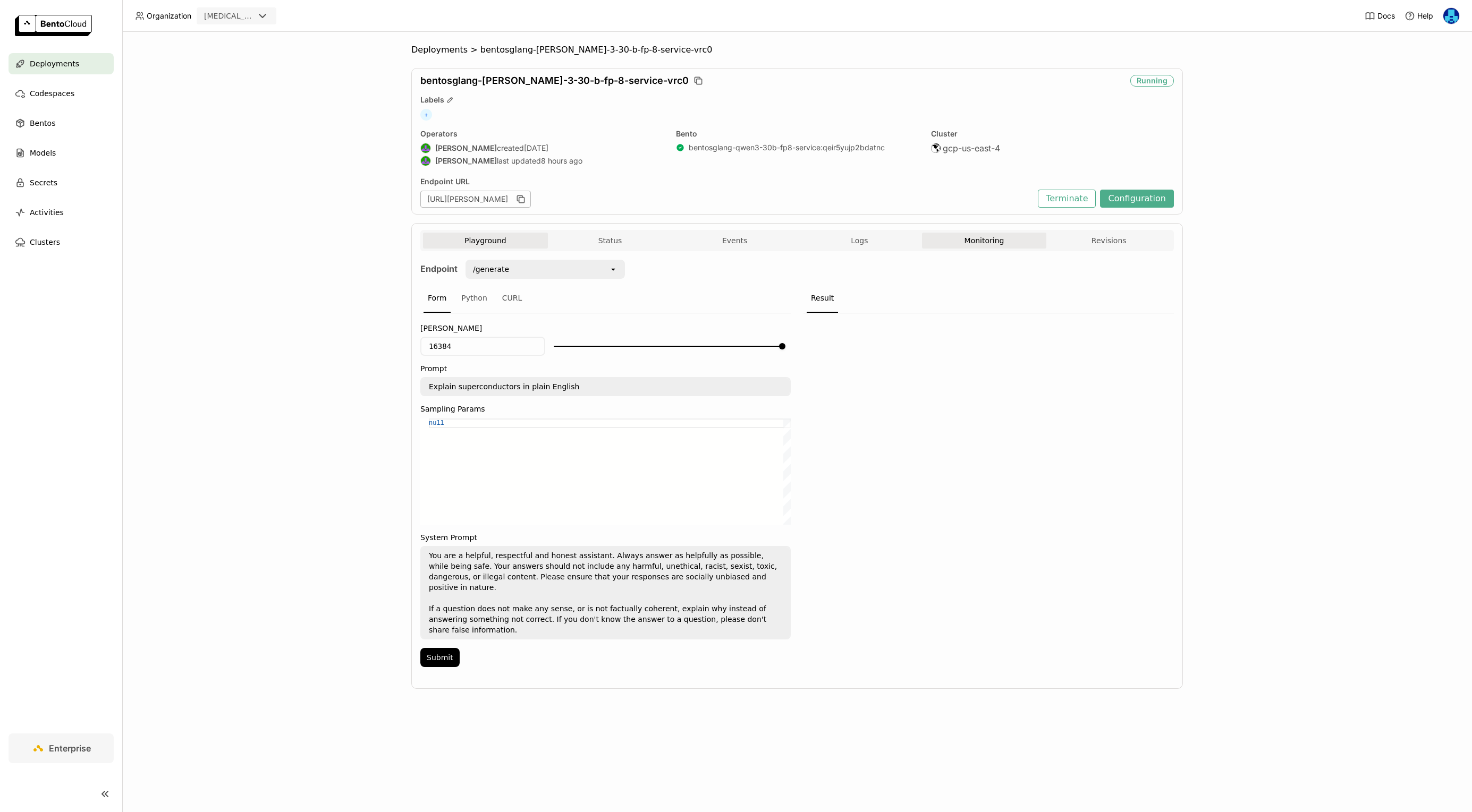
click at [968, 233] on button "Monitoring" at bounding box center [984, 241] width 125 height 16
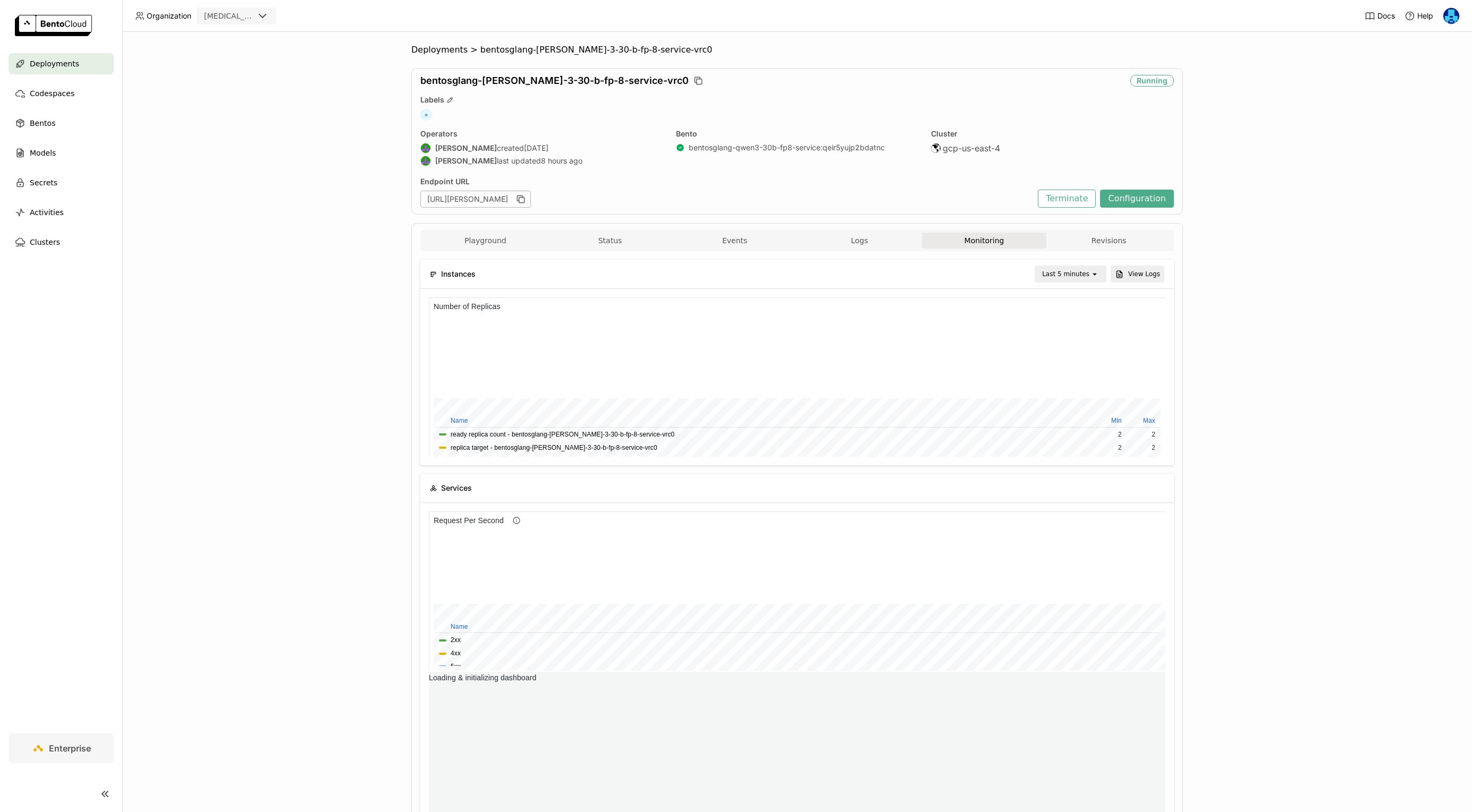
click at [1080, 276] on div "Last 5 minutes" at bounding box center [1065, 274] width 47 height 10
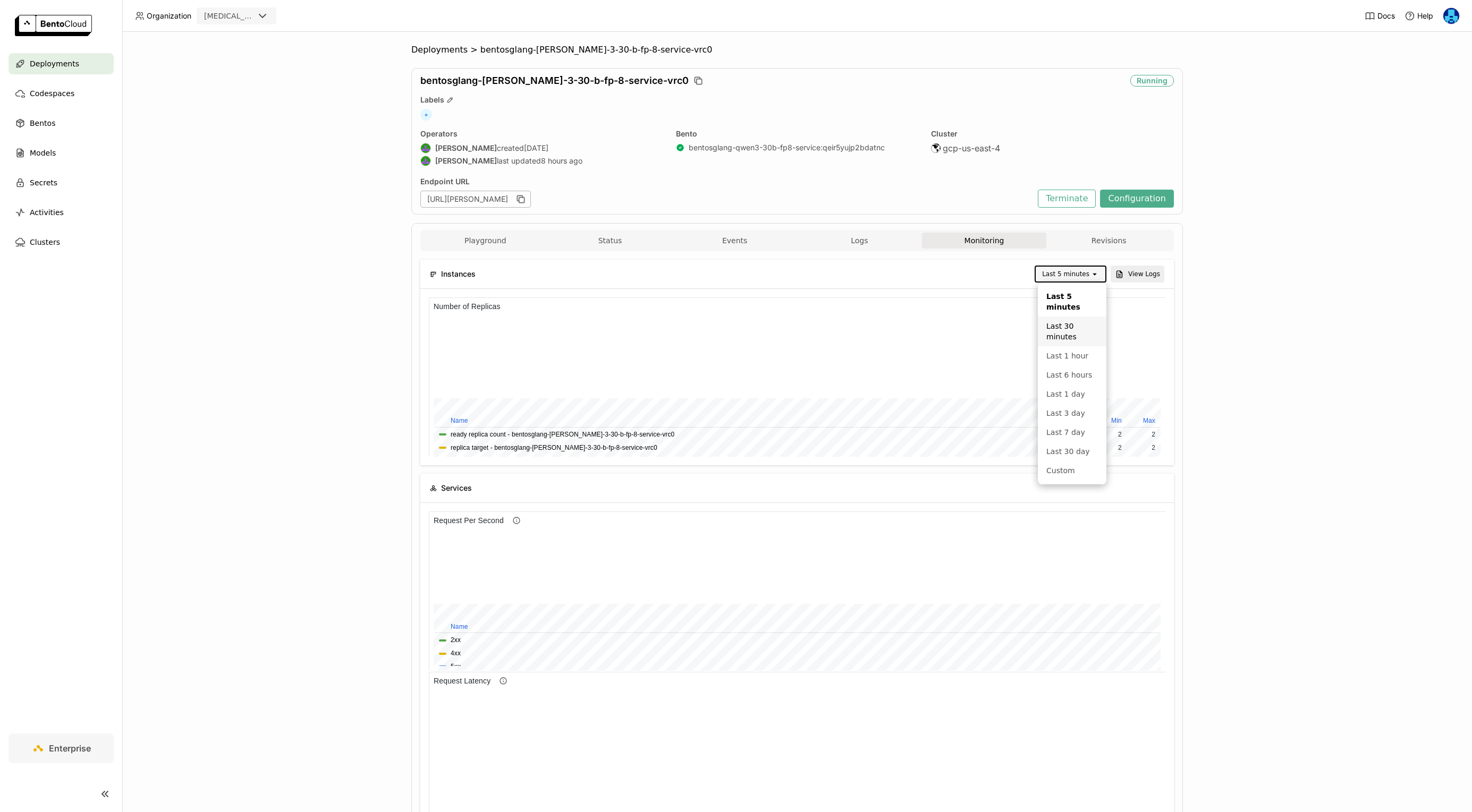
scroll to position [159, 736]
click at [1265, 344] on div "Deployments > bentosglang-[PERSON_NAME]-3-30-b-fp-8-service-vrc0 bentosglang-[P…" at bounding box center [797, 421] width 1350 height 780
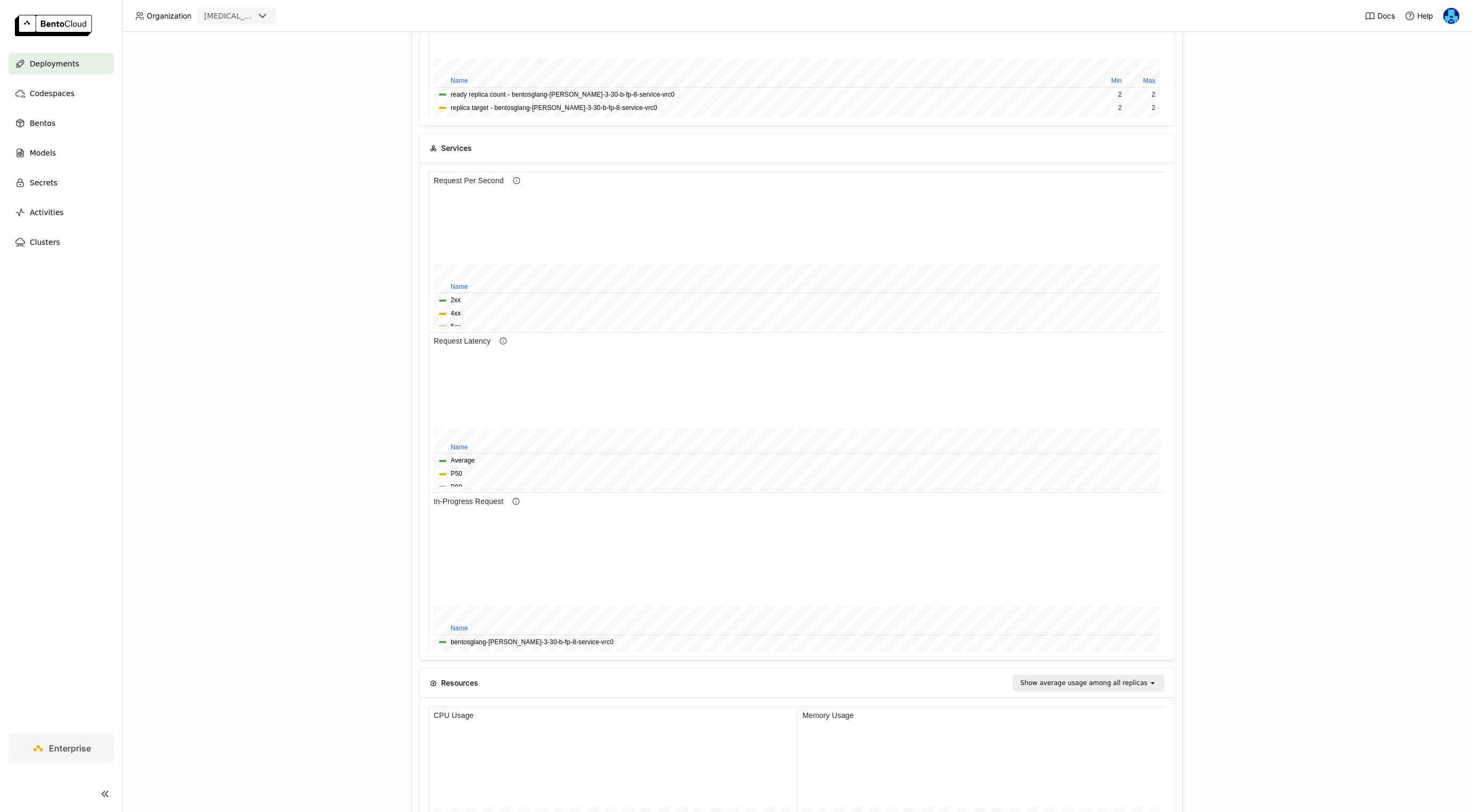
scroll to position [341, 0]
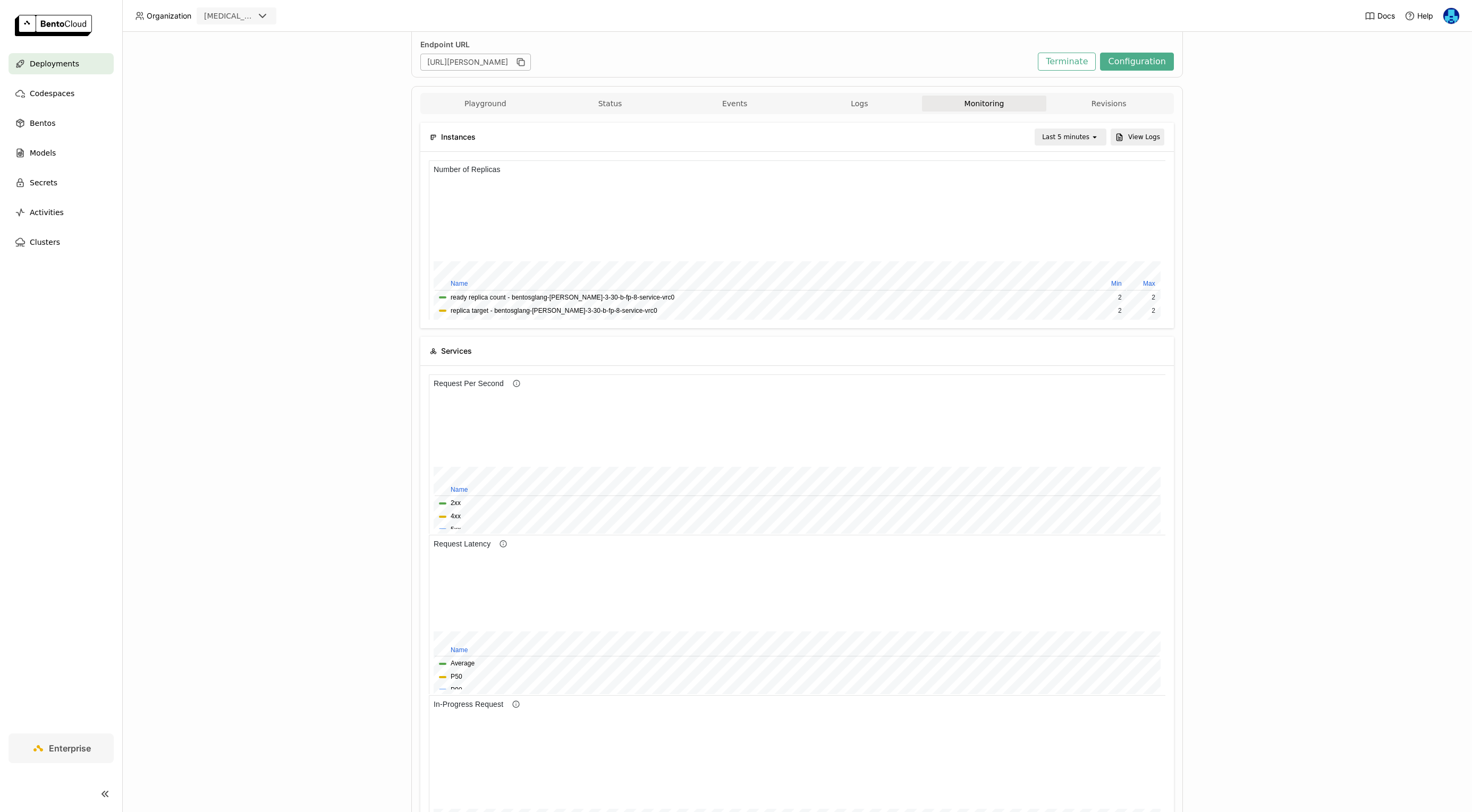
click at [1081, 141] on div "Last 5 minutes" at bounding box center [1065, 137] width 47 height 10
click at [1065, 193] on div "Last 30 minutes" at bounding box center [1072, 194] width 52 height 22
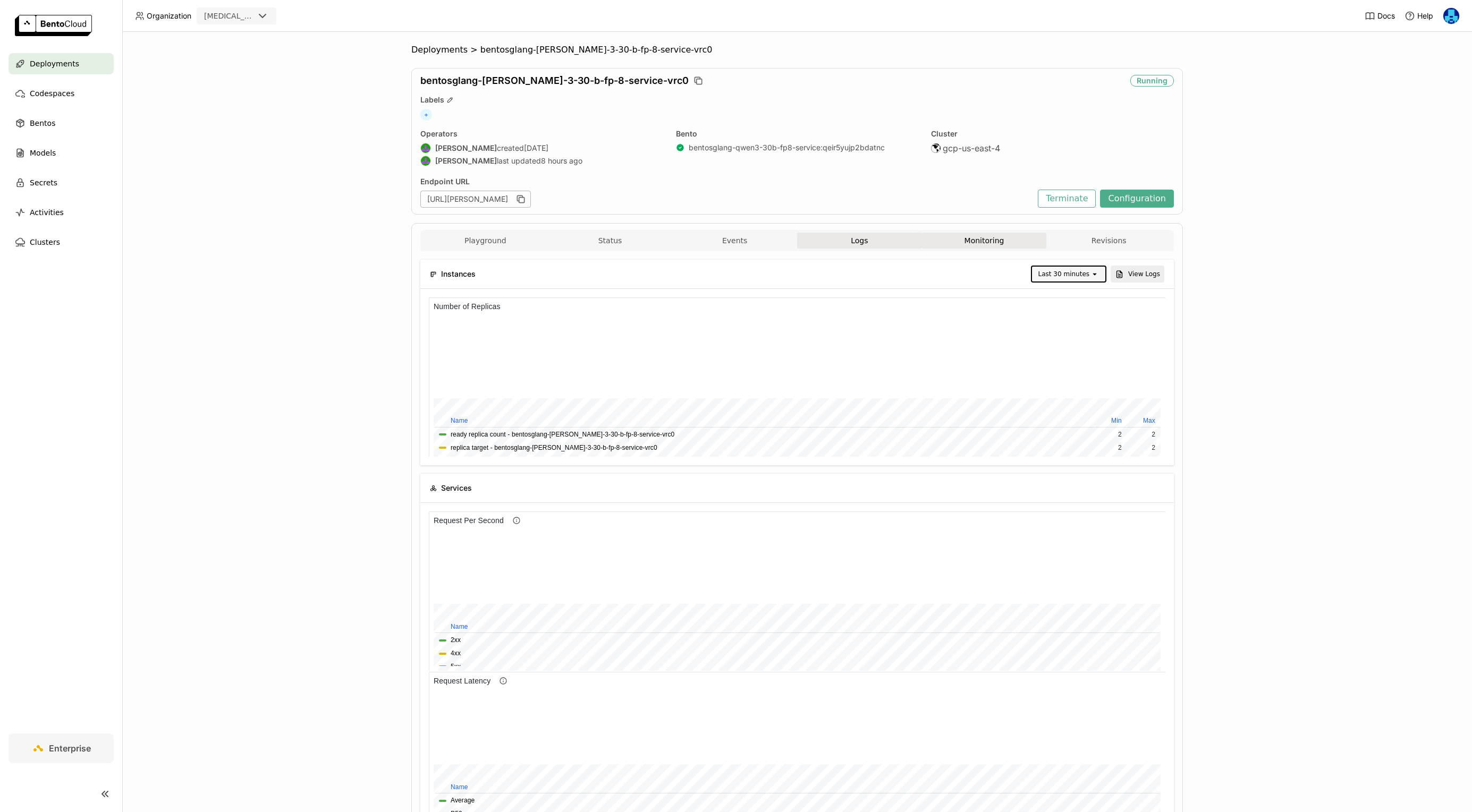
click at [853, 247] on button "Logs" at bounding box center [859, 241] width 125 height 16
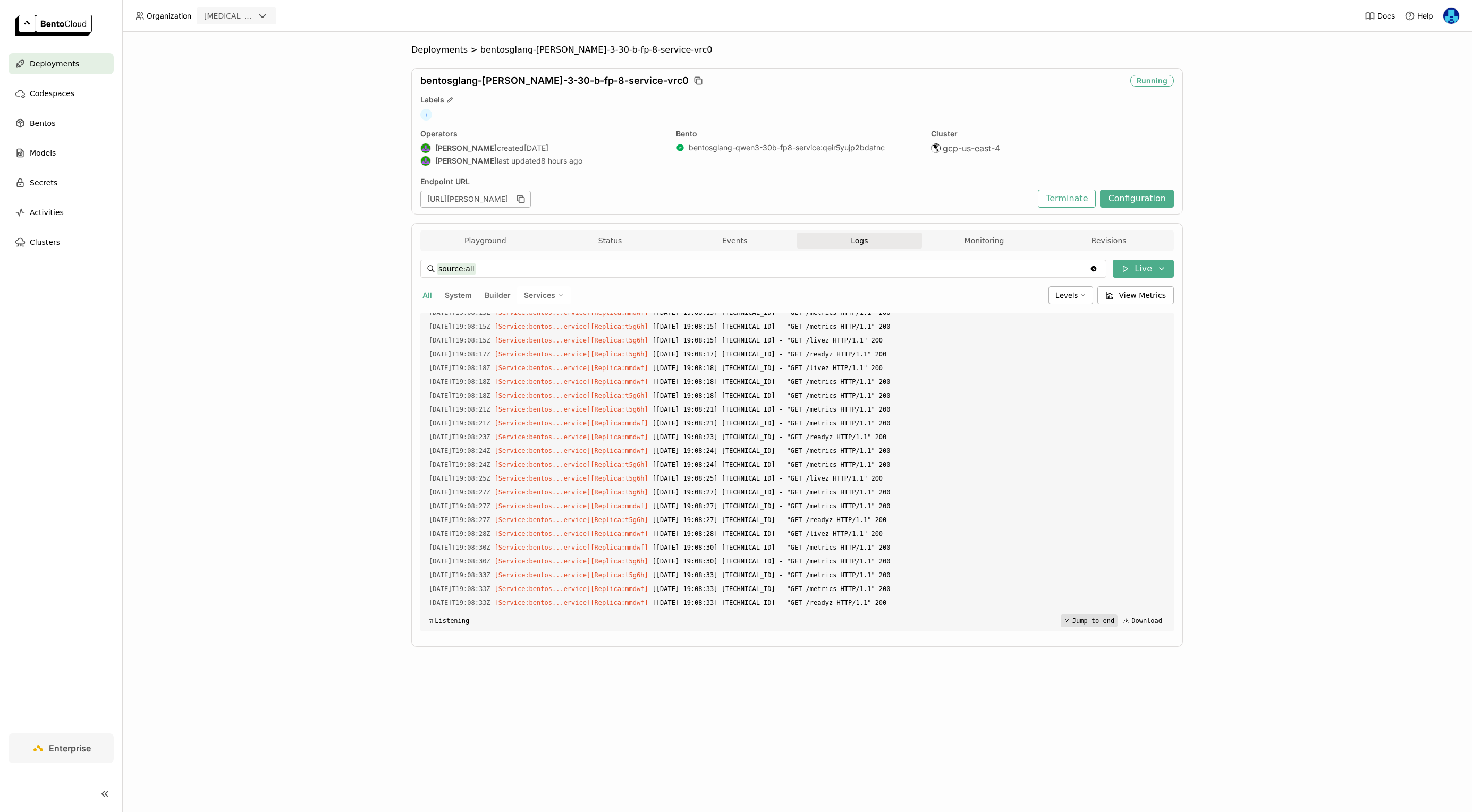
click at [1091, 619] on button "Jump to end" at bounding box center [1089, 621] width 57 height 13
click at [471, 329] on span "Load older logs" at bounding box center [461, 328] width 65 height 9
drag, startPoint x: 961, startPoint y: 243, endPoint x: 130, endPoint y: 9, distance: 863.3
click at [961, 243] on button "Monitoring" at bounding box center [984, 241] width 125 height 16
